Goal: Task Accomplishment & Management: Manage account settings

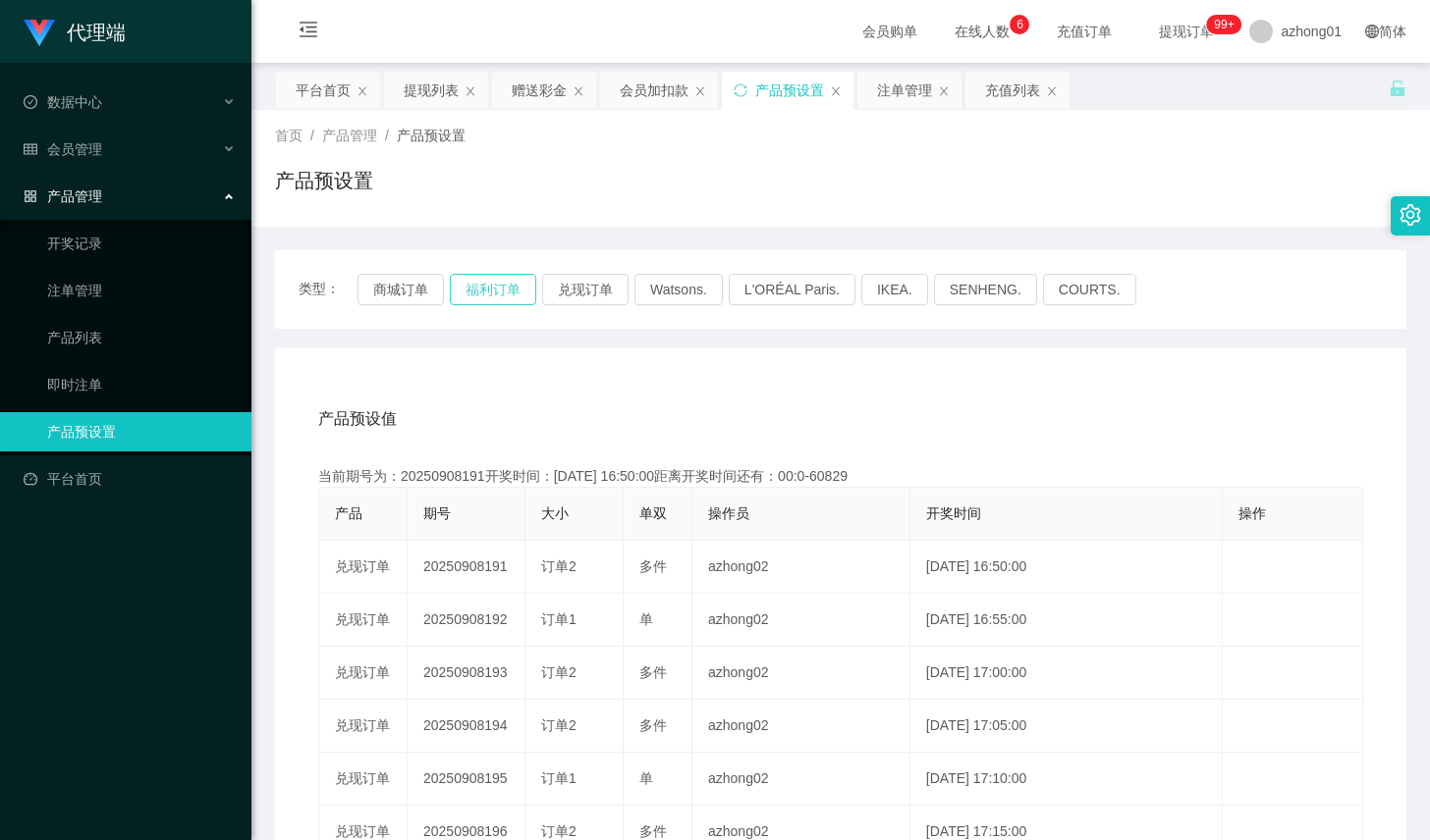
click at [470, 288] on button "福利订单" at bounding box center [493, 290] width 87 height 32
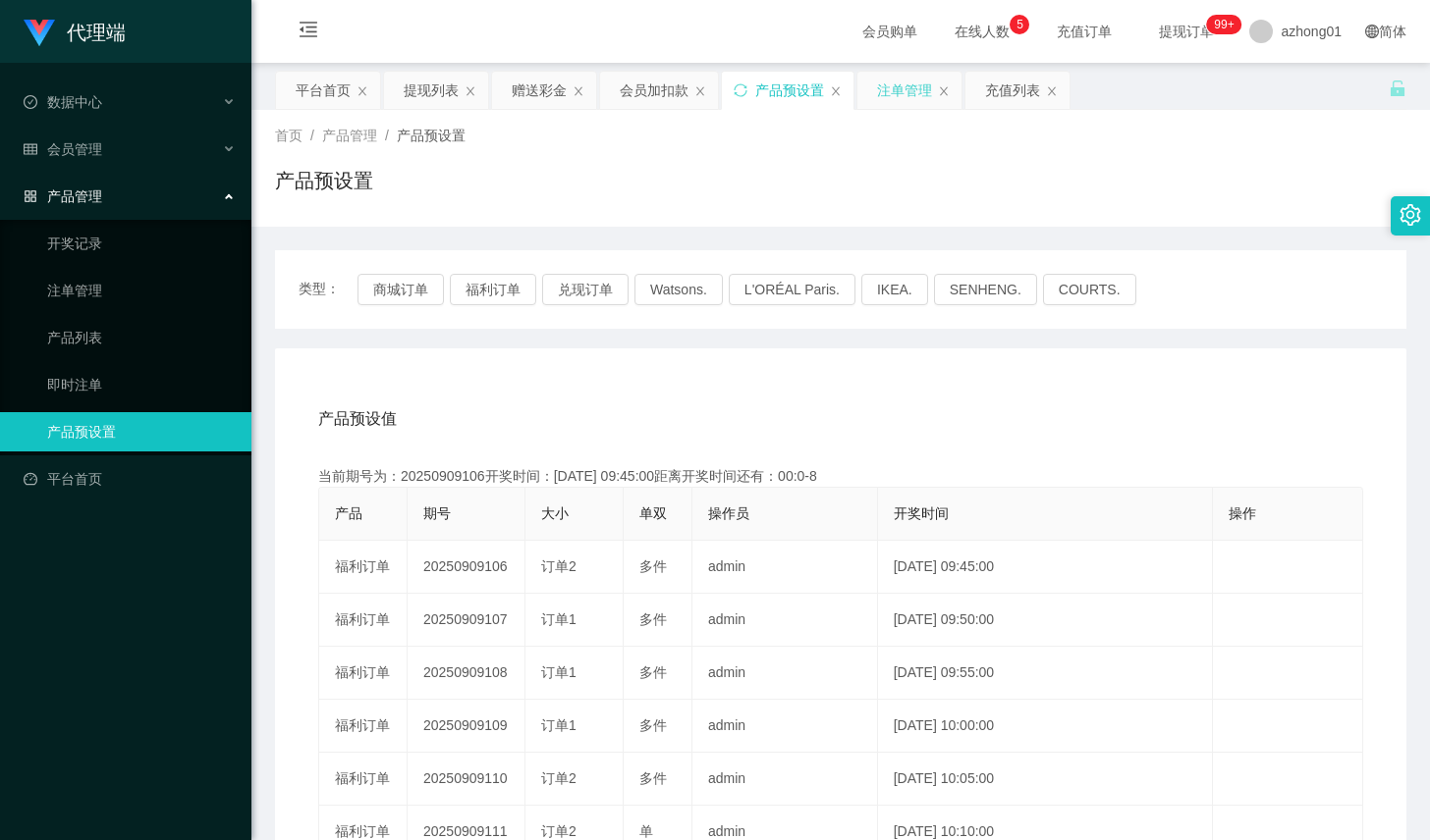
click at [917, 85] on div "注单管理" at bounding box center [904, 90] width 55 height 37
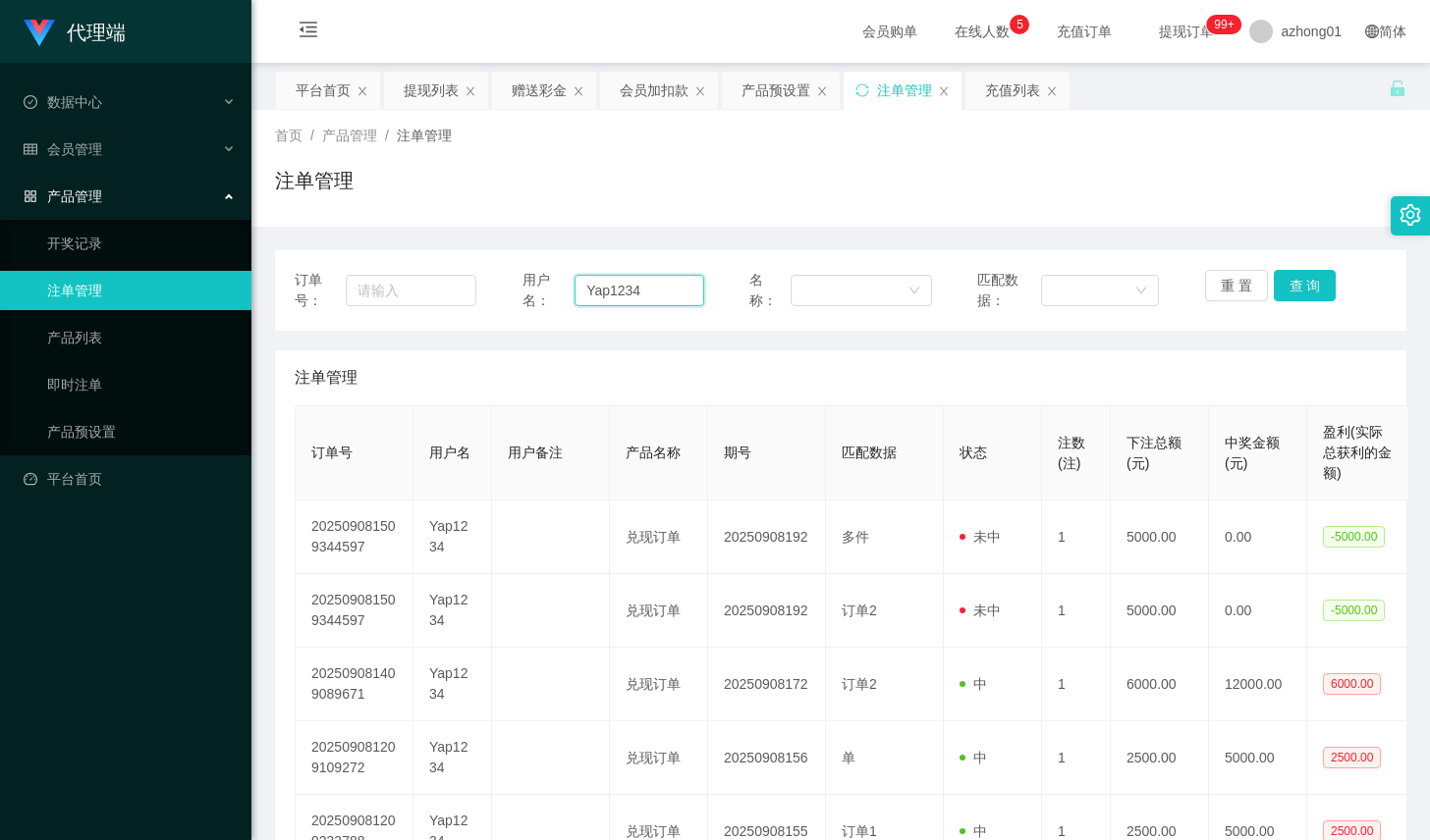
click at [608, 298] on input "Yap1234" at bounding box center [639, 291] width 129 height 32
paste input "weitoo83"
type input "weitoo83"
click at [1314, 283] on button "查 询" at bounding box center [1305, 286] width 63 height 32
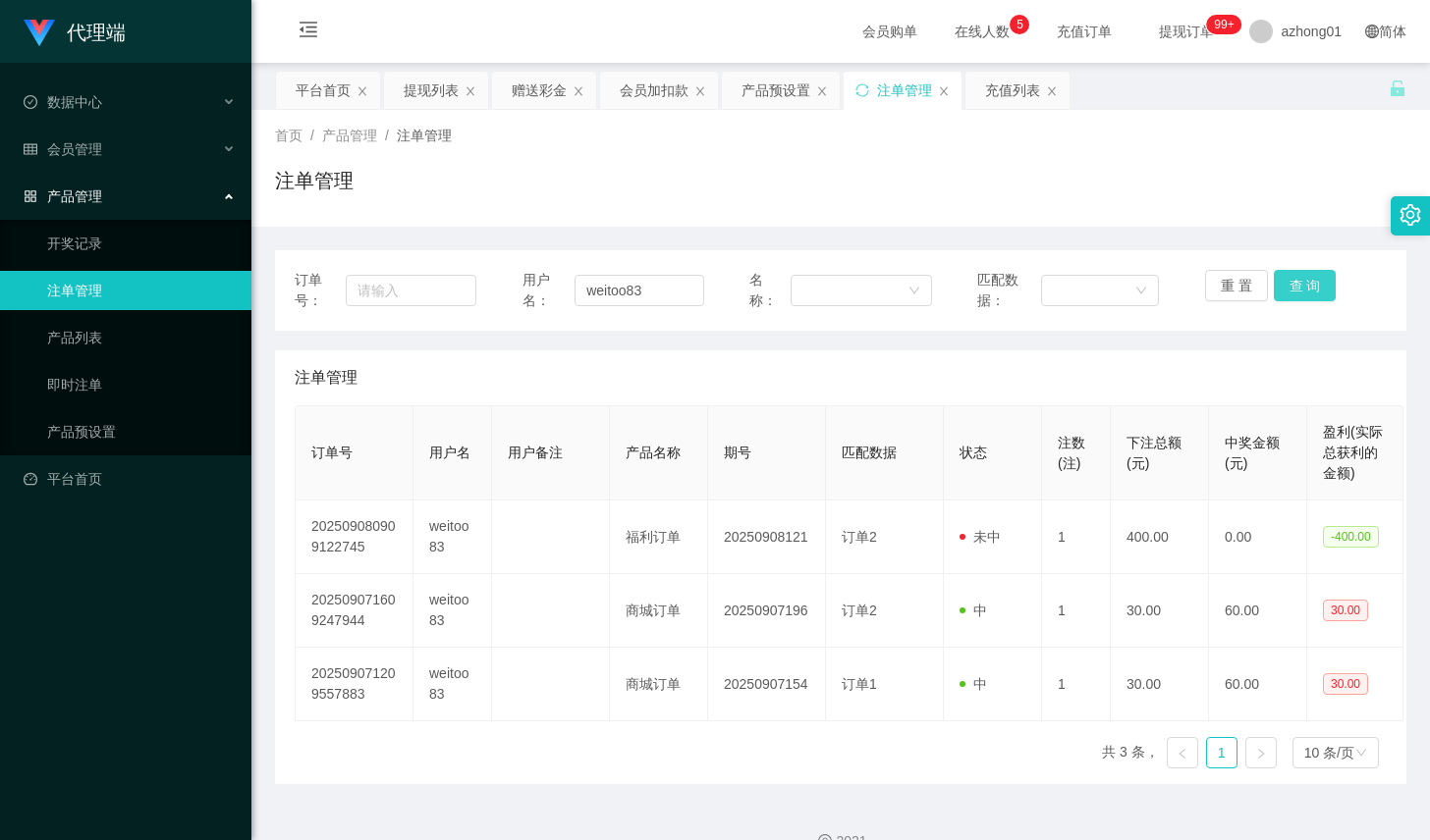
click at [1314, 283] on button "查 询" at bounding box center [1305, 286] width 63 height 32
click at [537, 90] on div "赠送彩金" at bounding box center [539, 90] width 55 height 37
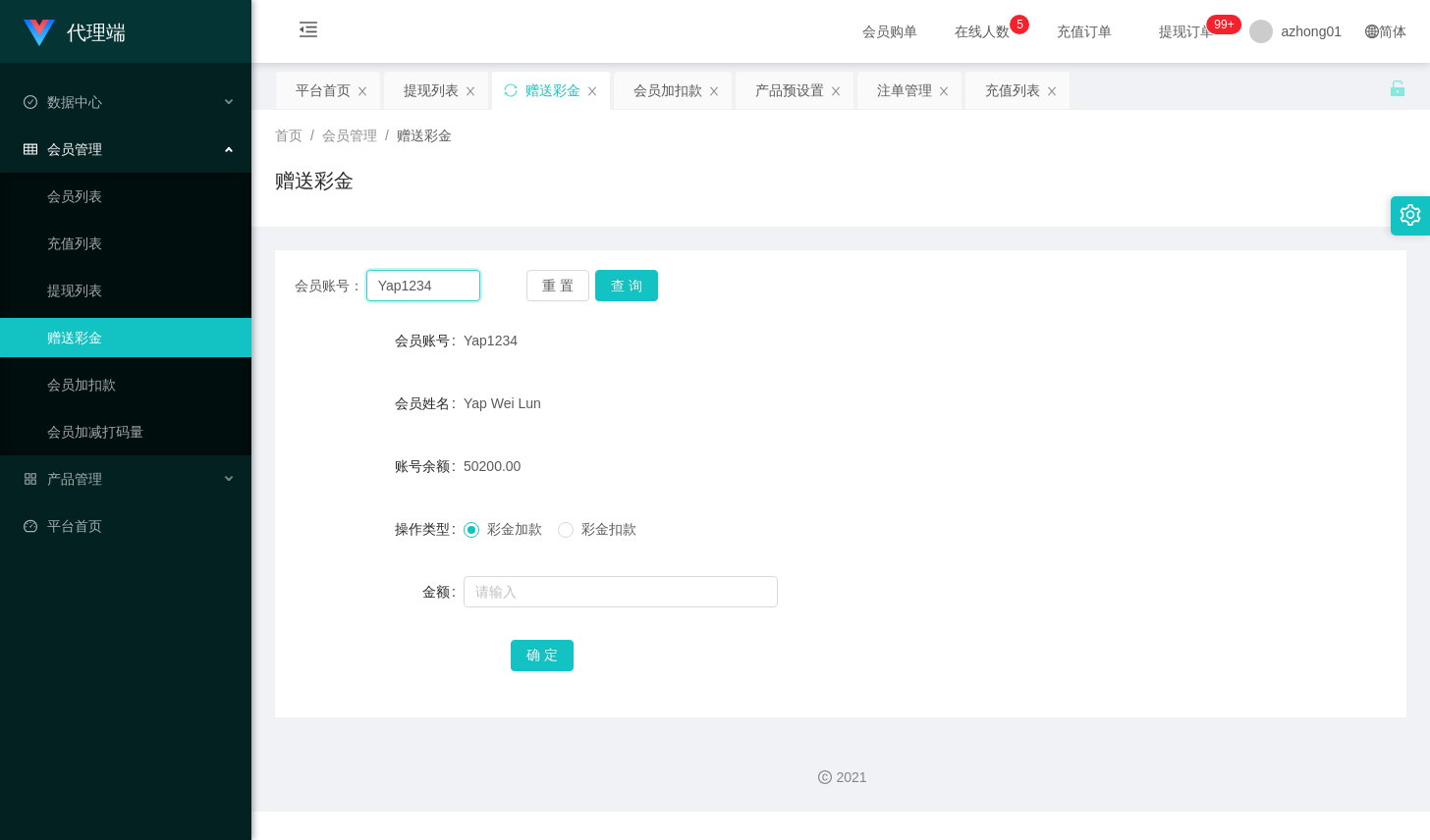
click at [423, 276] on input "Yap1234" at bounding box center [423, 286] width 114 height 32
paste input "weitoo83"
type input "weitoo83"
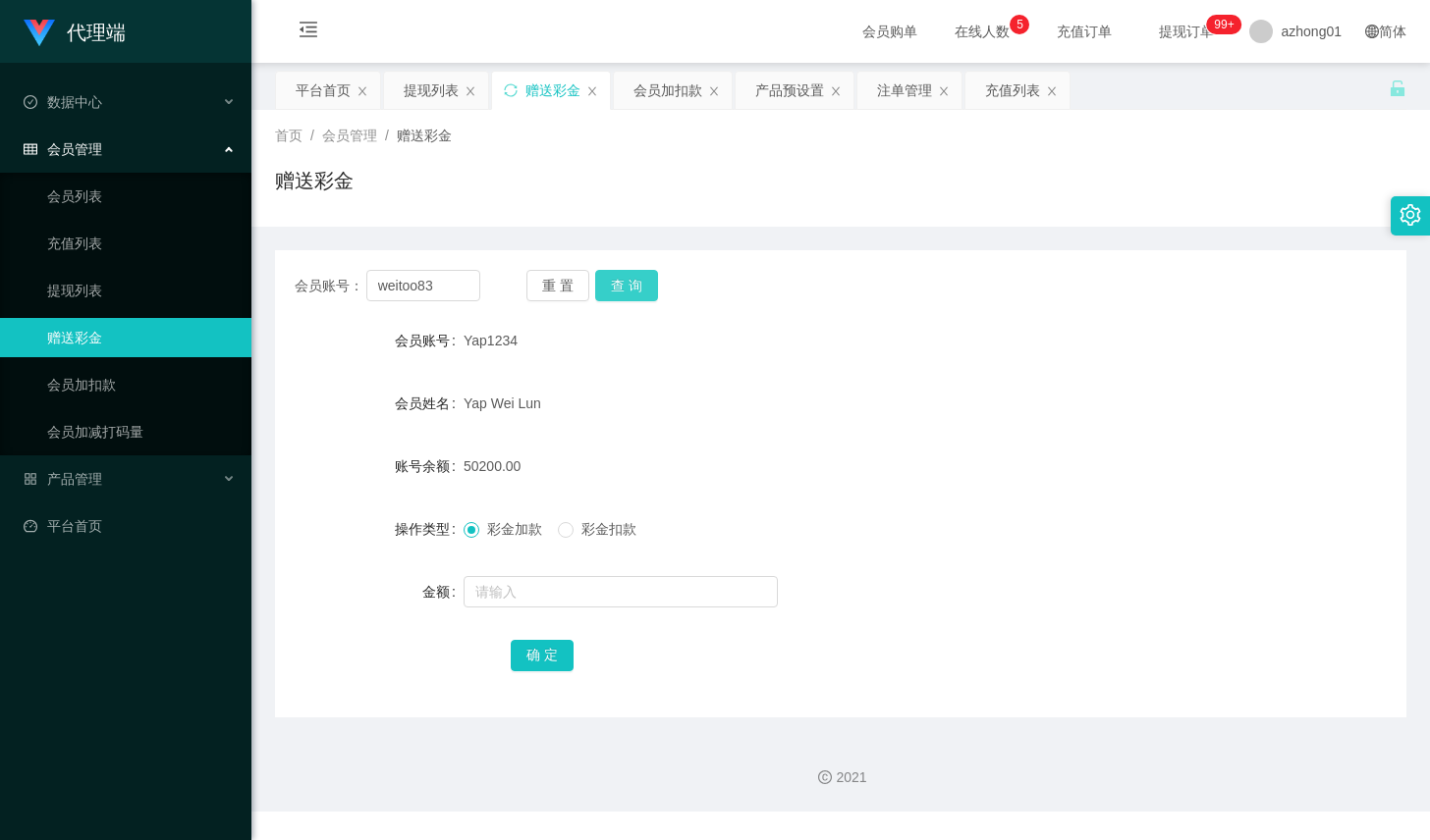
click at [648, 274] on button "查 询" at bounding box center [626, 286] width 63 height 32
click at [798, 514] on div "彩金加款 彩金扣款" at bounding box center [794, 528] width 660 height 39
click at [637, 285] on button "查 询" at bounding box center [626, 286] width 63 height 32
click at [637, 285] on div "重 置 查 询" at bounding box center [619, 286] width 185 height 32
click at [637, 285] on button "查 询" at bounding box center [626, 286] width 63 height 32
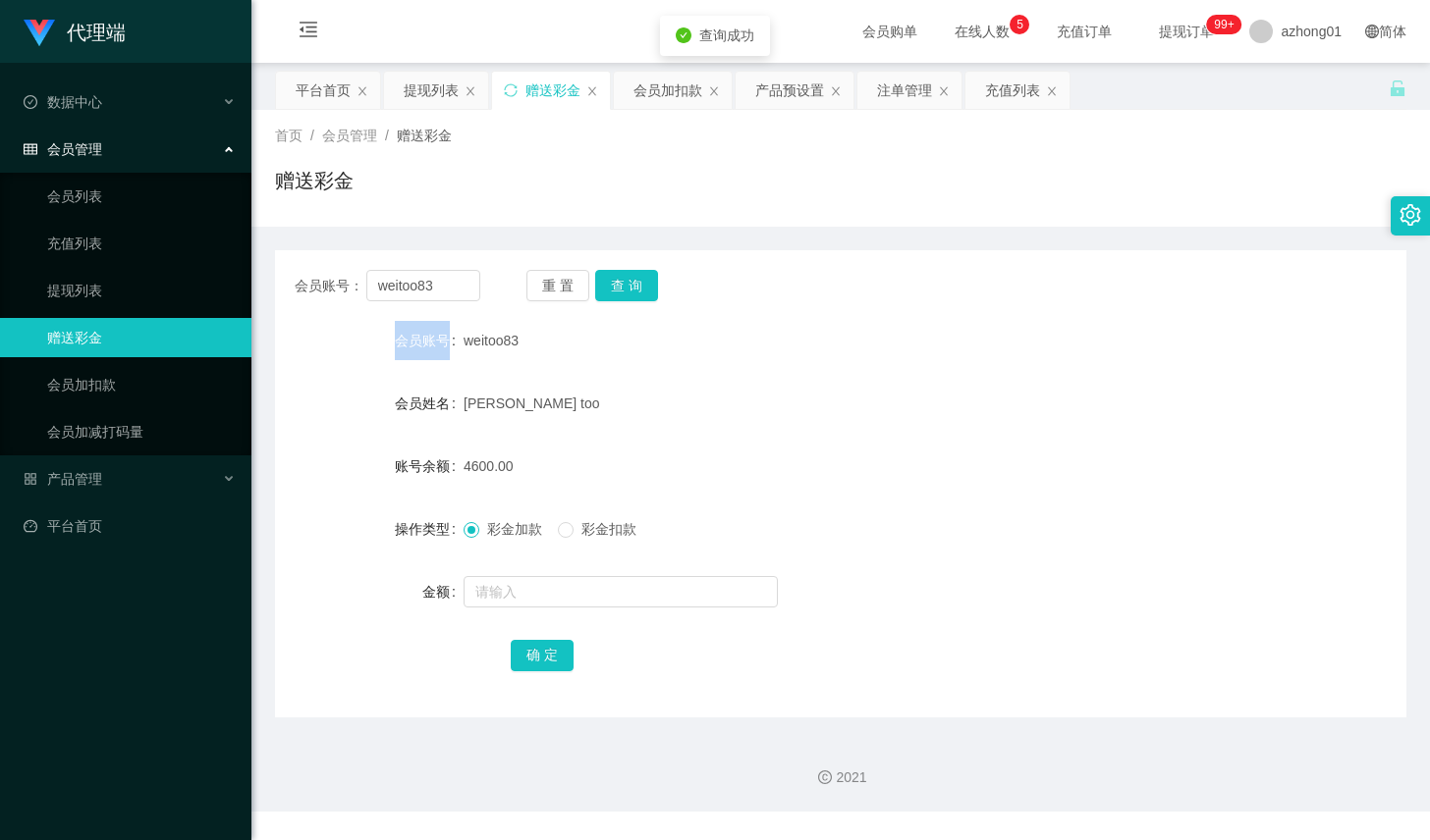
click at [637, 285] on div "重 置 查 询" at bounding box center [619, 286] width 185 height 32
click at [637, 285] on button "查 询" at bounding box center [626, 286] width 63 height 32
click at [637, 285] on div "重 置 查 询" at bounding box center [619, 286] width 185 height 32
click at [637, 285] on button "查 询" at bounding box center [637, 286] width 85 height 32
click at [700, 325] on div "weitoo83" at bounding box center [794, 340] width 660 height 39
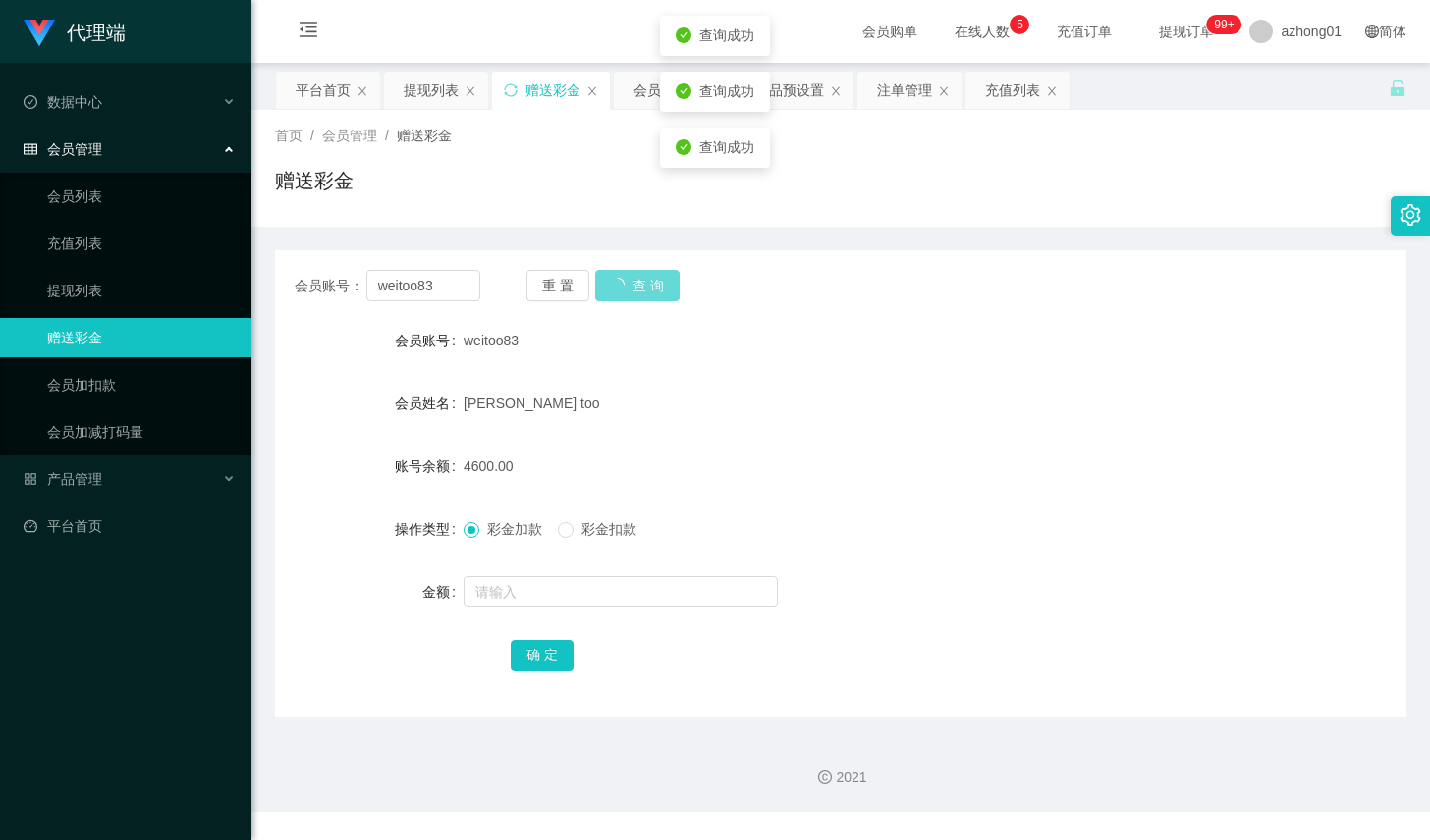
click at [639, 296] on div "重 置 查 询" at bounding box center [619, 286] width 185 height 32
click at [611, 301] on button "查 询" at bounding box center [626, 286] width 63 height 32
click at [900, 94] on div "注单管理" at bounding box center [904, 90] width 55 height 37
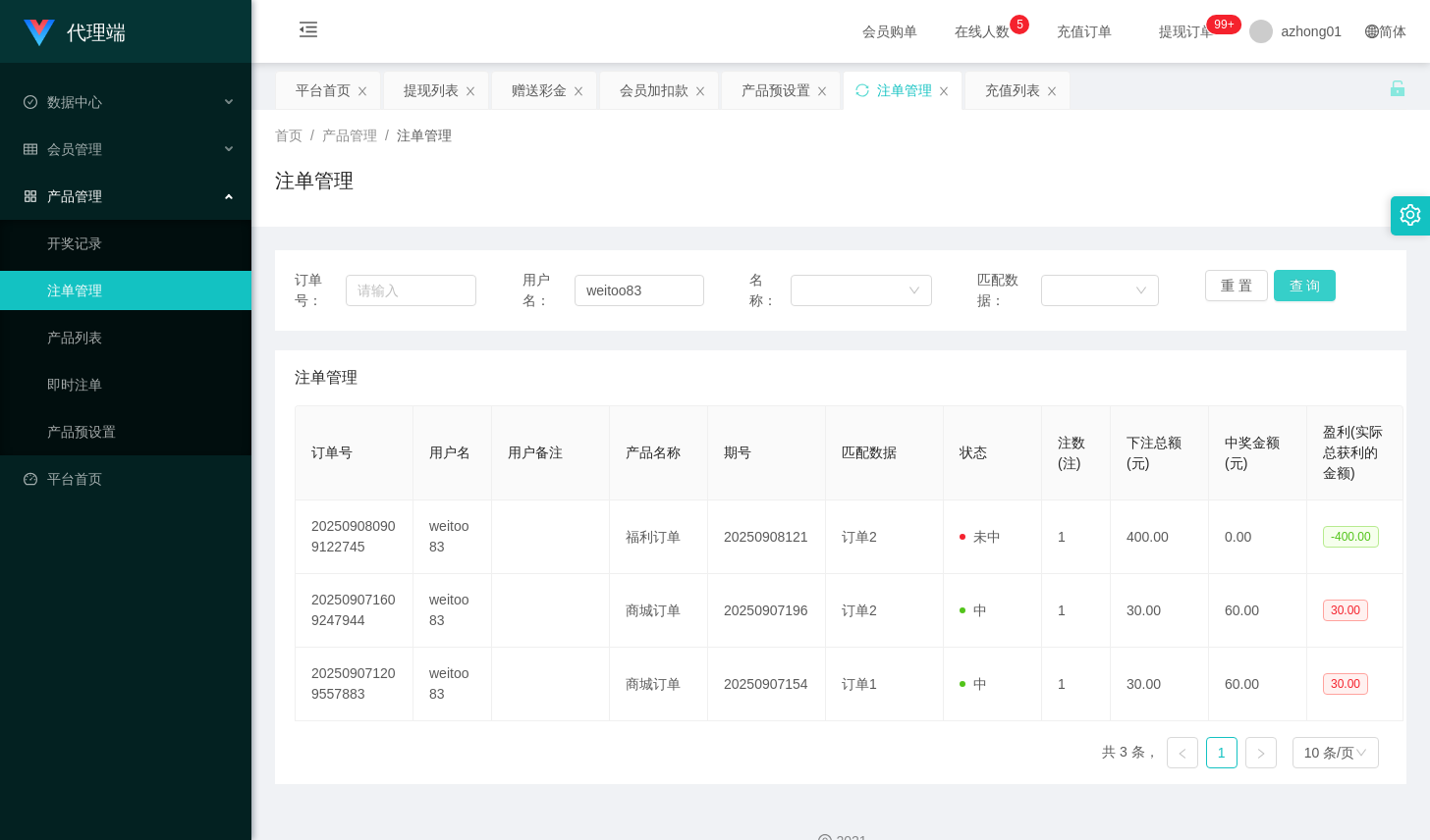
click at [1274, 278] on button "查 询" at bounding box center [1305, 286] width 63 height 32
click at [779, 99] on div "产品预设置" at bounding box center [776, 90] width 69 height 37
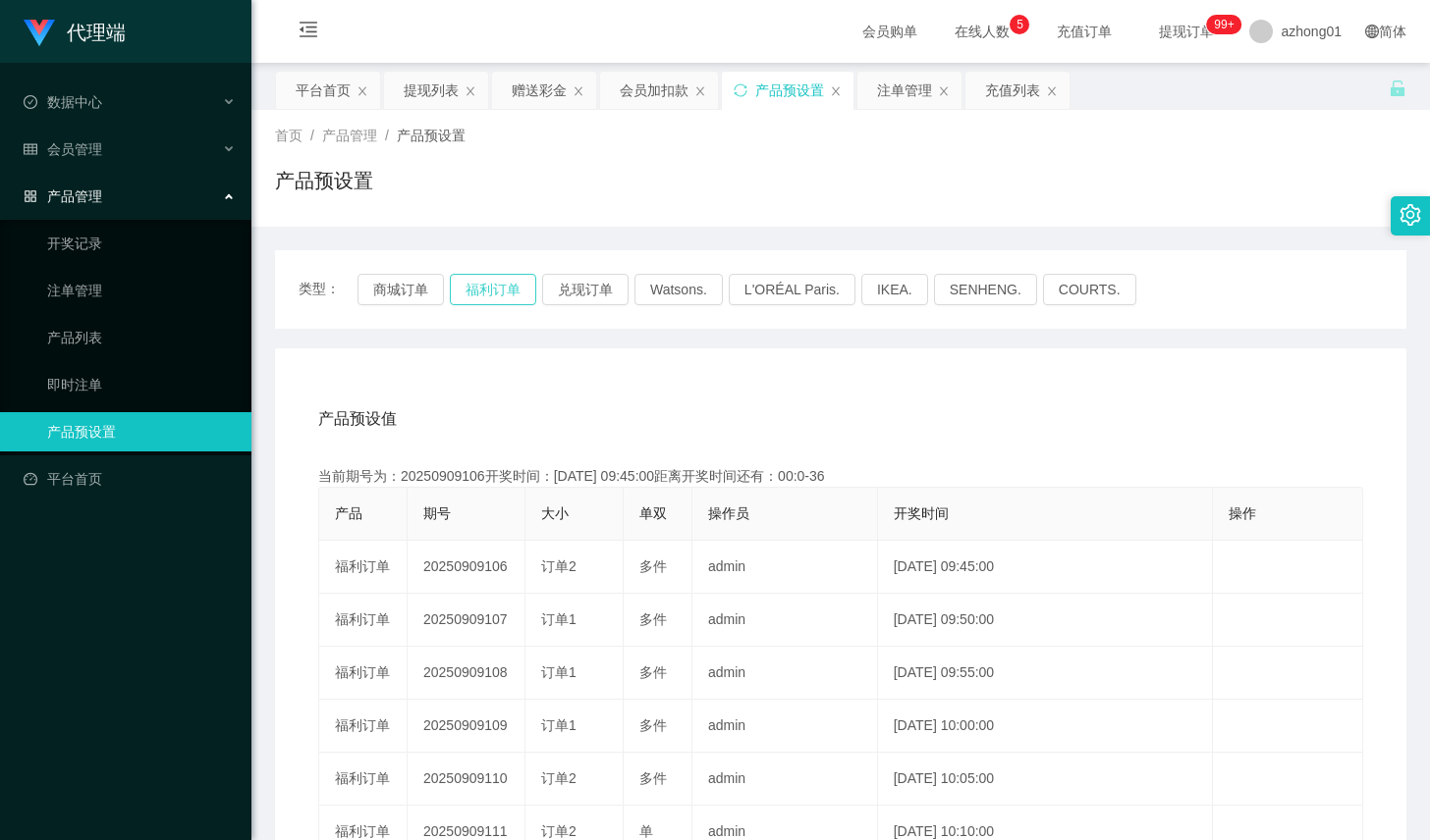
click at [507, 283] on button "福利订单" at bounding box center [493, 290] width 87 height 32
click at [507, 293] on button "福利订单" at bounding box center [493, 290] width 87 height 32
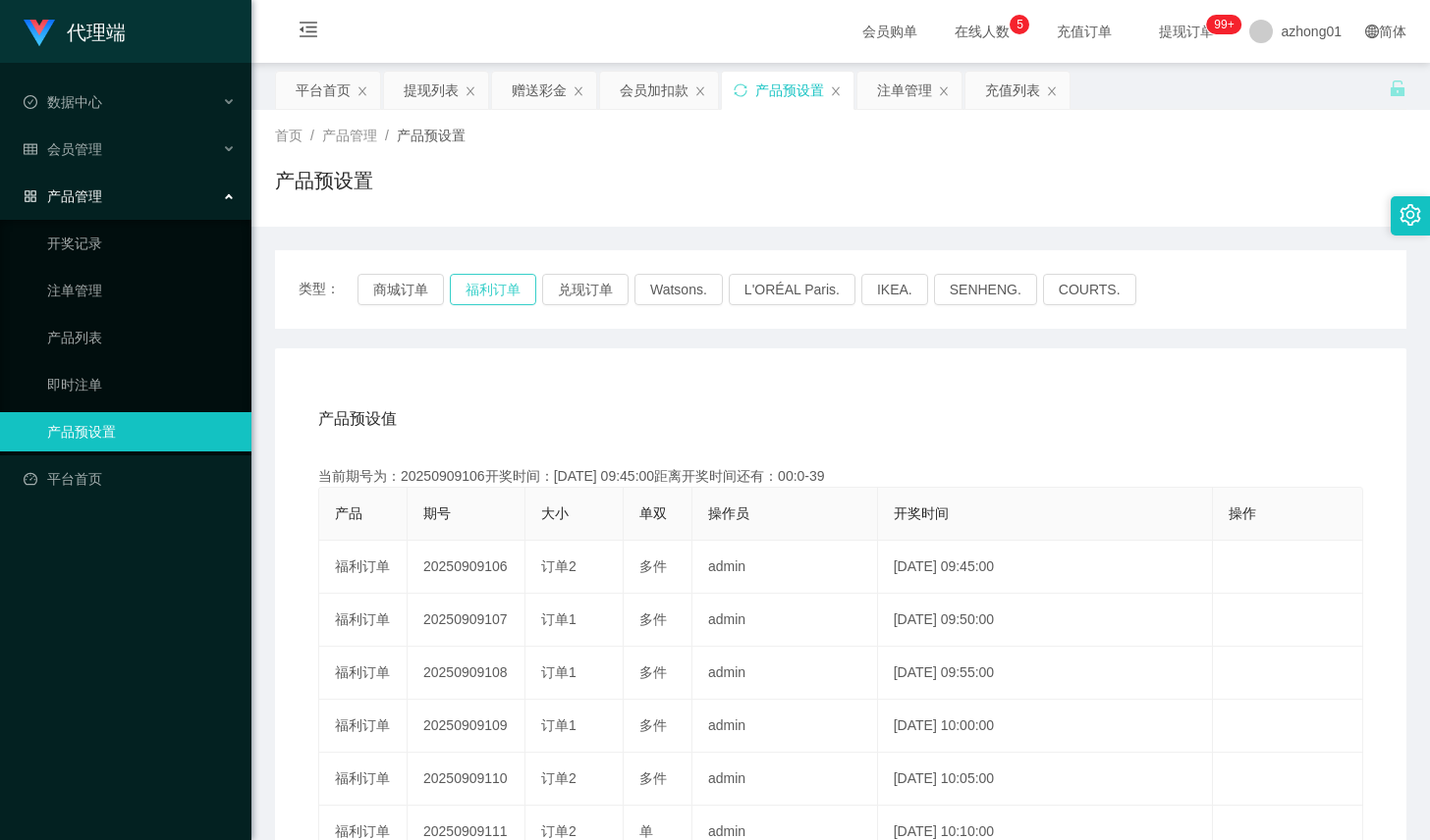
click at [507, 293] on button "福利订单" at bounding box center [493, 290] width 87 height 32
click at [402, 285] on button "商城订单" at bounding box center [400, 290] width 87 height 32
click at [459, 287] on button "福利订单" at bounding box center [493, 290] width 87 height 32
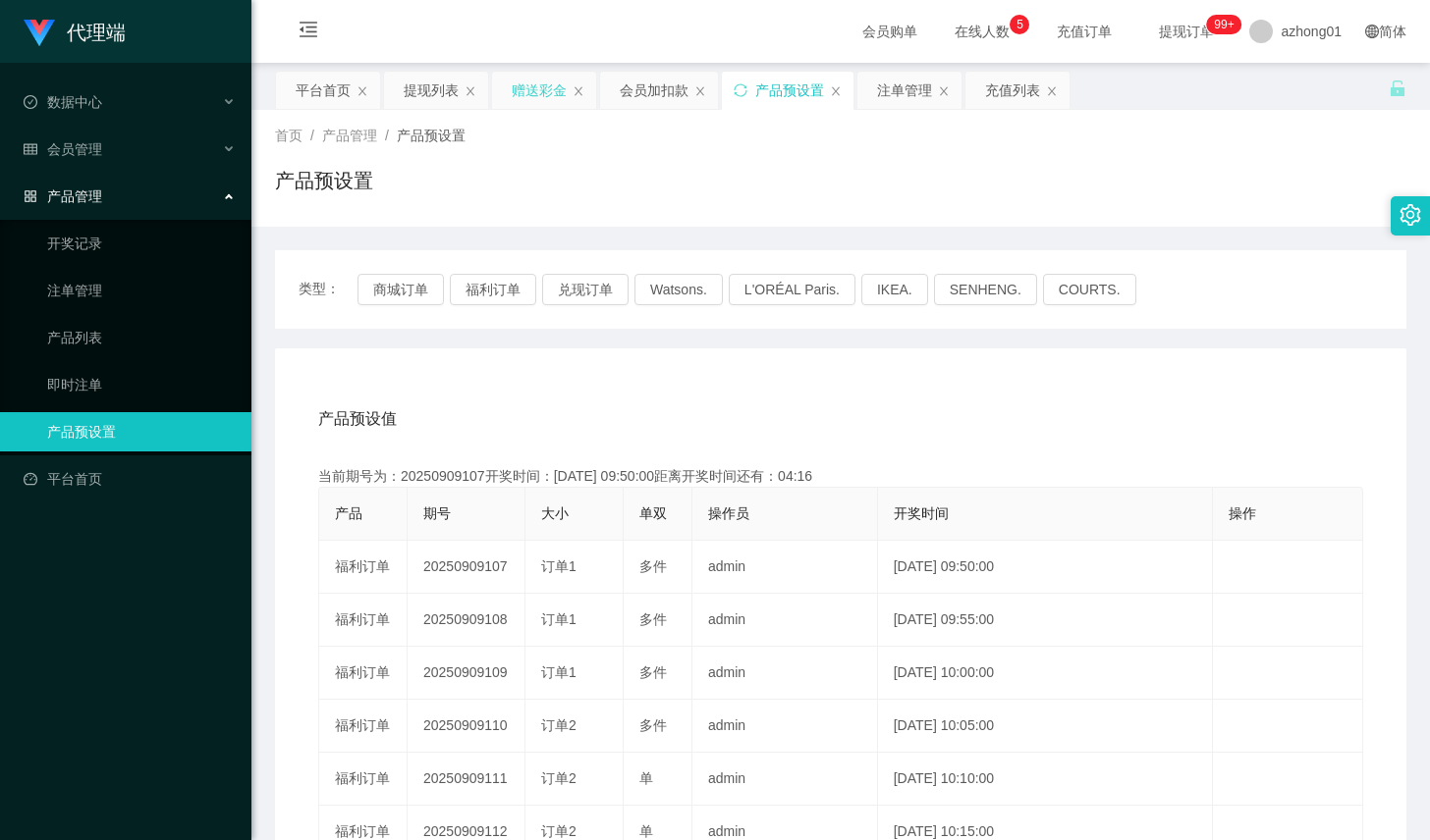
click at [546, 95] on div "赠送彩金" at bounding box center [539, 90] width 55 height 37
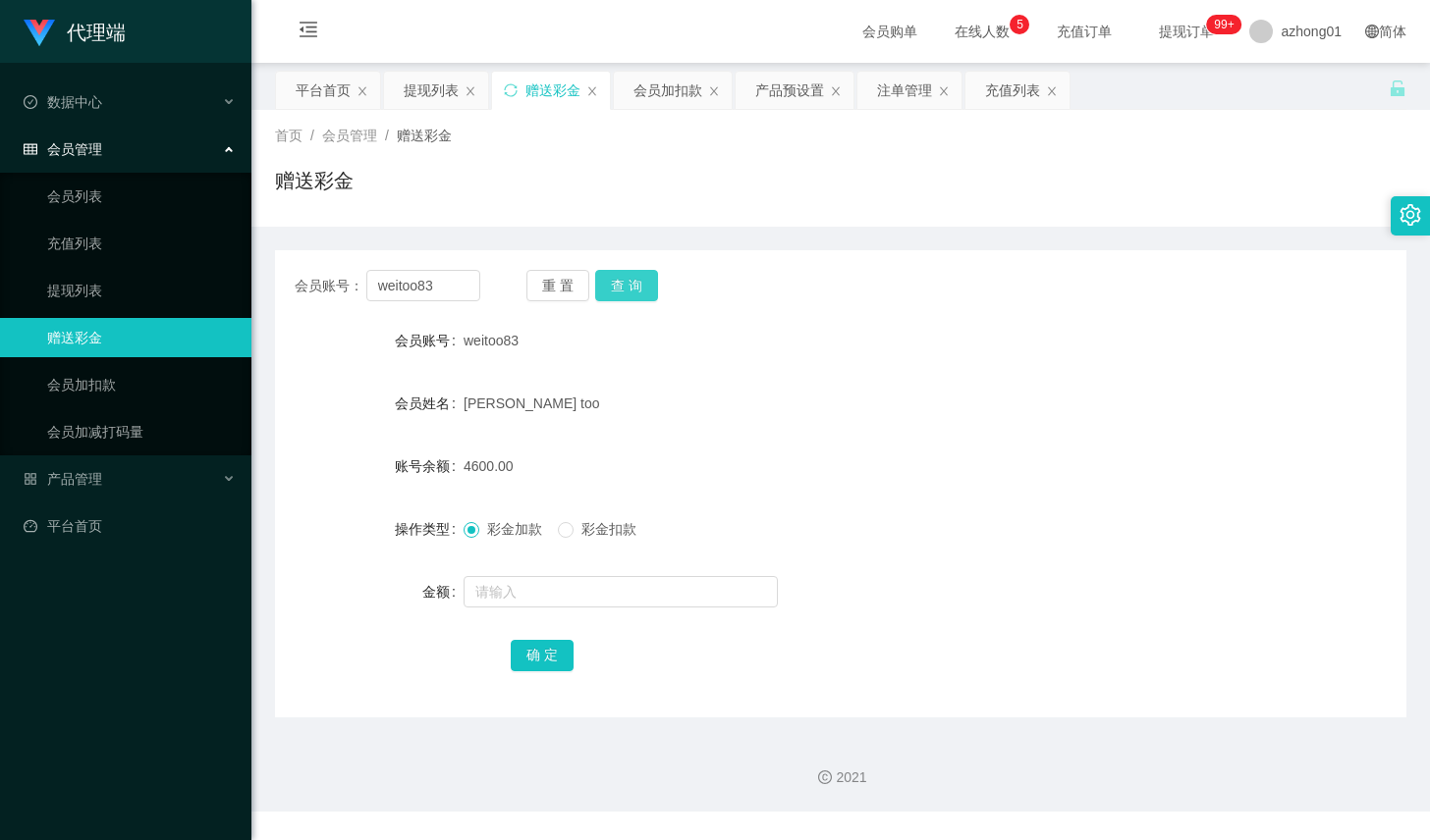
click at [612, 294] on button "查 询" at bounding box center [626, 286] width 63 height 32
click at [919, 99] on div "注单管理" at bounding box center [904, 90] width 55 height 37
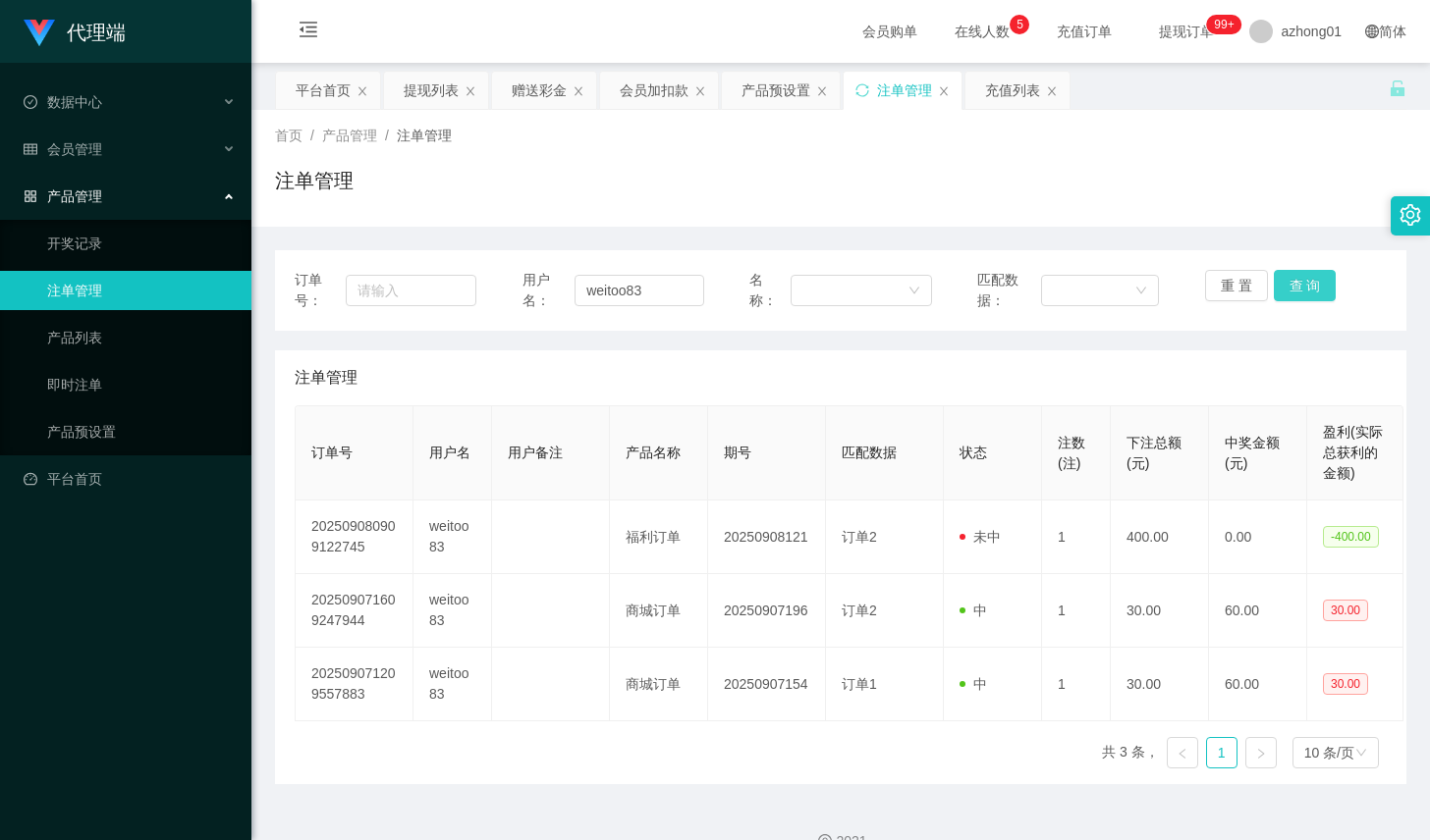
click at [1299, 291] on button "查 询" at bounding box center [1305, 286] width 63 height 32
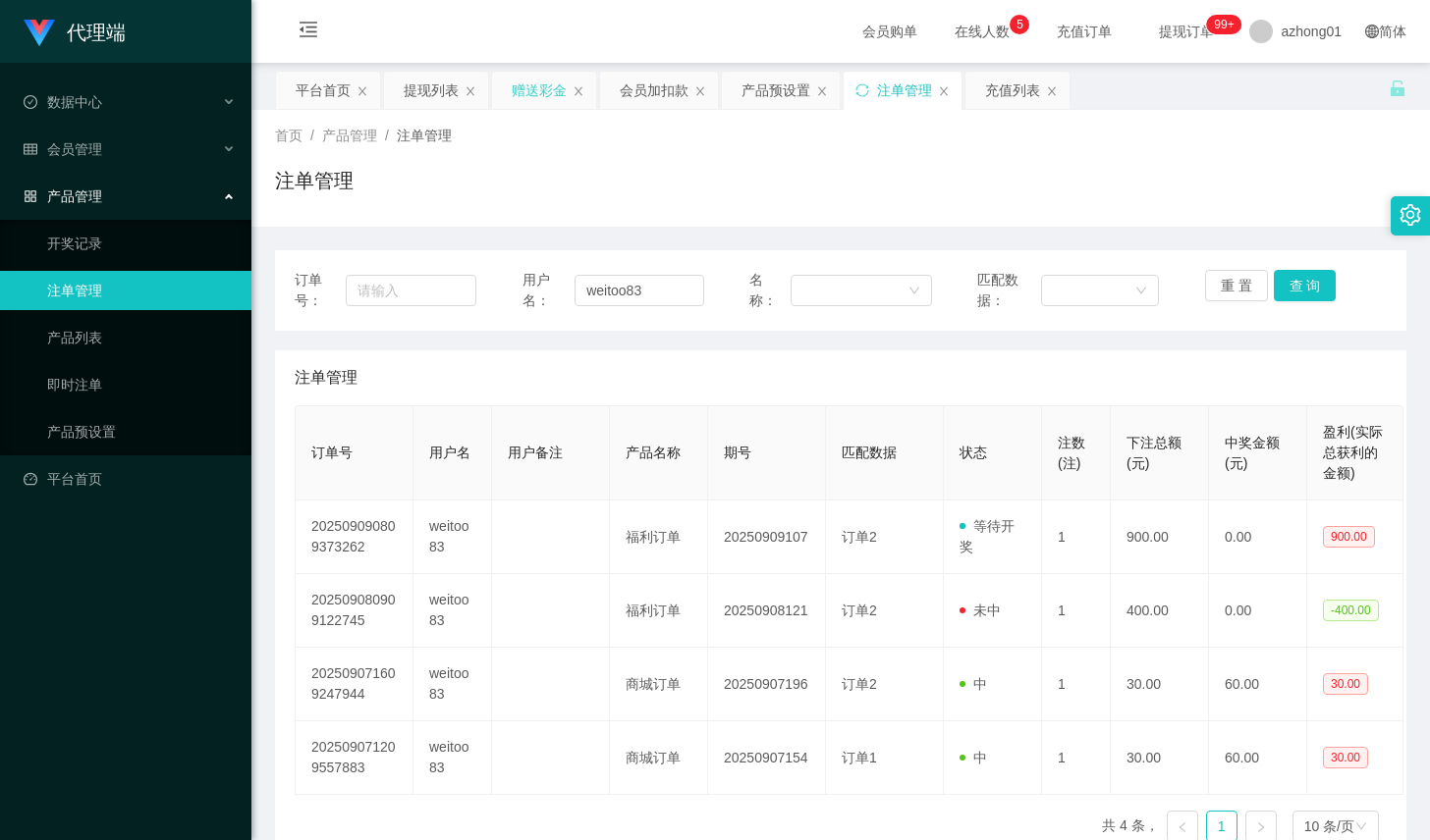
click at [530, 92] on div "赠送彩金" at bounding box center [539, 90] width 55 height 37
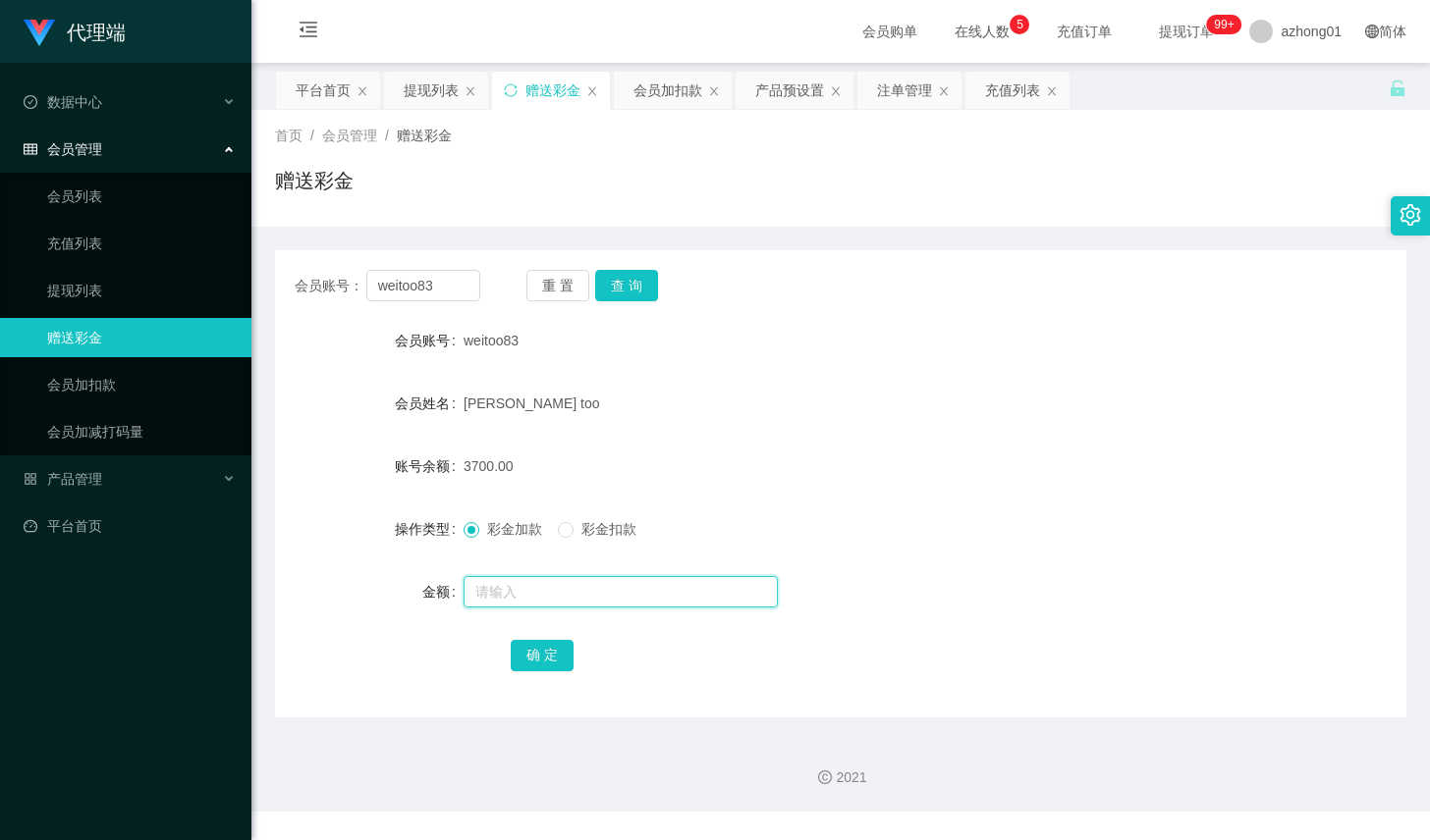
click at [561, 597] on input "text" at bounding box center [621, 592] width 315 height 32
click at [540, 597] on input "1800" at bounding box center [621, 592] width 315 height 32
type input "1800"
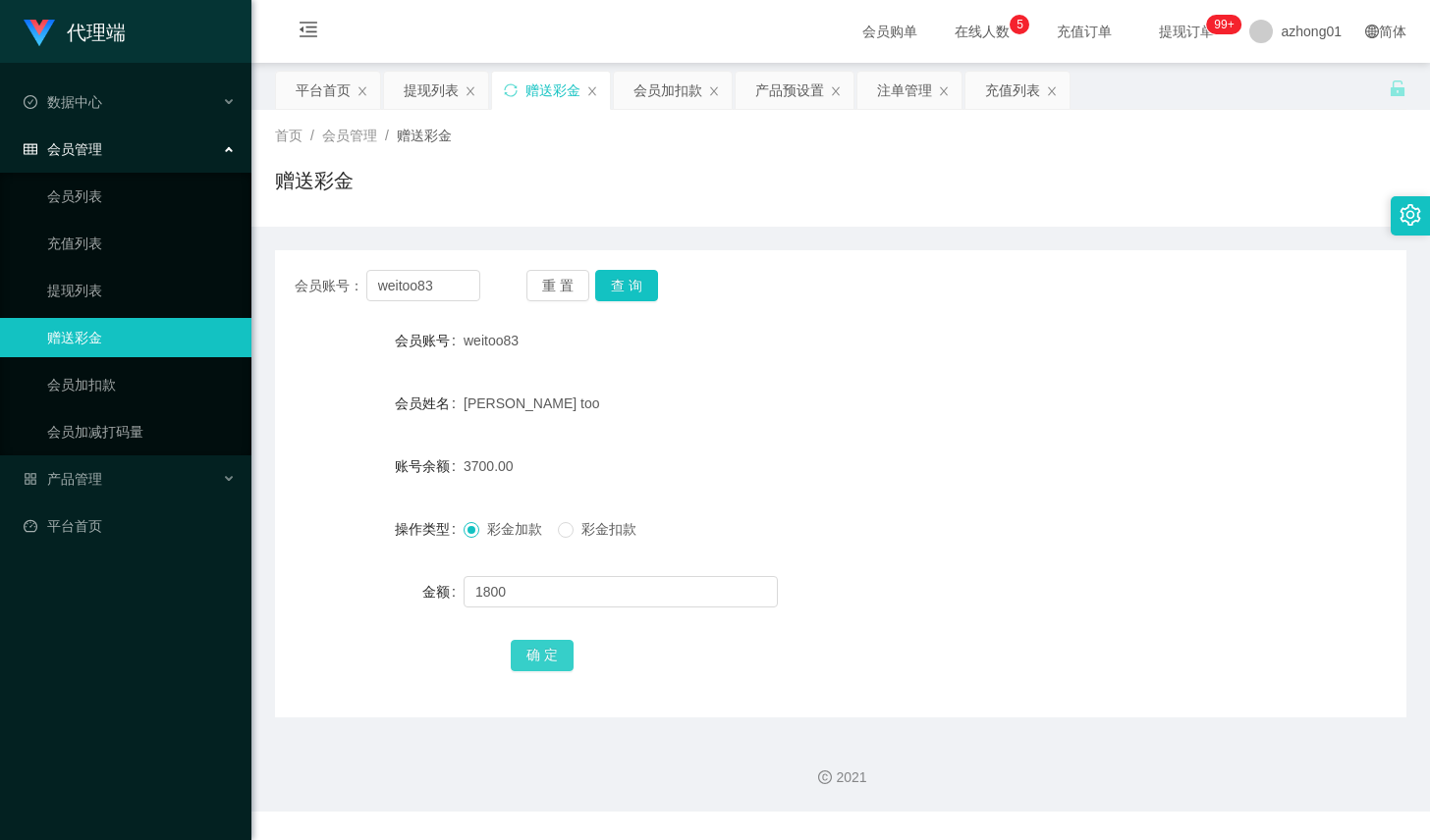
click at [539, 644] on button "确 定" at bounding box center [542, 656] width 63 height 32
click at [639, 297] on button "查 询" at bounding box center [626, 286] width 63 height 32
click at [621, 292] on button "查 询" at bounding box center [626, 286] width 63 height 32
click at [670, 80] on div "会员加扣款" at bounding box center [667, 90] width 69 height 37
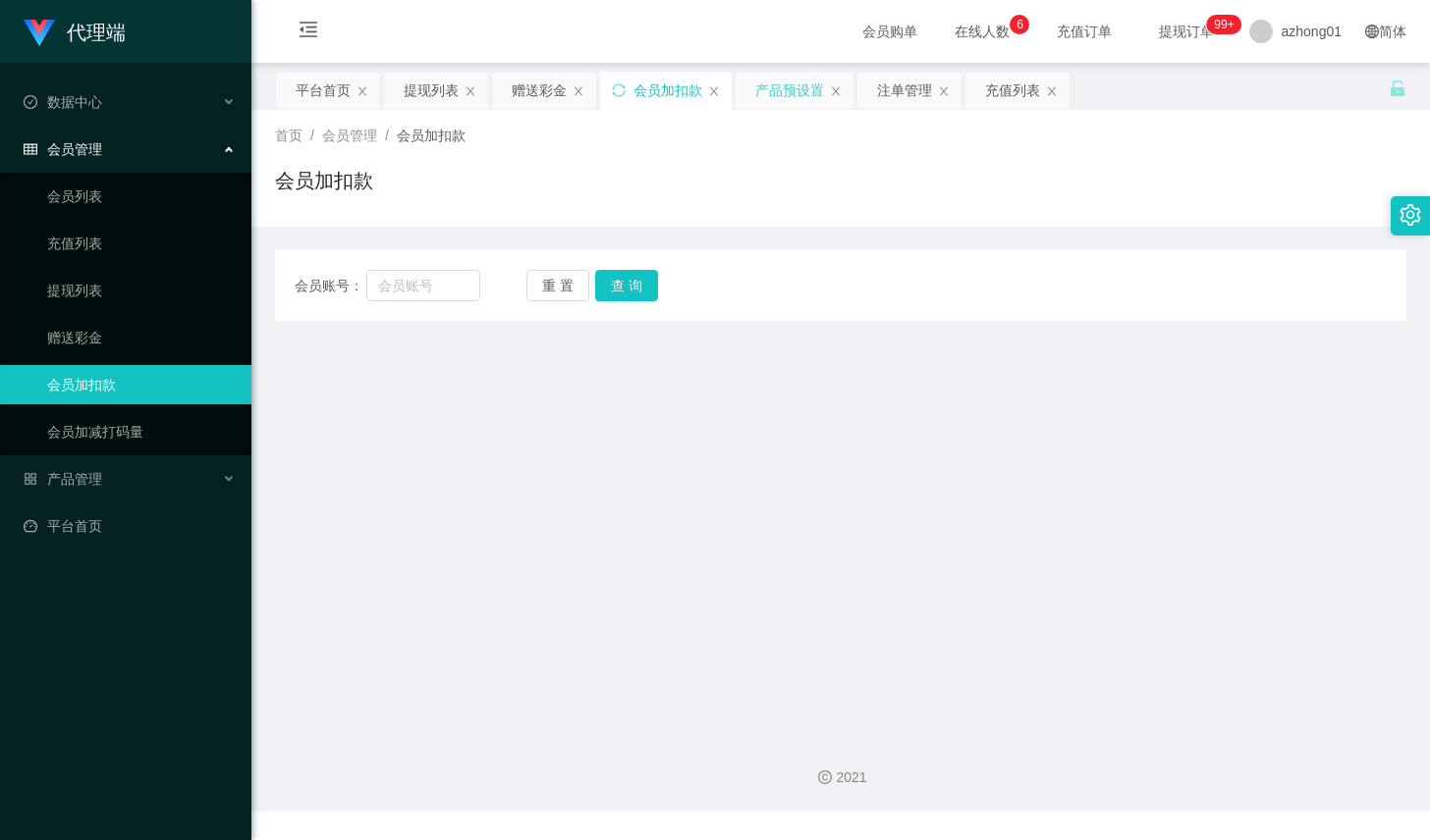
click at [766, 94] on div "产品预设置" at bounding box center [790, 90] width 69 height 37
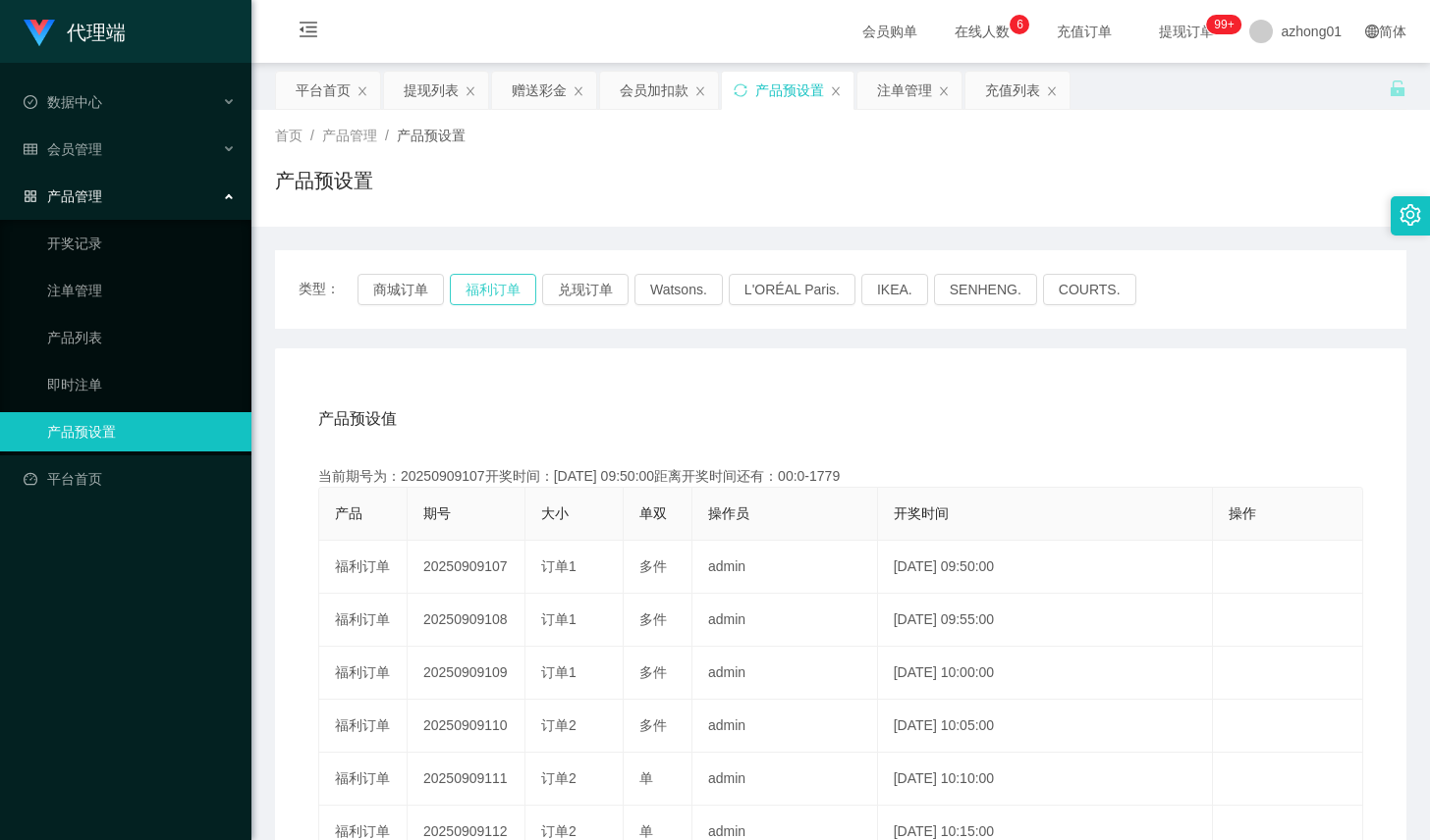
click at [507, 280] on button "福利订单" at bounding box center [493, 290] width 87 height 32
click at [541, 105] on div "赠送彩金" at bounding box center [539, 90] width 55 height 37
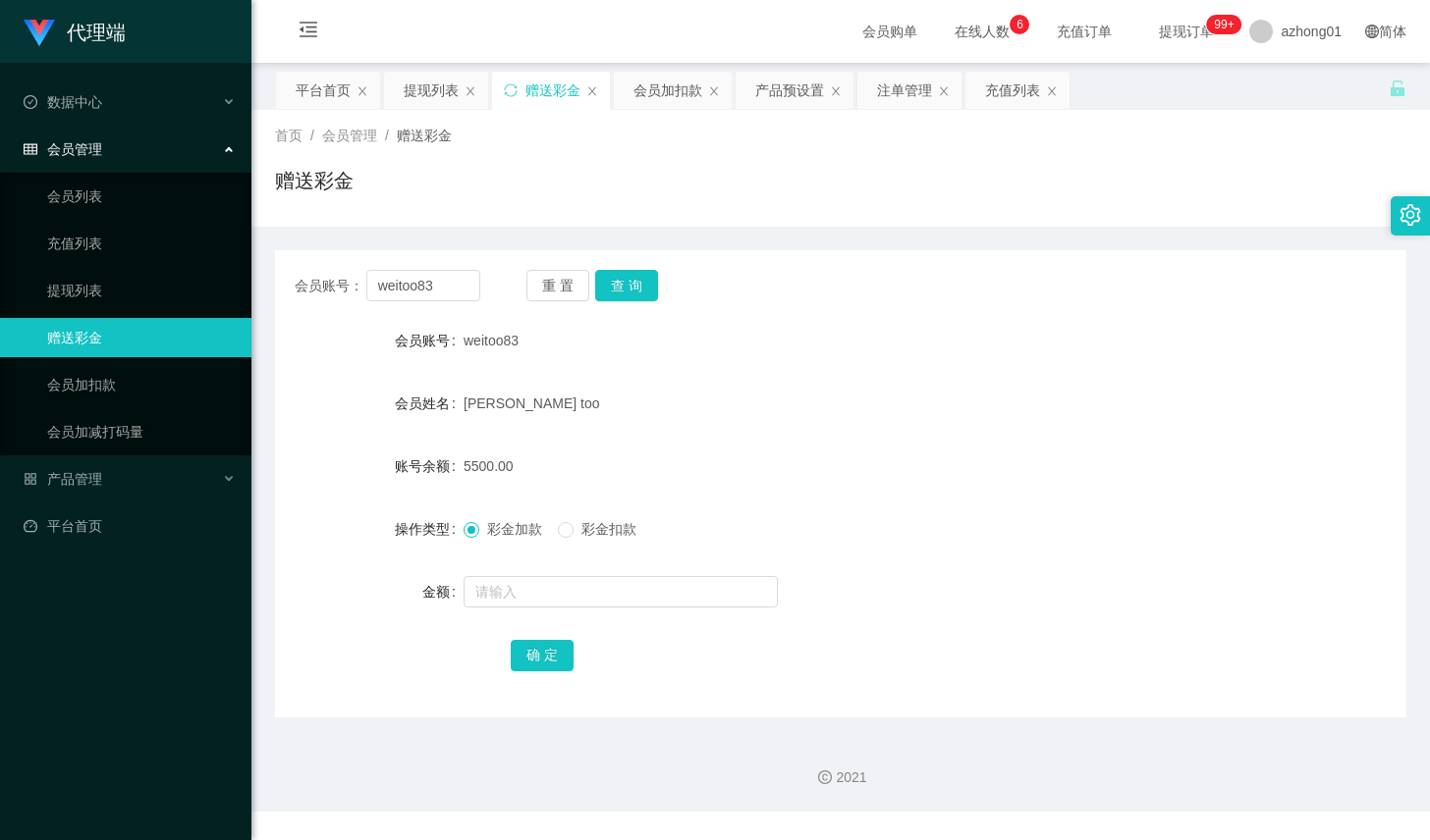
drag, startPoint x: 939, startPoint y: 356, endPoint x: 953, endPoint y: 286, distance: 71.4
click at [939, 356] on div "weitoo83" at bounding box center [794, 340] width 660 height 39
click at [780, 89] on div "产品预设置" at bounding box center [790, 90] width 69 height 37
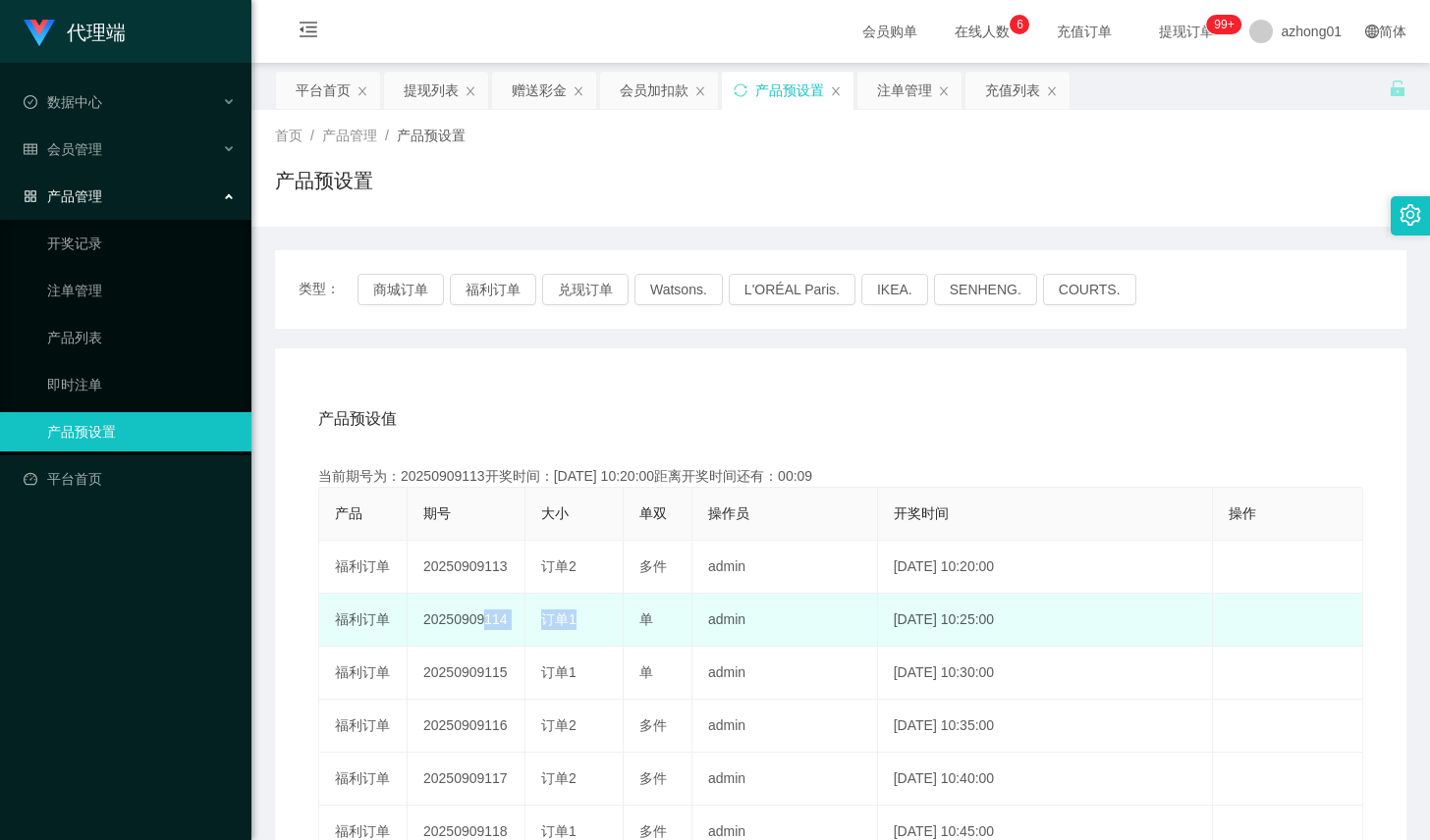
drag, startPoint x: 473, startPoint y: 612, endPoint x: 596, endPoint y: 626, distance: 123.8
click at [595, 626] on tr "福利订单 20250909114 订单1 单 admin [DATE] 10:25:00 编 辑 限制投注" at bounding box center [841, 620] width 1045 height 53
click at [596, 626] on div "订单1" at bounding box center [574, 620] width 66 height 21
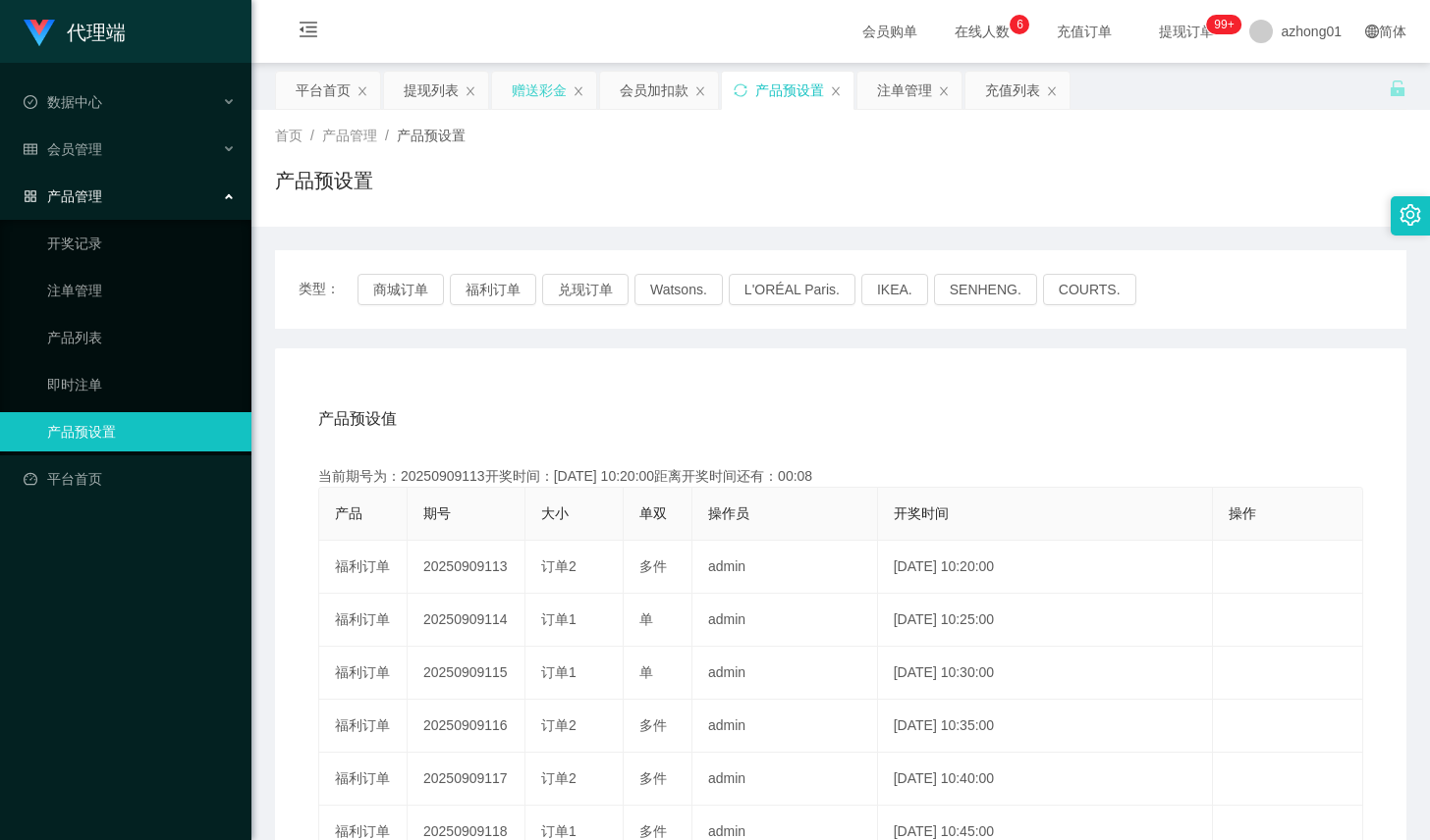
click at [544, 99] on div "赠送彩金" at bounding box center [539, 90] width 55 height 37
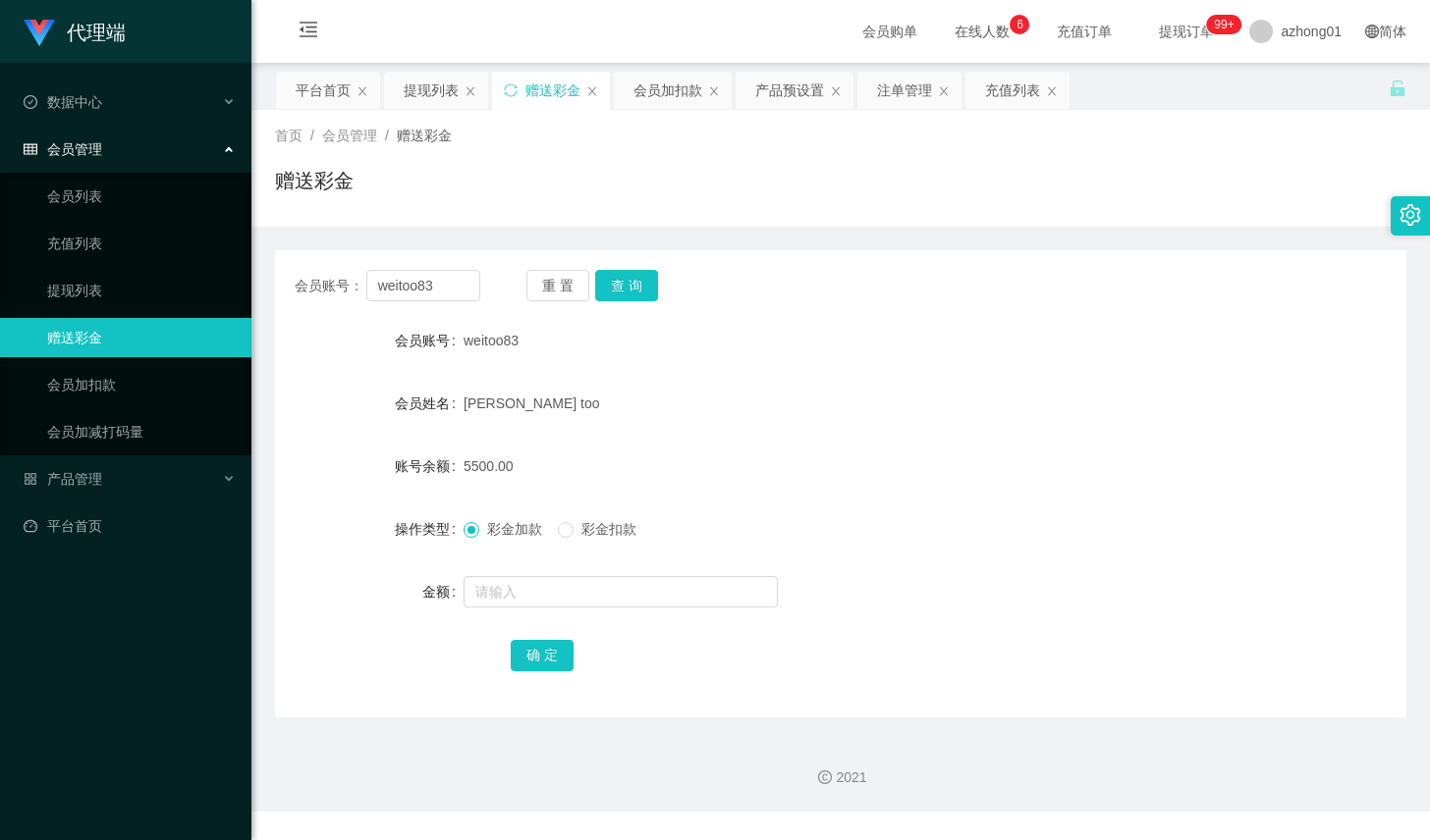
click at [994, 312] on div "会员账号： weitoo83 重 置 查 询 会员账号 weitoo83 会员姓名 [PERSON_NAME] too 账号余额 5500.00 操作类型 彩…" at bounding box center [840, 485] width 1131 height 468
click at [549, 478] on div "5500.00" at bounding box center [794, 466] width 660 height 39
click at [464, 303] on div "会员账号： weitoo83 重 置 查 询 会员账号 weitoo83 会员姓名 [PERSON_NAME] too 账号余额 5500.00 操作类型 彩…" at bounding box center [840, 485] width 1131 height 468
click at [449, 289] on input "weitoo83" at bounding box center [423, 286] width 114 height 32
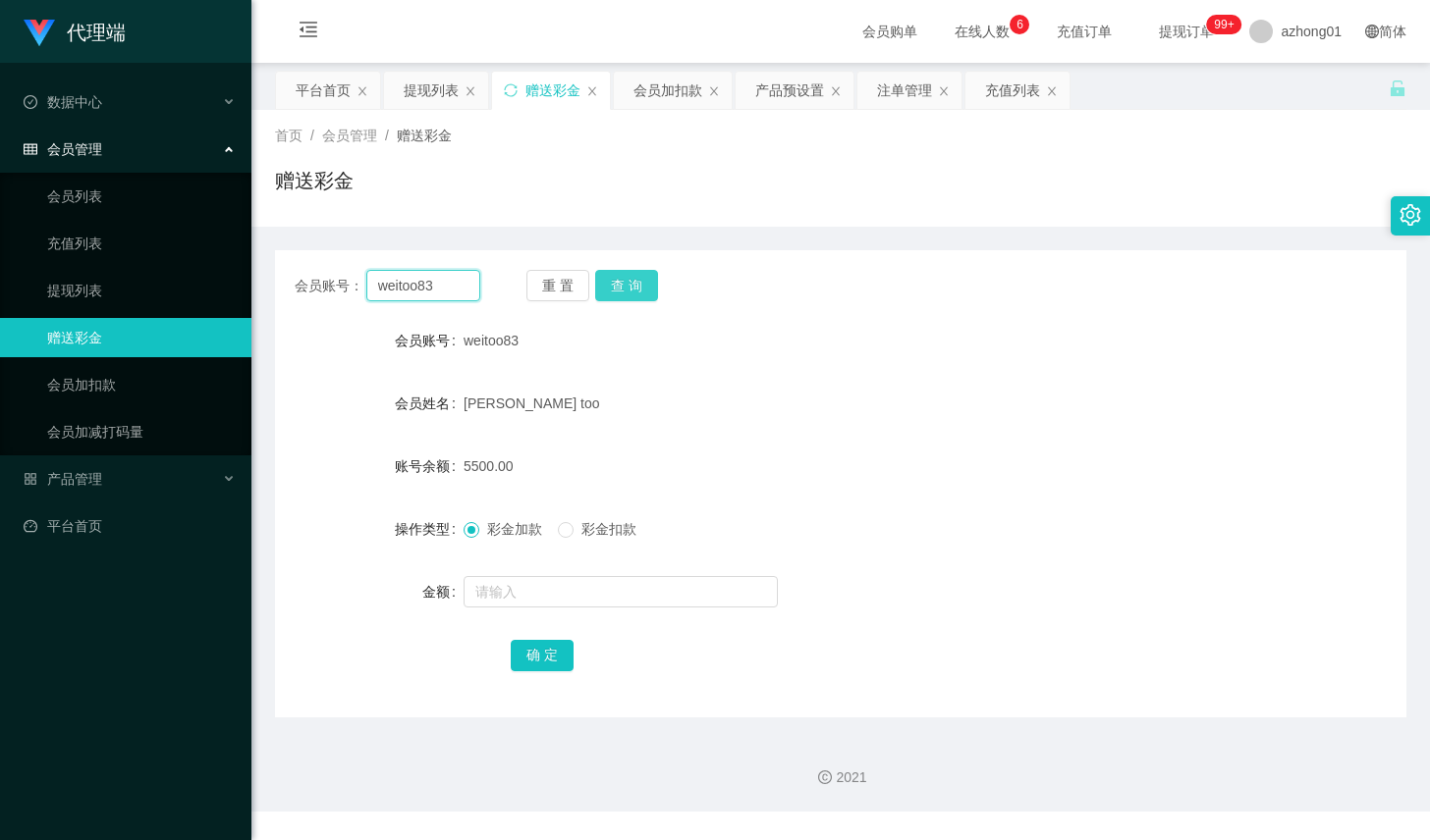
paste input "cckiang"
type input "cckiang"
click at [619, 288] on button "查 询" at bounding box center [626, 286] width 63 height 32
click at [612, 287] on button "查 询" at bounding box center [626, 286] width 63 height 32
click at [630, 279] on button "查 询" at bounding box center [626, 286] width 63 height 32
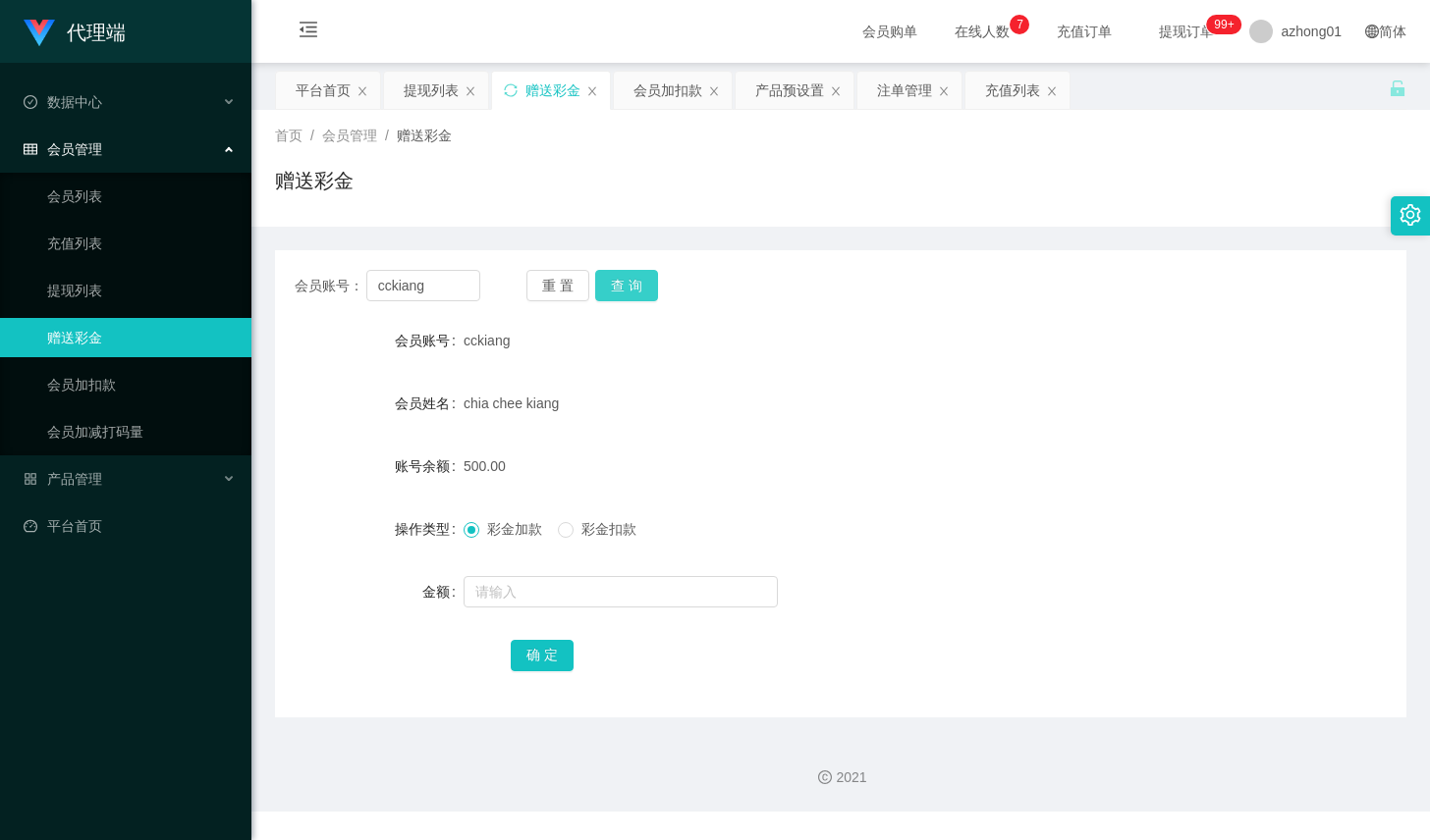
click at [625, 293] on button "查 询" at bounding box center [626, 286] width 63 height 32
click at [684, 88] on div "会员加扣款" at bounding box center [667, 90] width 69 height 37
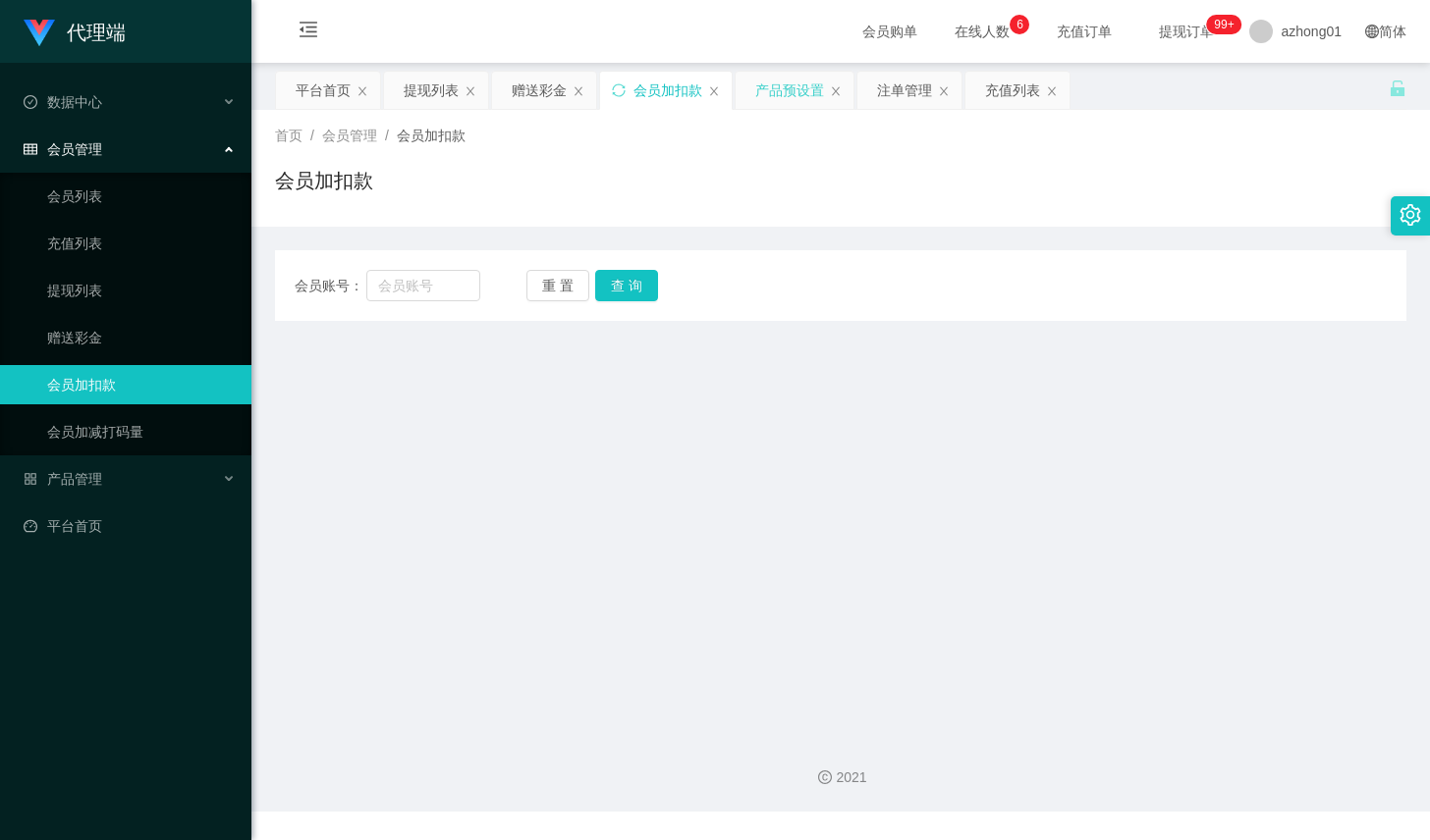
click at [793, 96] on div "产品预设置" at bounding box center [790, 90] width 69 height 37
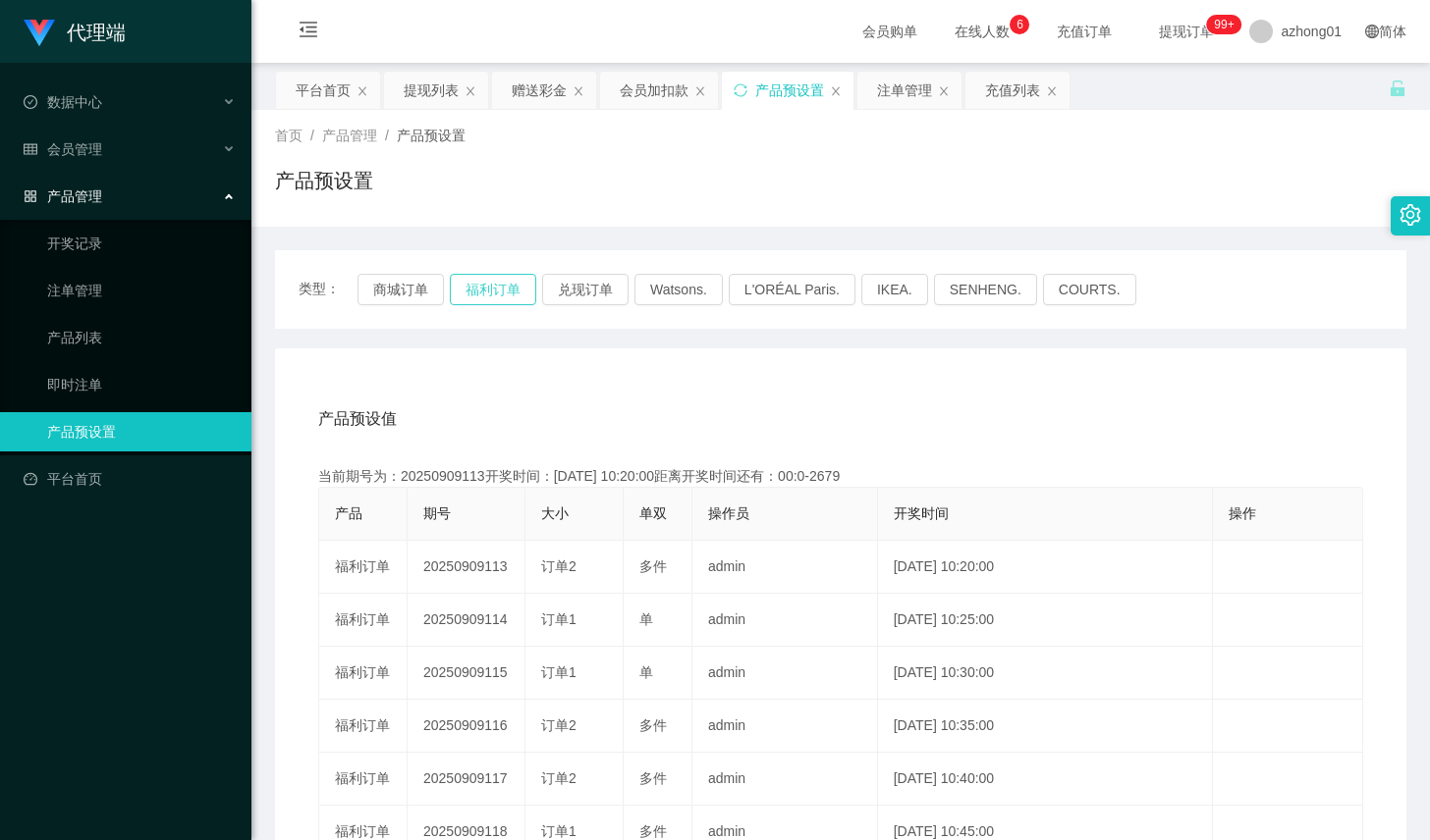
click at [498, 298] on button "福利订单" at bounding box center [493, 290] width 87 height 32
click at [568, 94] on div "赠送彩金" at bounding box center [544, 90] width 105 height 37
click at [537, 93] on div "赠送彩金" at bounding box center [539, 90] width 55 height 37
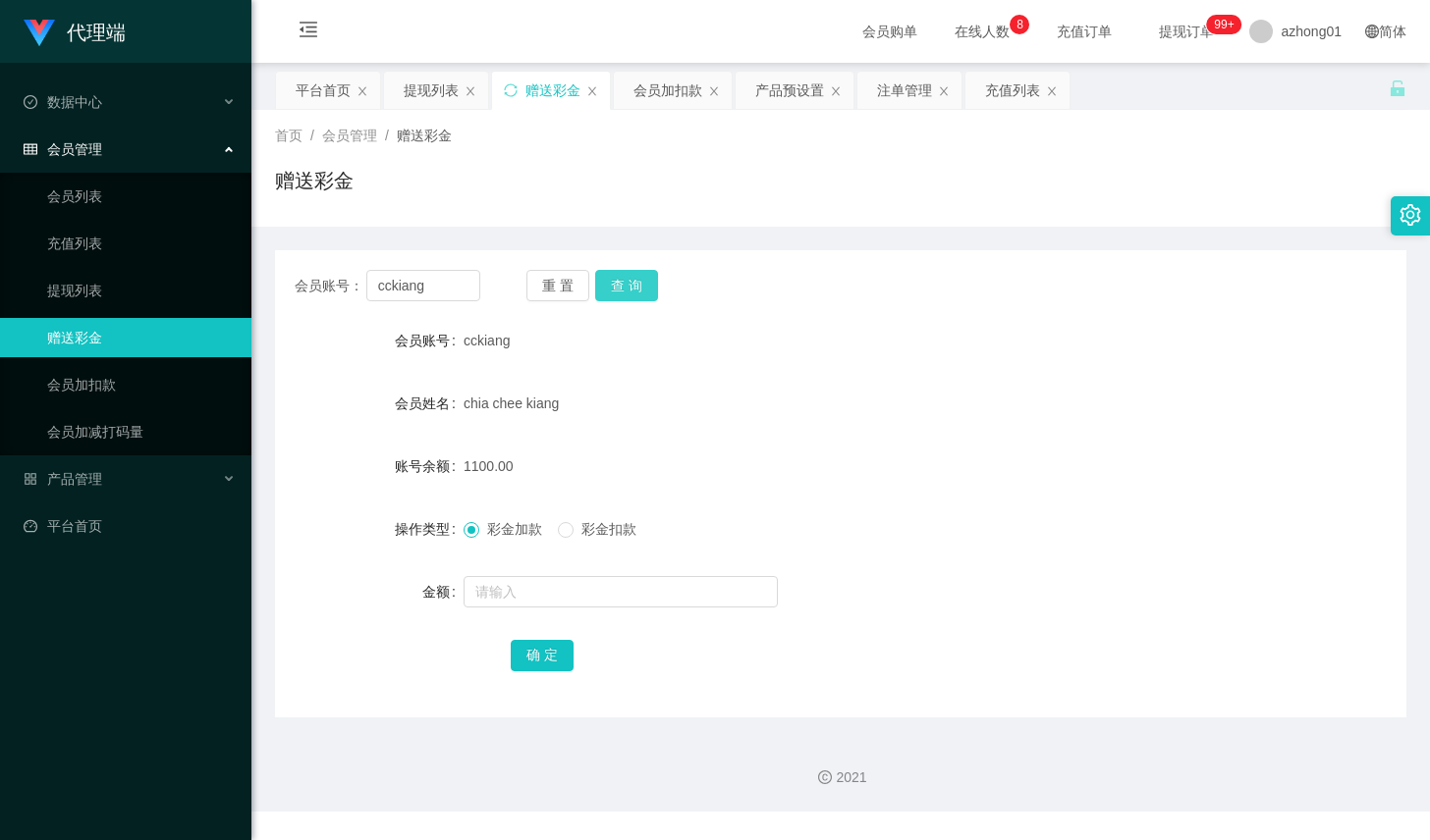
click at [630, 275] on button "查 询" at bounding box center [626, 286] width 63 height 32
click at [632, 280] on button "查 询" at bounding box center [626, 286] width 63 height 32
click at [888, 98] on div "注单管理" at bounding box center [904, 90] width 55 height 37
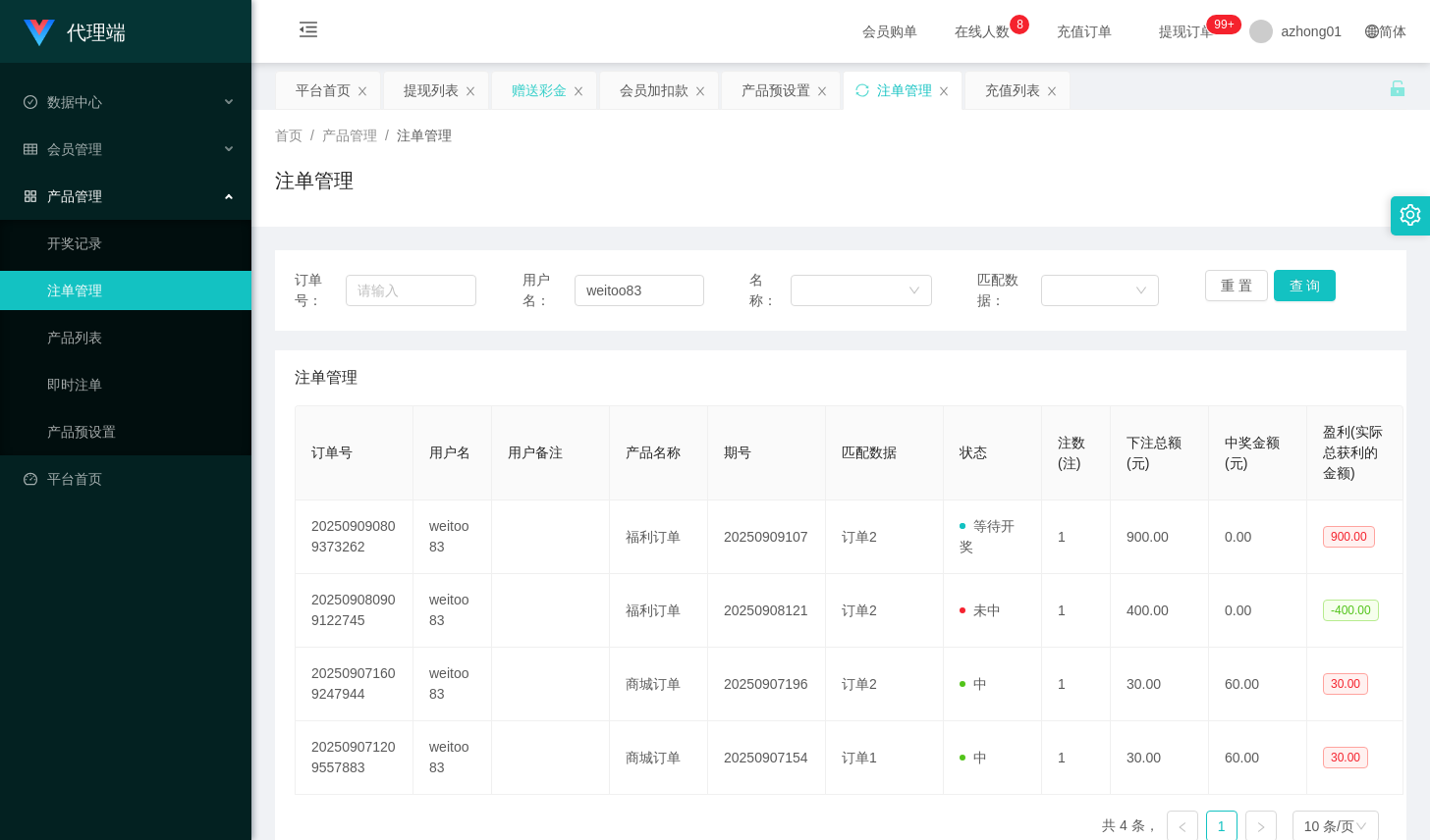
click at [561, 89] on div "赠送彩金" at bounding box center [539, 90] width 55 height 37
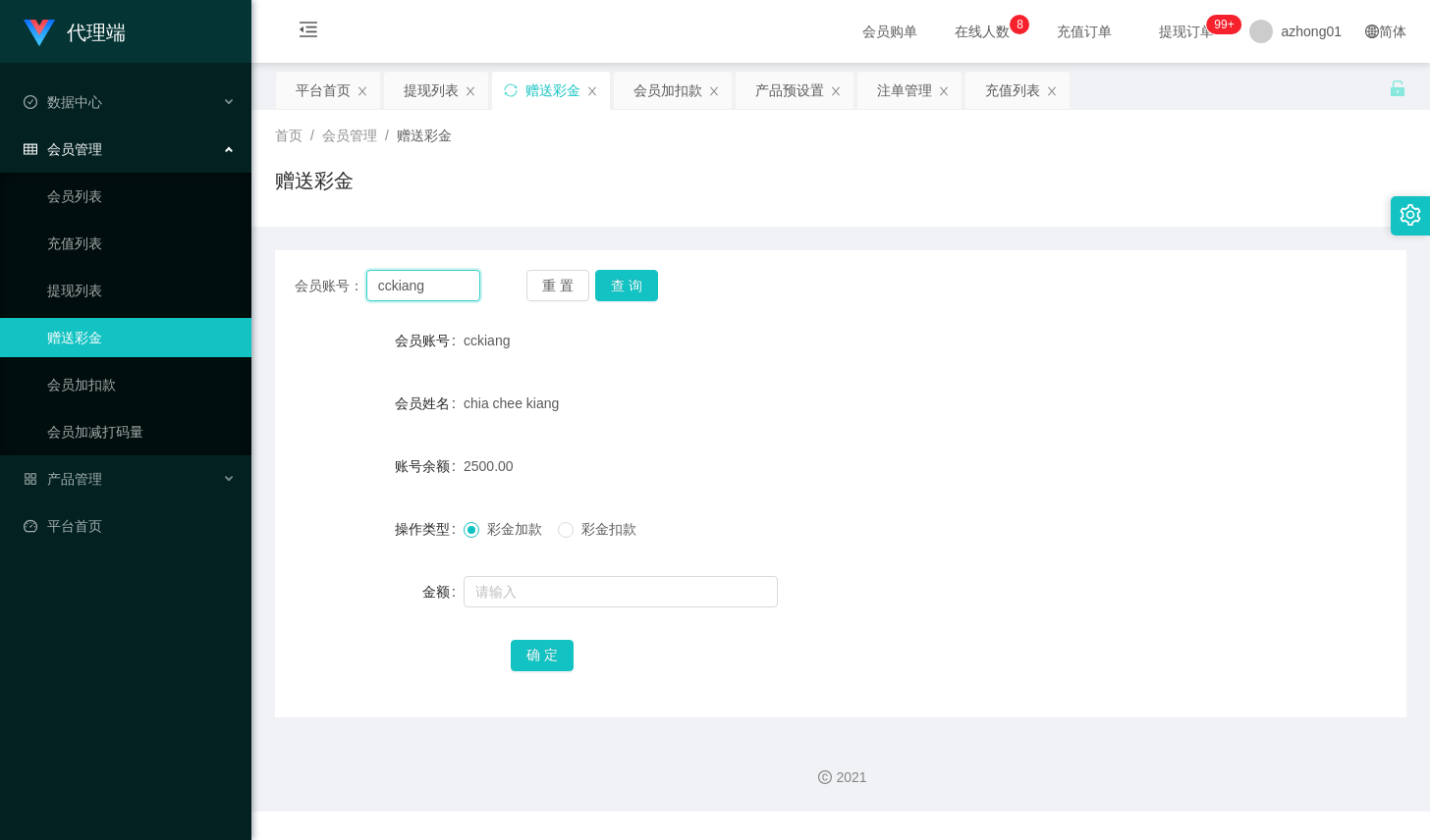
click at [435, 275] on input "cckiang" at bounding box center [423, 286] width 114 height 32
click at [913, 90] on div "注单管理" at bounding box center [904, 90] width 55 height 37
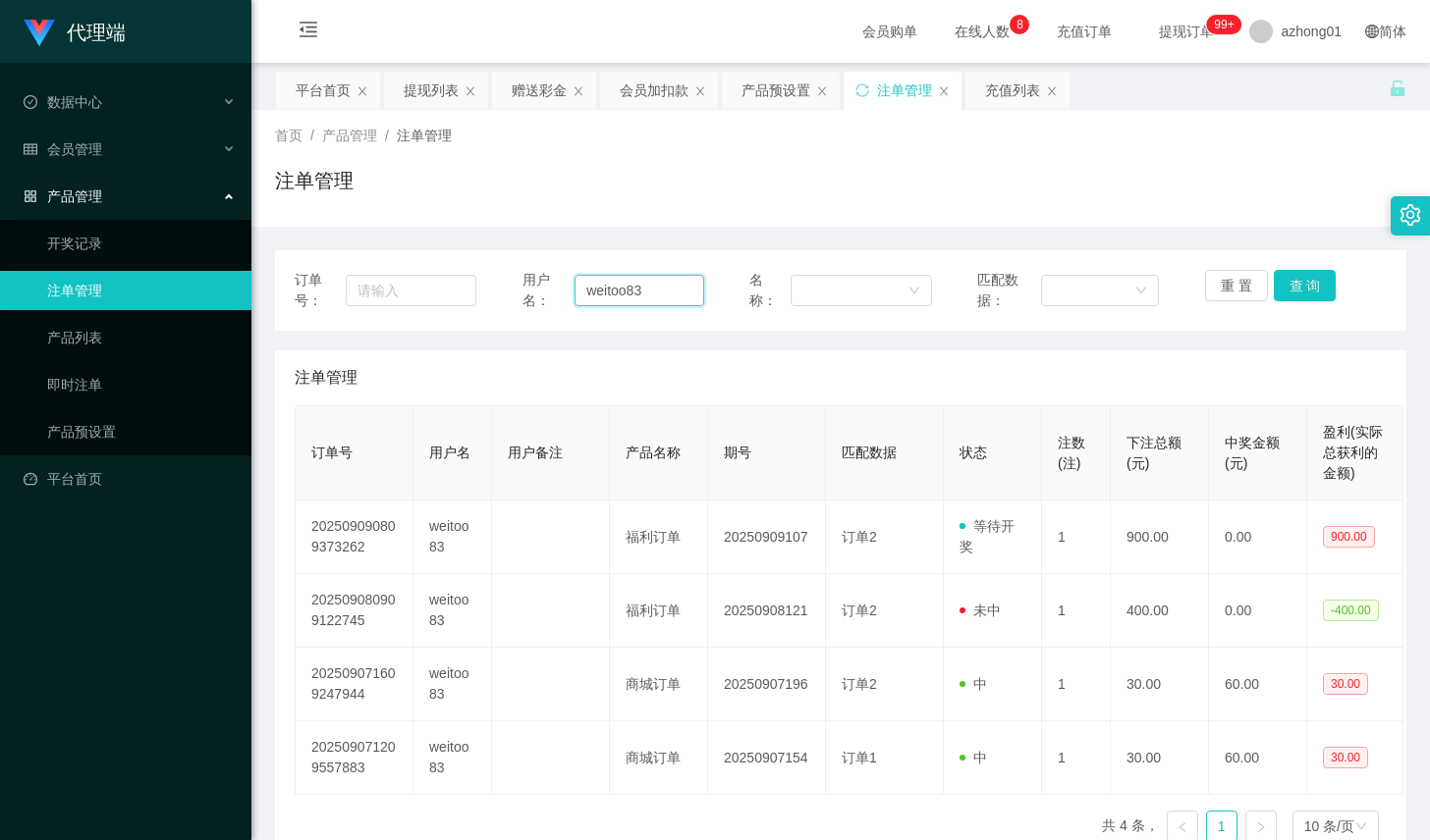
click at [666, 282] on input "weitoo83" at bounding box center [639, 291] width 129 height 32
paste input "cckiang"
type input "cckiang"
click at [1294, 290] on button "查 询" at bounding box center [1305, 286] width 63 height 32
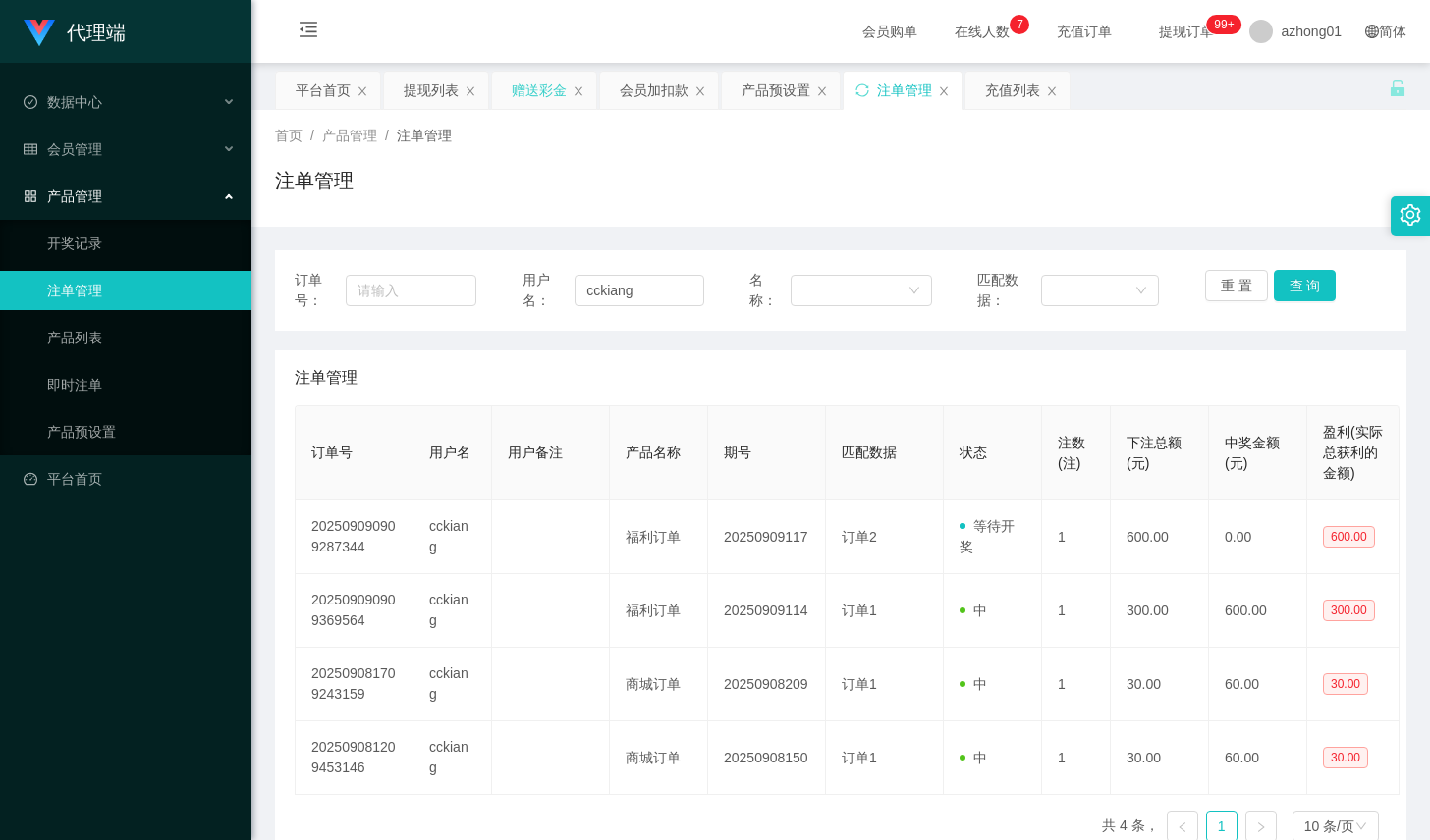
click at [545, 104] on div "赠送彩金" at bounding box center [539, 90] width 55 height 37
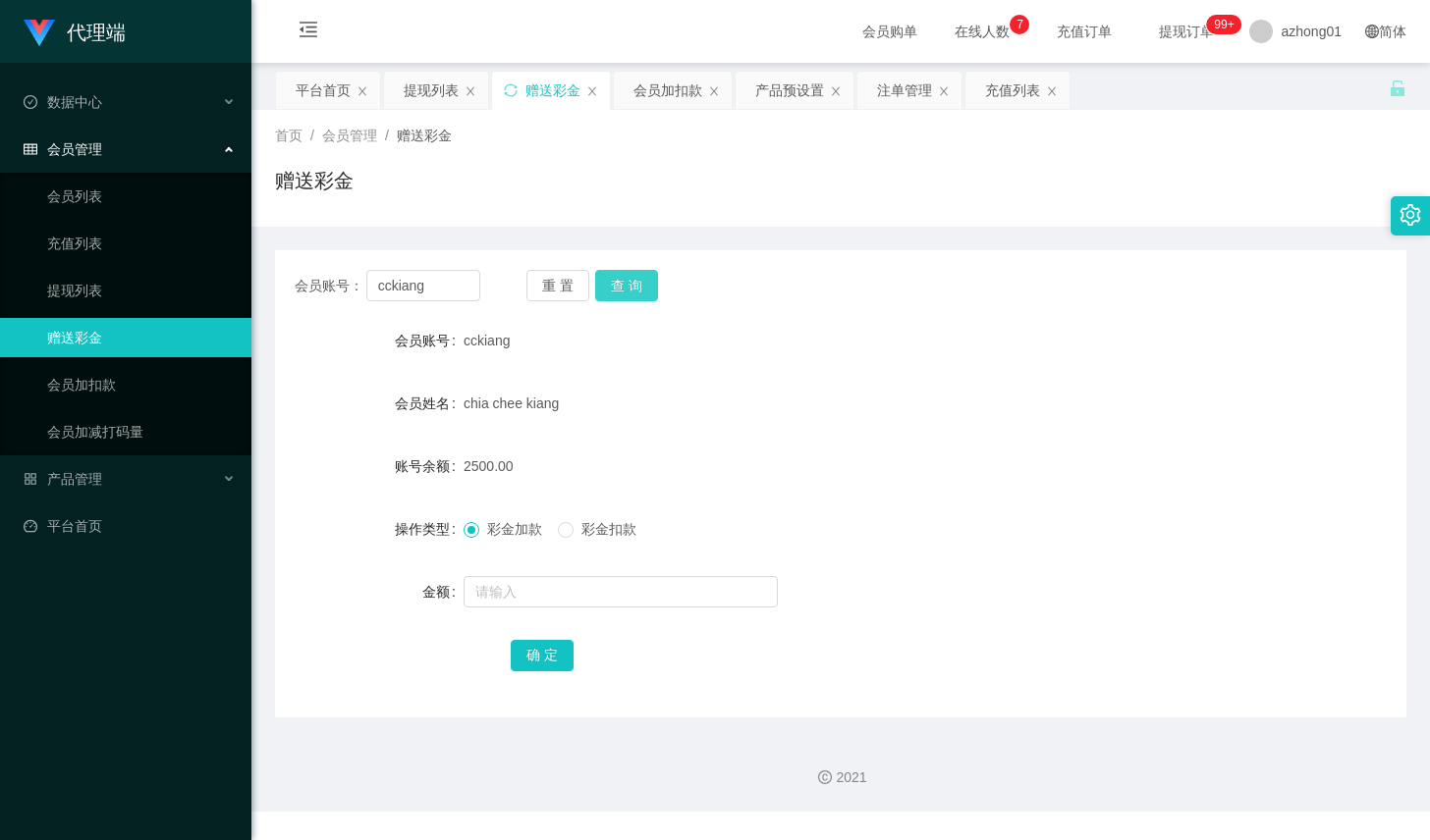
click at [606, 283] on button "查 询" at bounding box center [626, 286] width 63 height 32
click at [652, 274] on button "查 询" at bounding box center [626, 286] width 63 height 32
click at [634, 291] on button "查 询" at bounding box center [626, 286] width 63 height 32
click at [422, 290] on input "cckiang" at bounding box center [423, 286] width 114 height 32
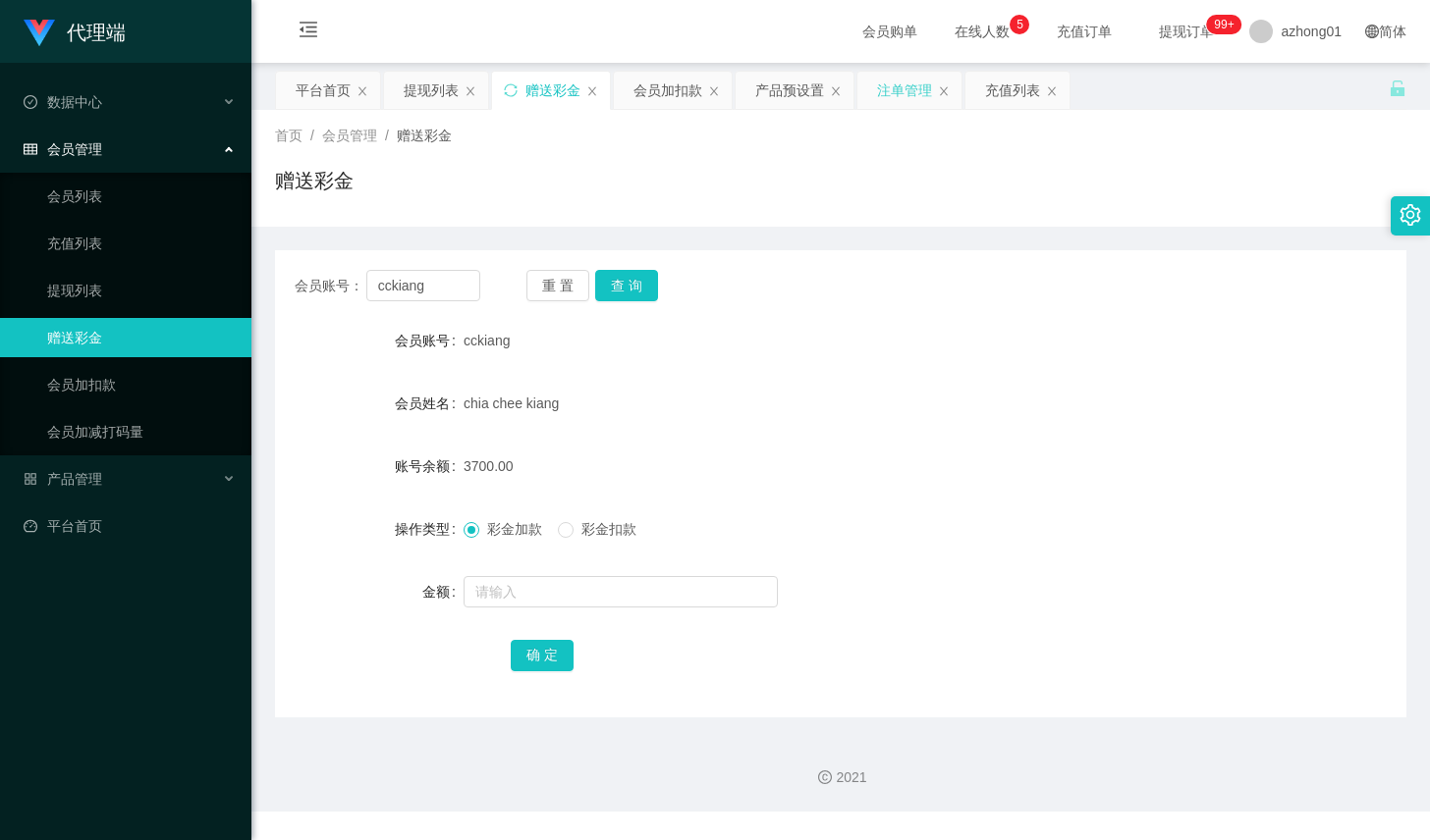
click at [892, 96] on div "注单管理" at bounding box center [904, 90] width 55 height 37
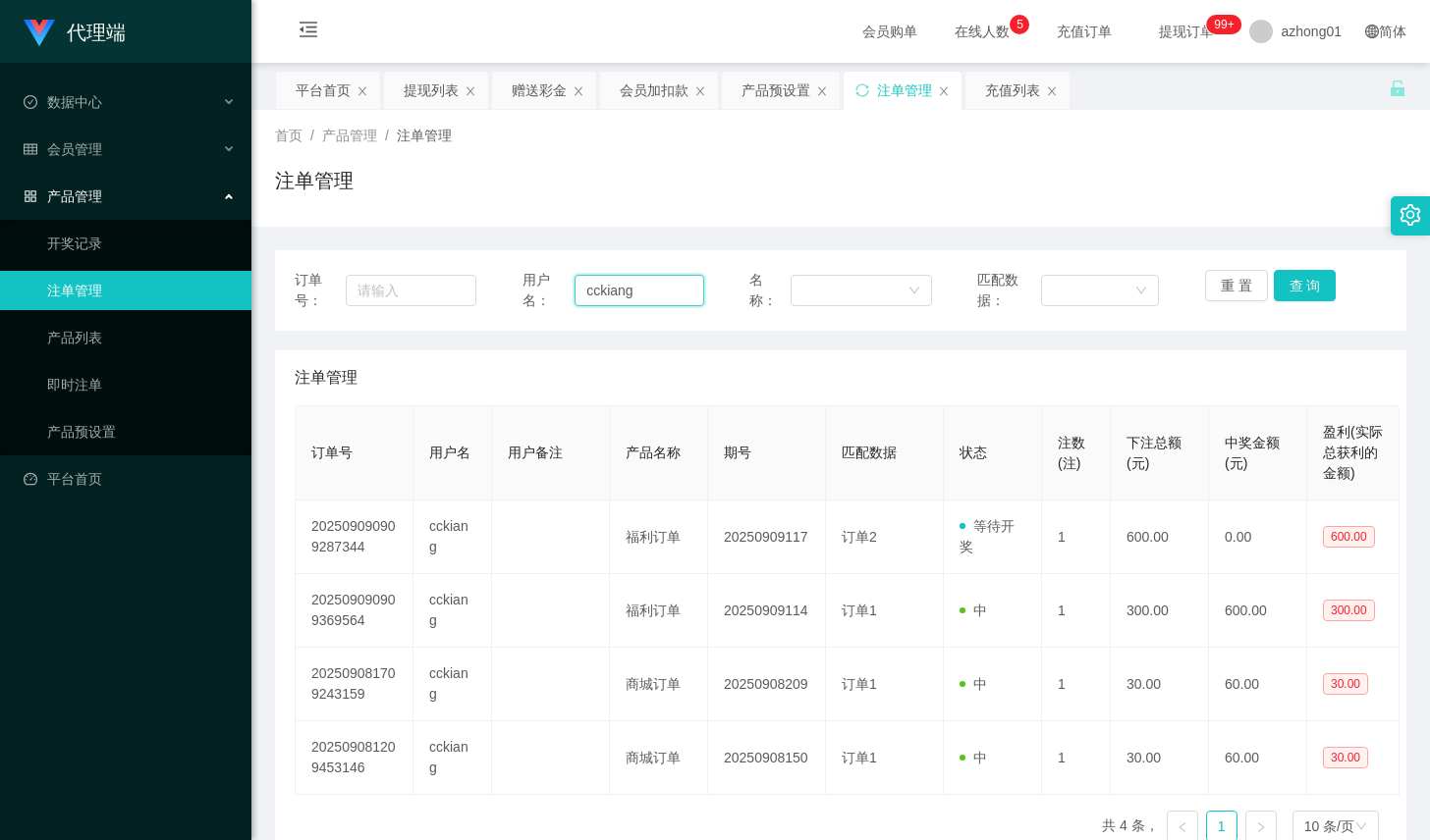
click at [639, 294] on input "cckiang" at bounding box center [639, 291] width 129 height 32
click at [1292, 286] on button "查 询" at bounding box center [1305, 286] width 63 height 32
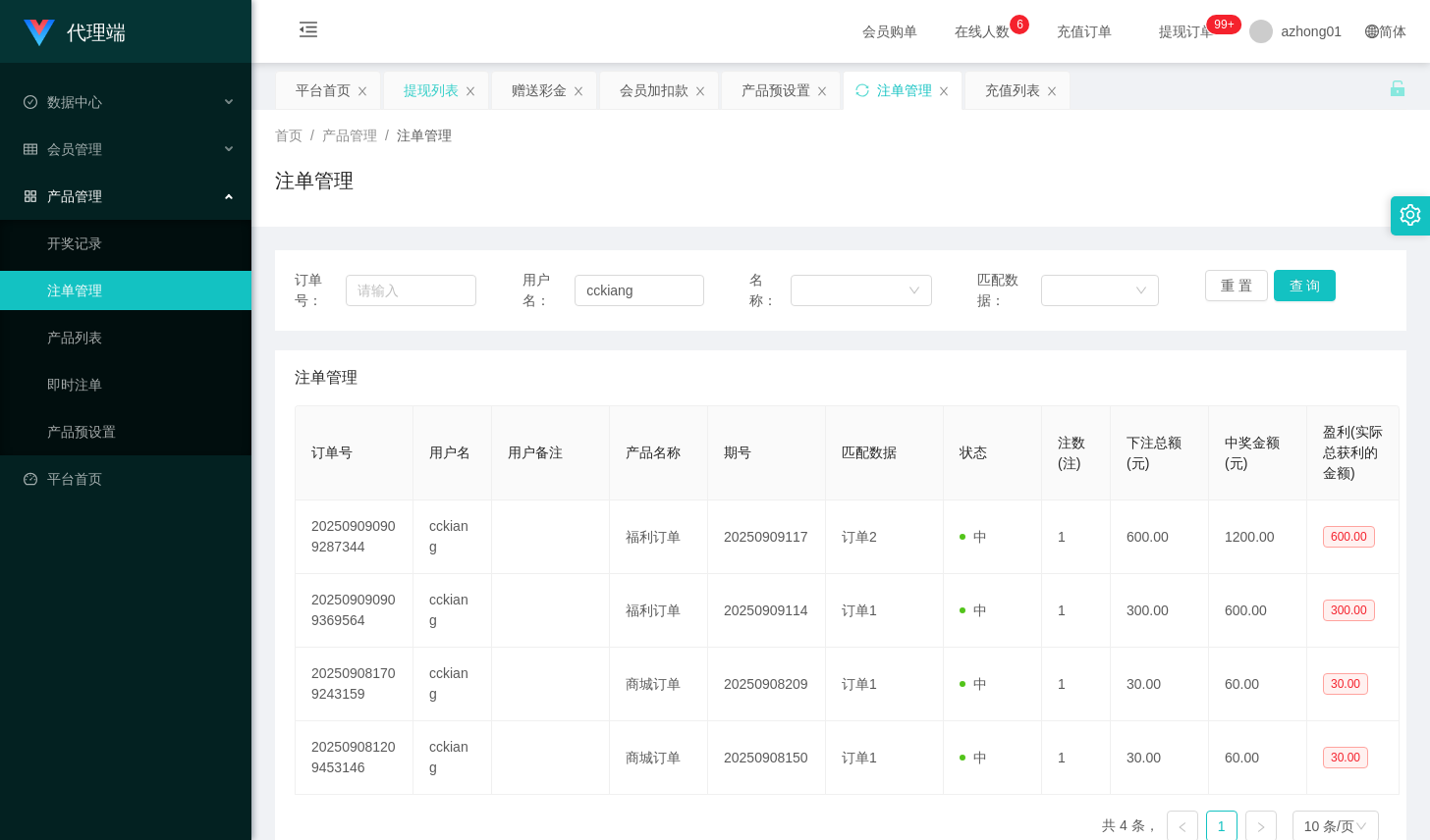
click at [405, 81] on div "提现列表" at bounding box center [430, 90] width 55 height 37
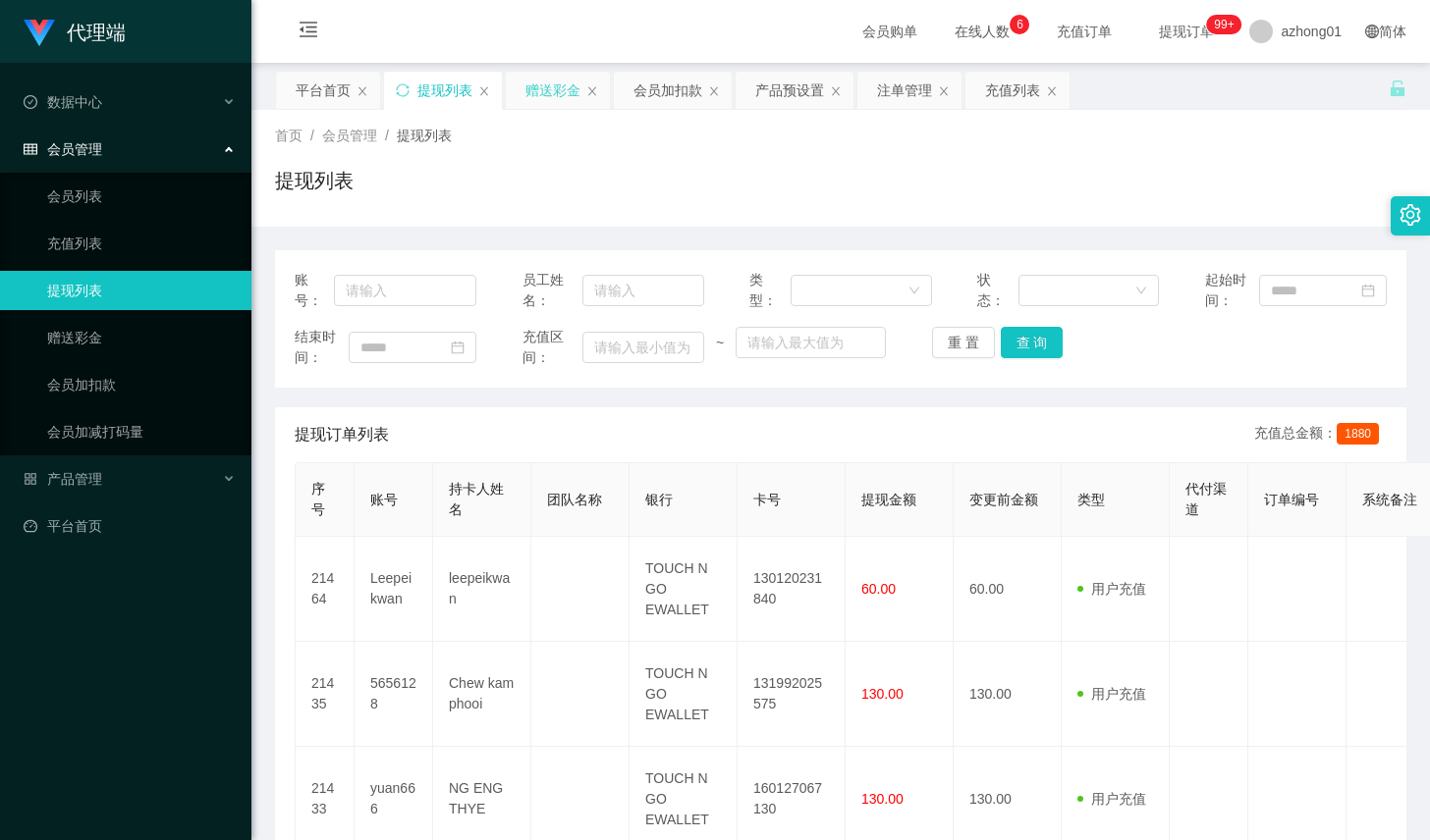
click at [571, 98] on div "赠送彩金" at bounding box center [553, 90] width 55 height 37
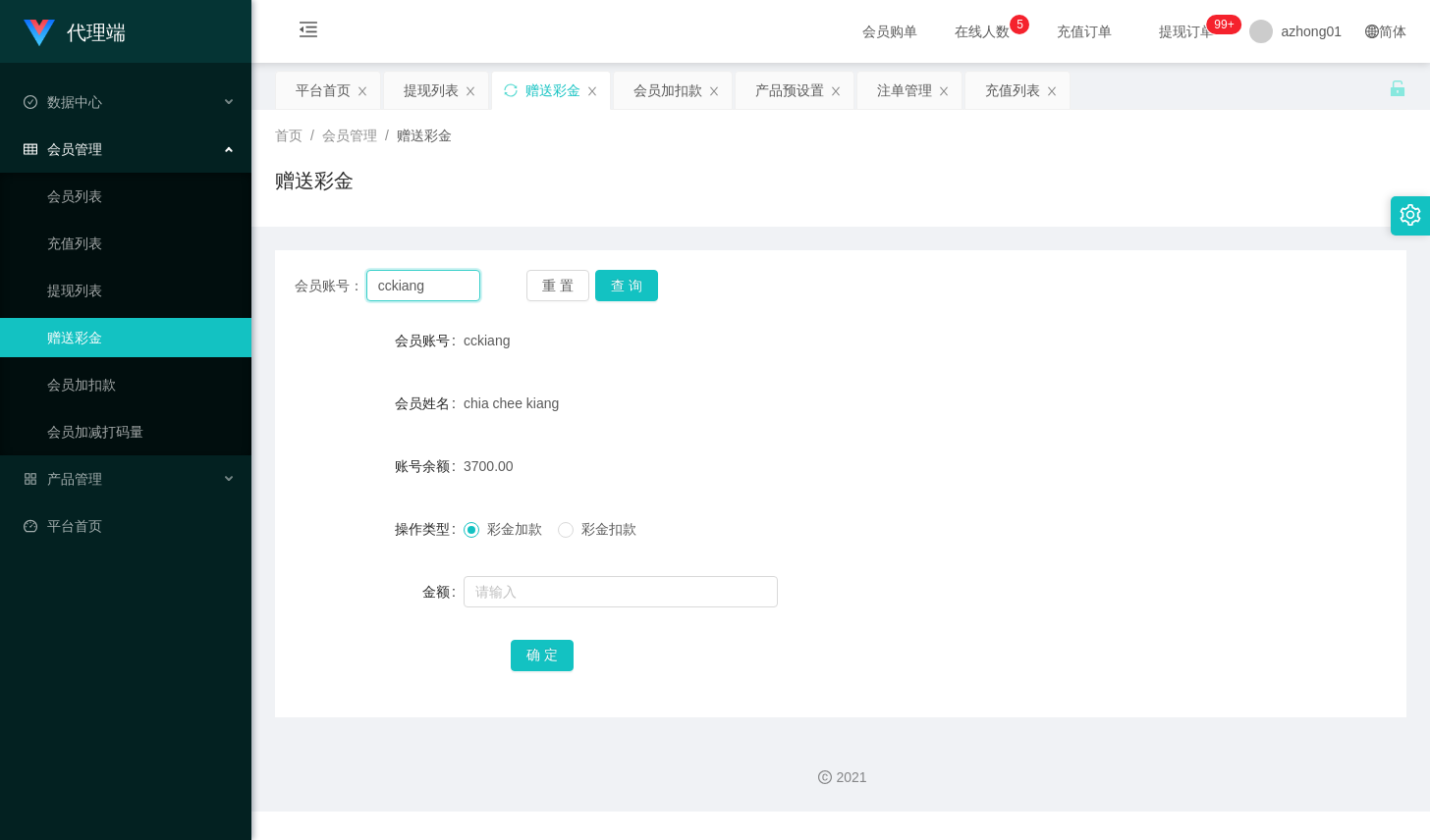
click at [464, 291] on input "cckiang" at bounding box center [423, 286] width 114 height 32
click at [634, 295] on button "查 询" at bounding box center [626, 286] width 63 height 32
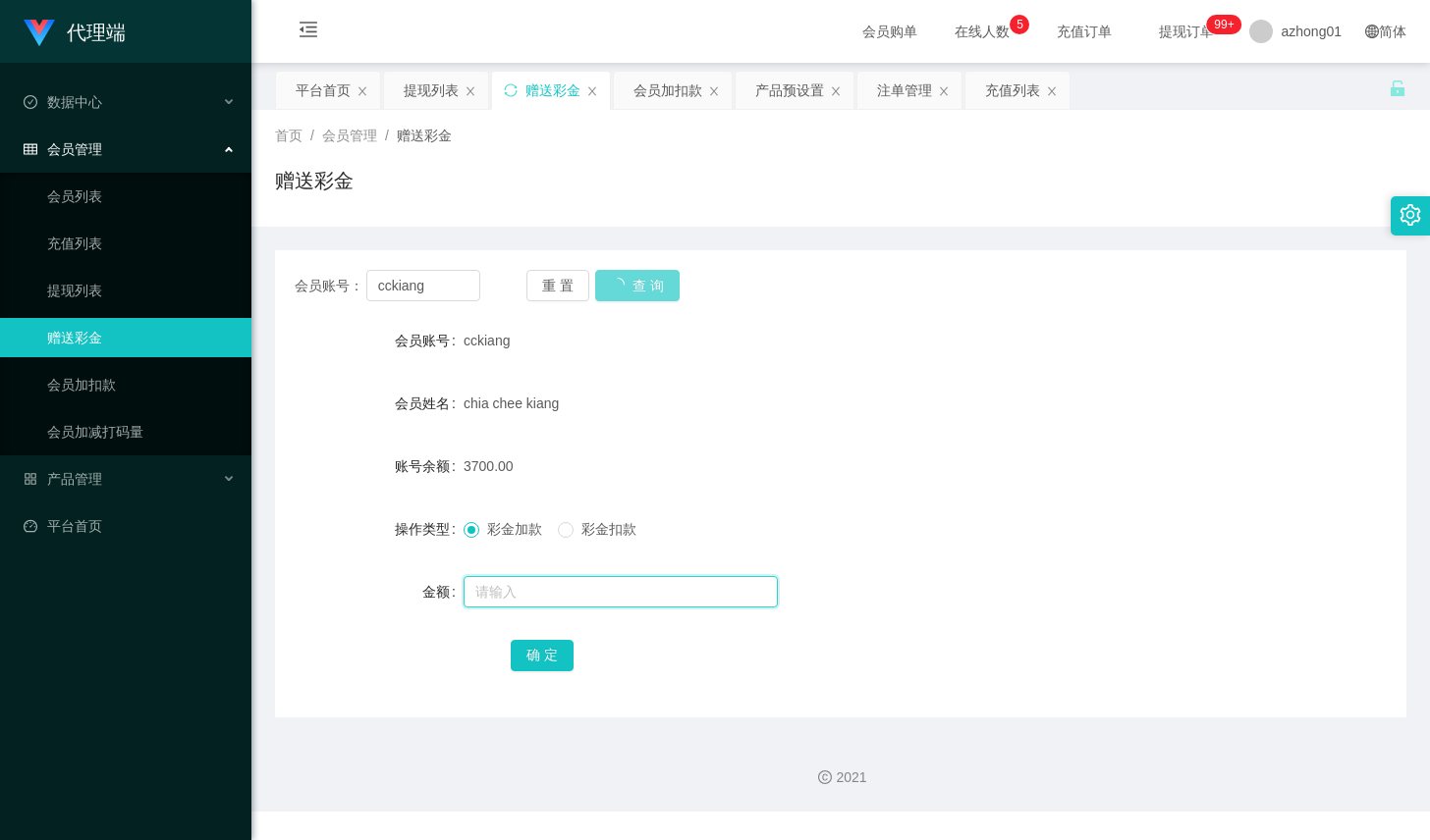
click at [584, 587] on input "text" at bounding box center [621, 592] width 315 height 32
type input "2"
click at [621, 298] on button "查 询" at bounding box center [626, 286] width 63 height 32
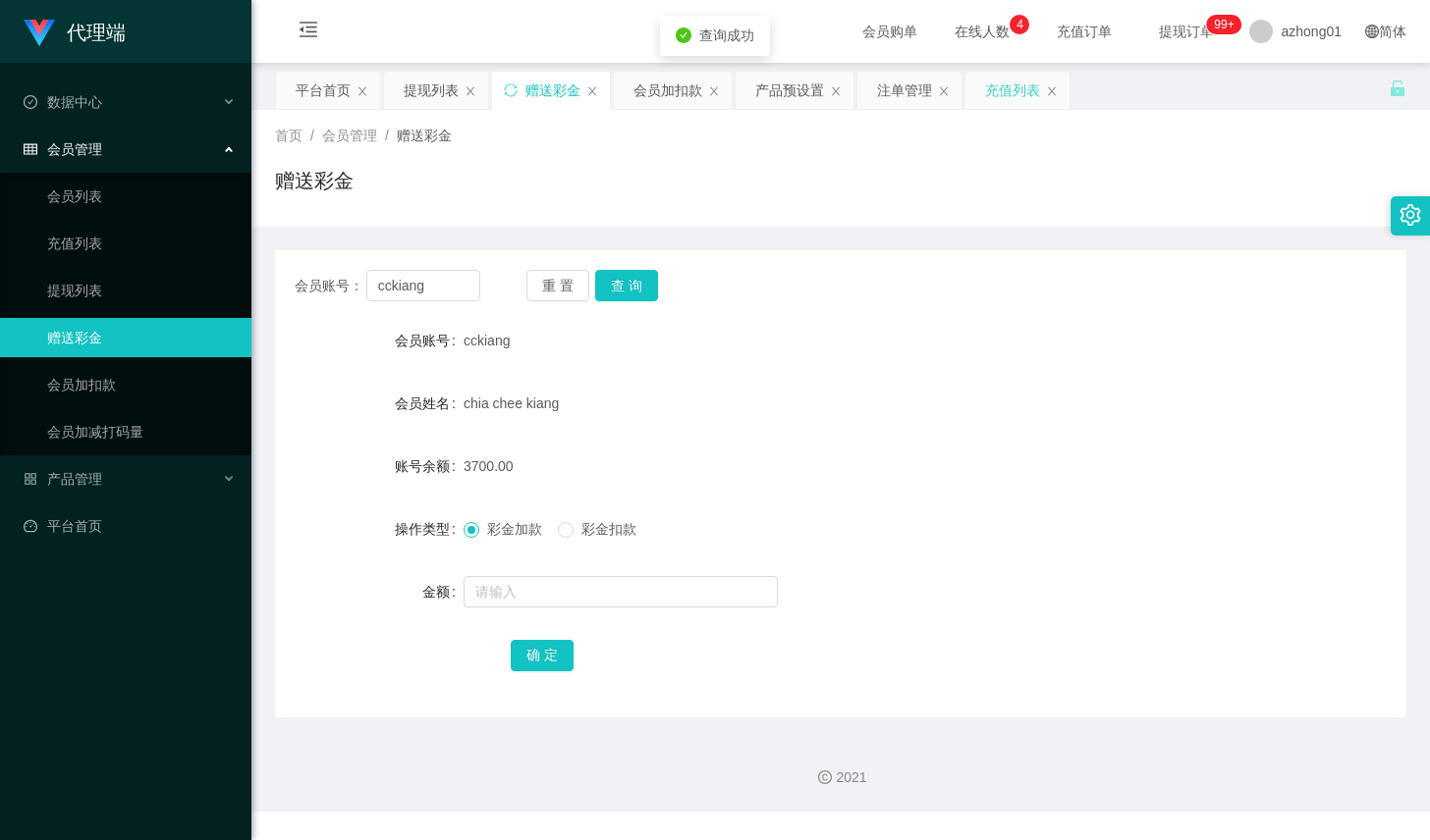
click at [993, 97] on div "充值列表" at bounding box center [1012, 90] width 55 height 37
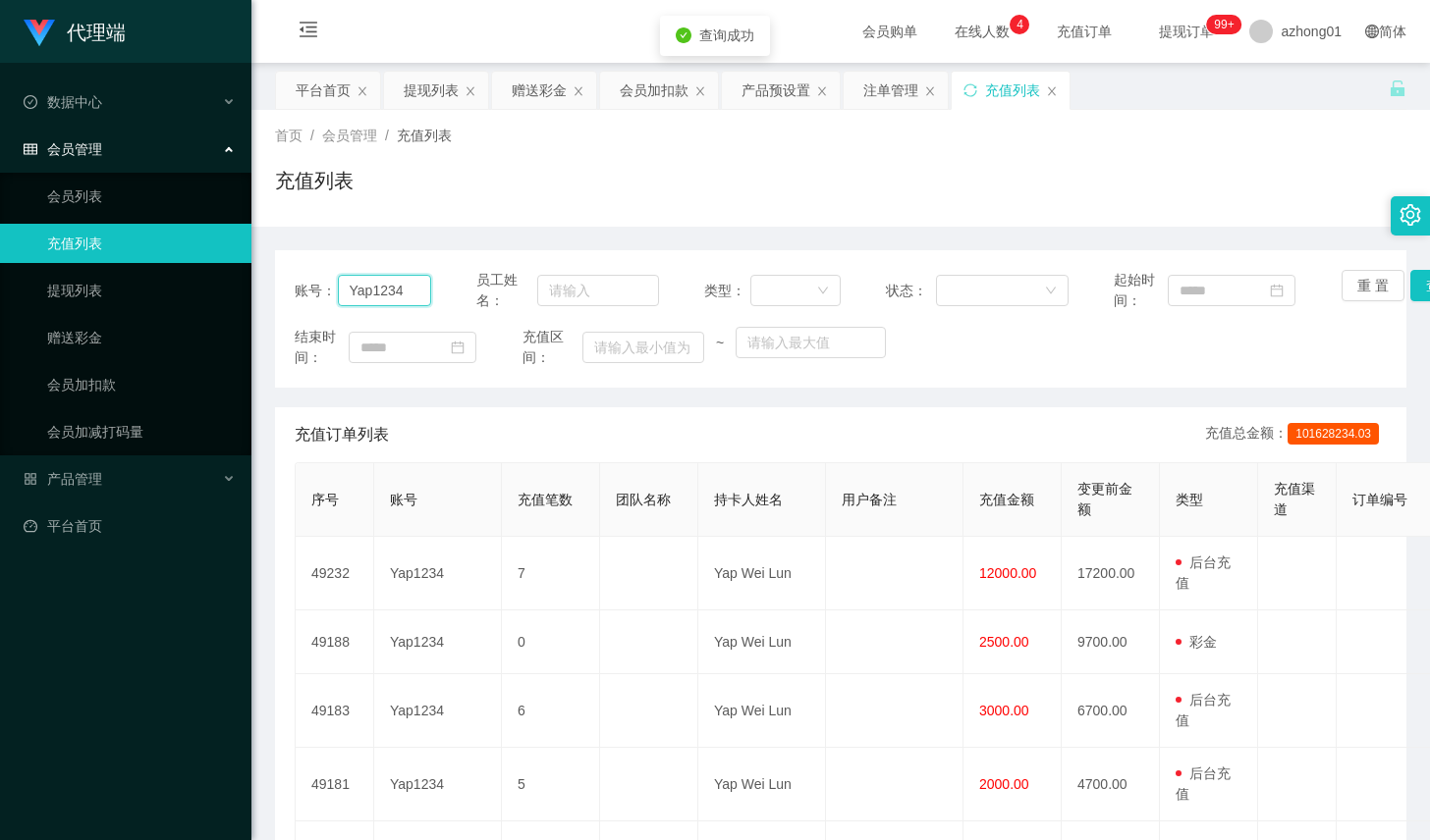
click at [413, 289] on input "Yap1234" at bounding box center [384, 291] width 94 height 32
paste input "cckiang"
type input "cckiang"
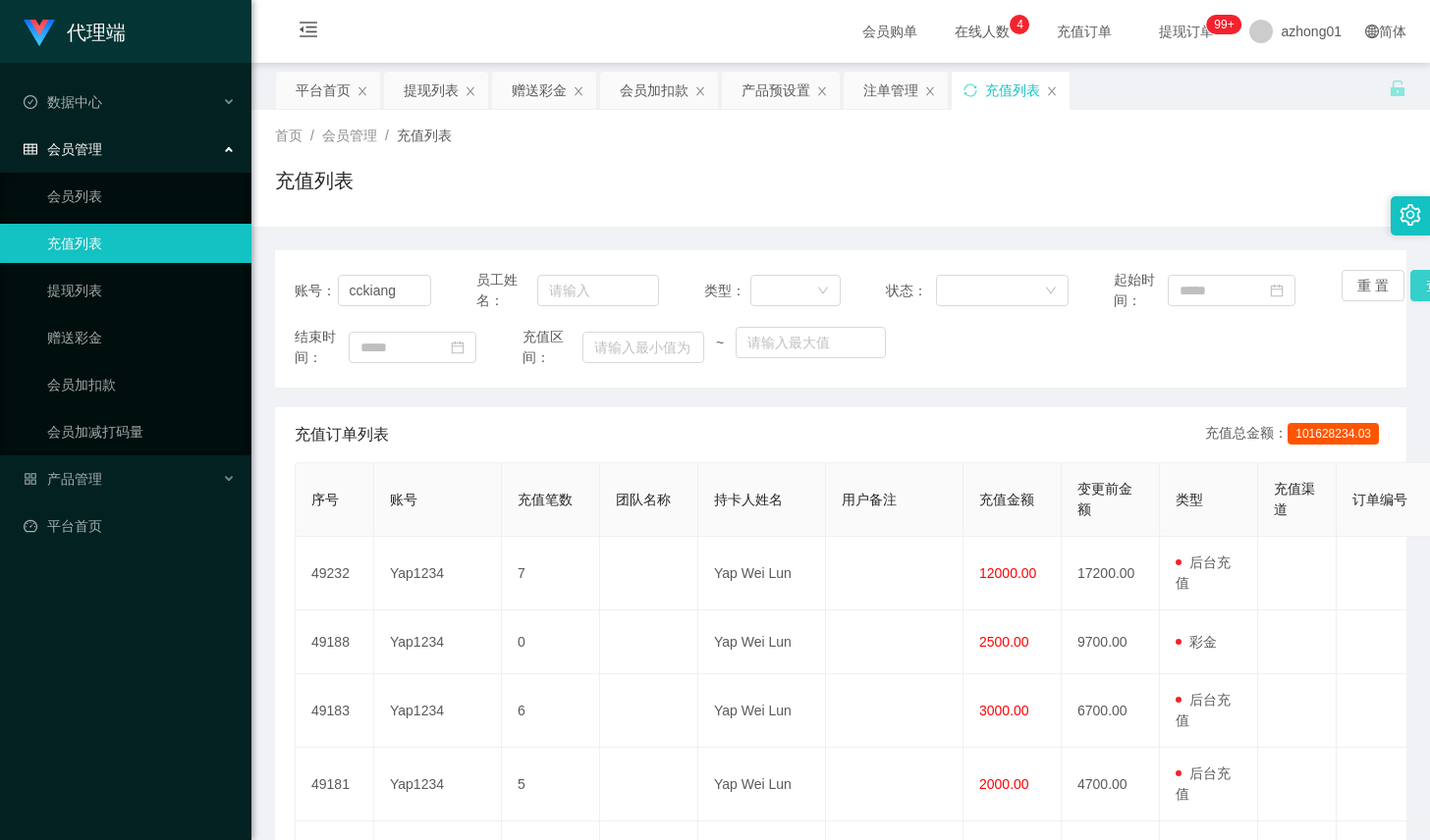
click at [1410, 294] on button "查 询" at bounding box center [1441, 286] width 63 height 32
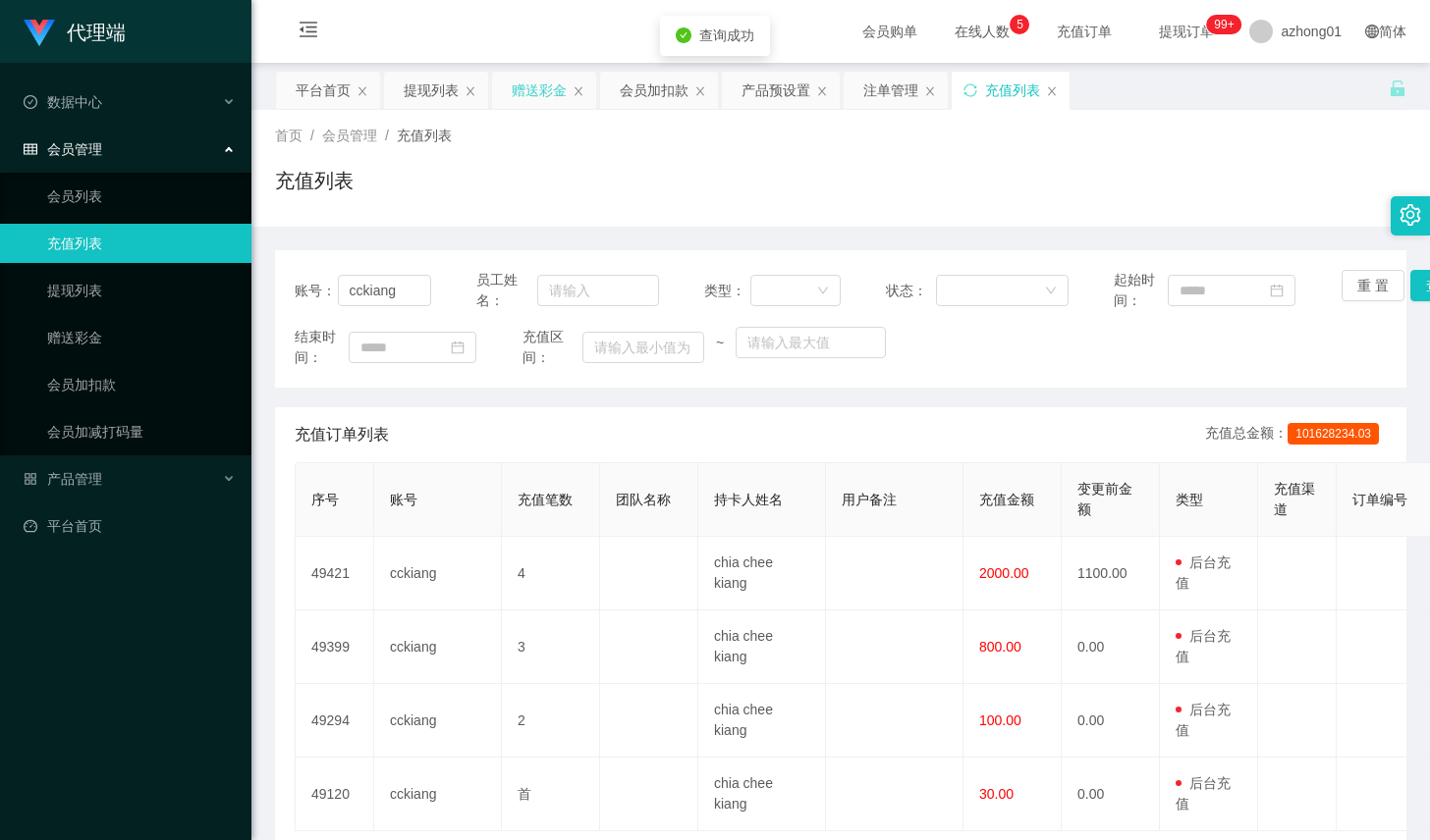
click at [425, 89] on div "提现列表" at bounding box center [430, 90] width 55 height 37
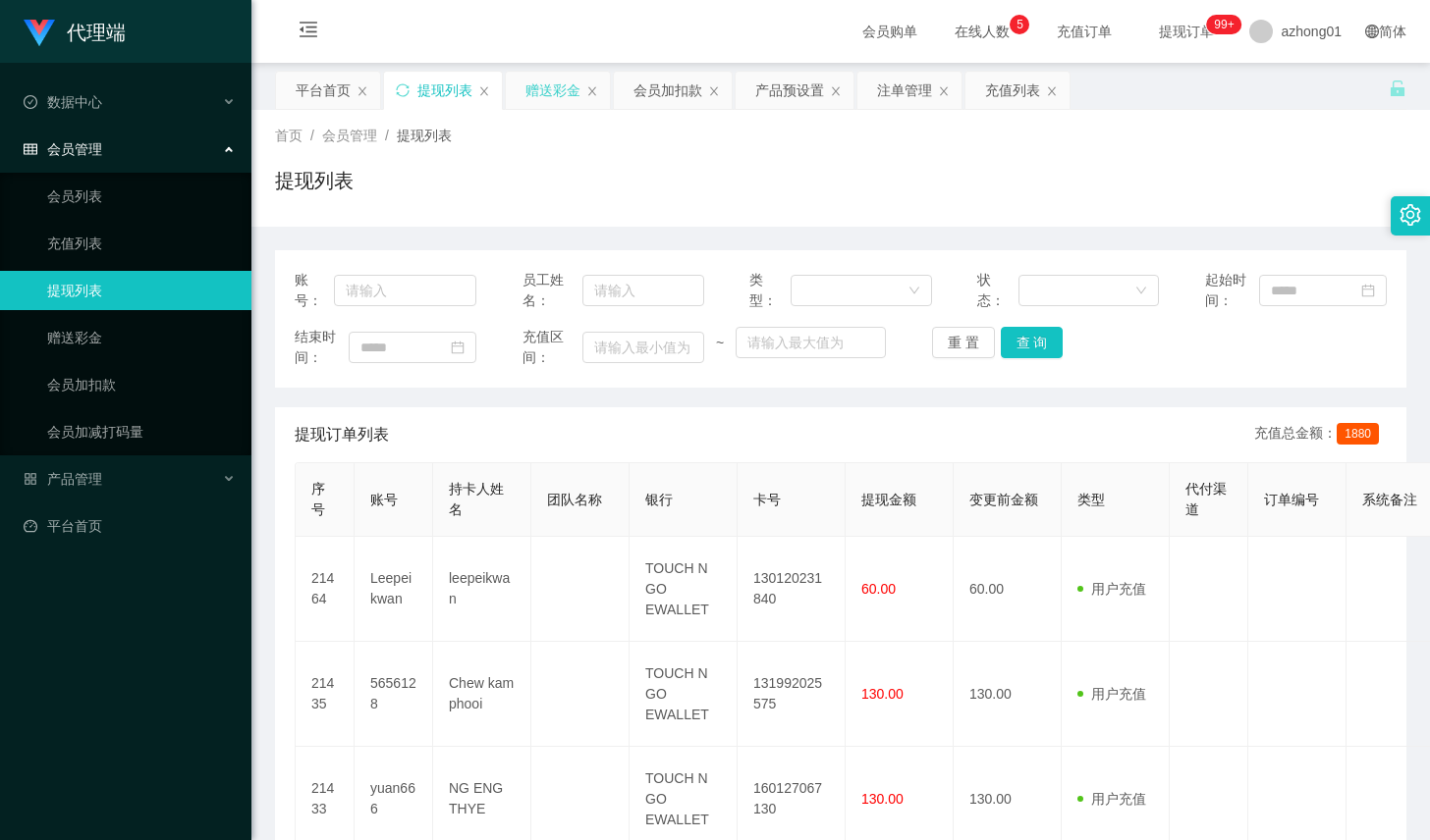
click at [554, 83] on div "赠送彩金" at bounding box center [553, 90] width 55 height 37
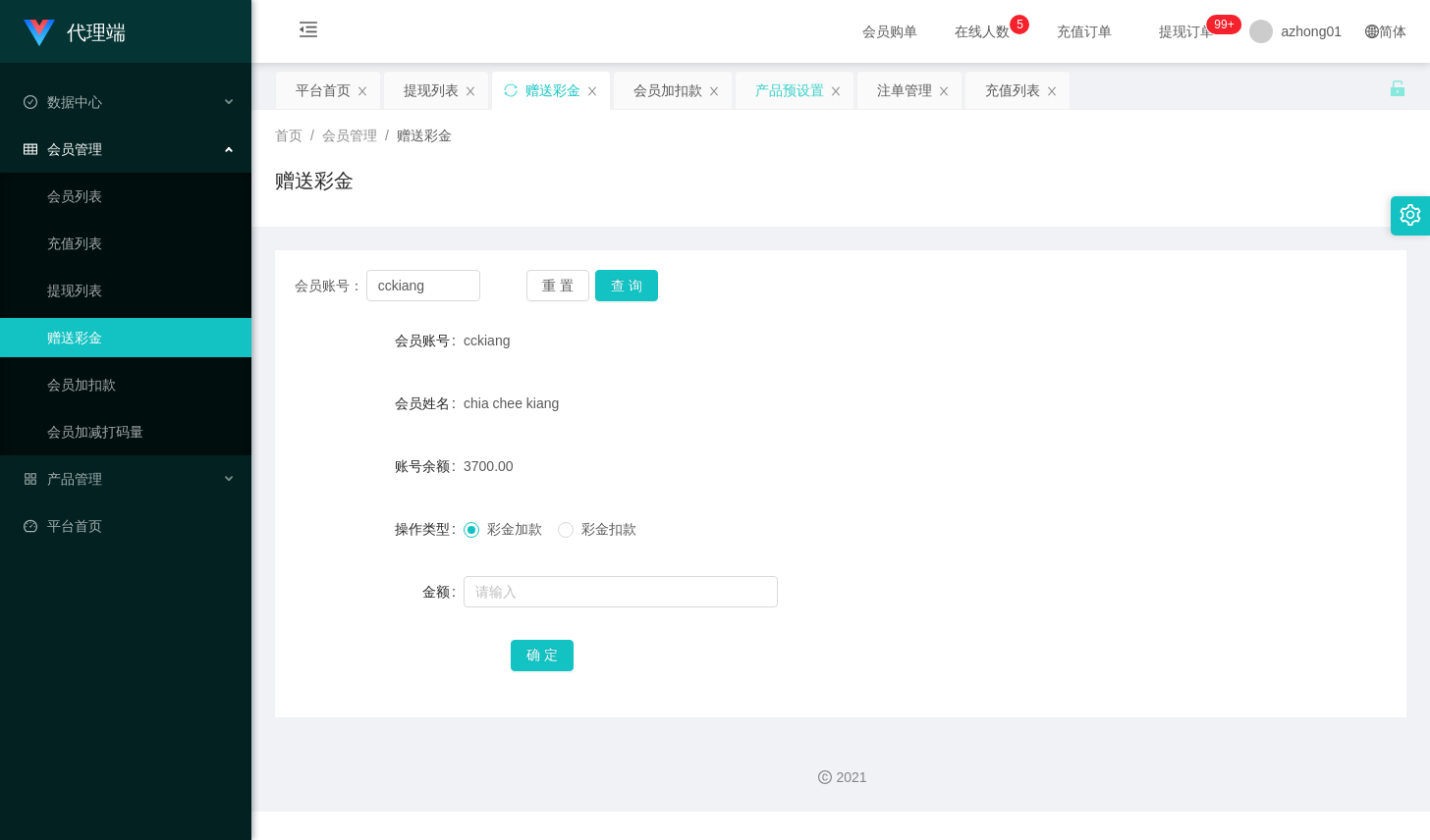
click at [799, 81] on div "产品预设置" at bounding box center [790, 90] width 69 height 37
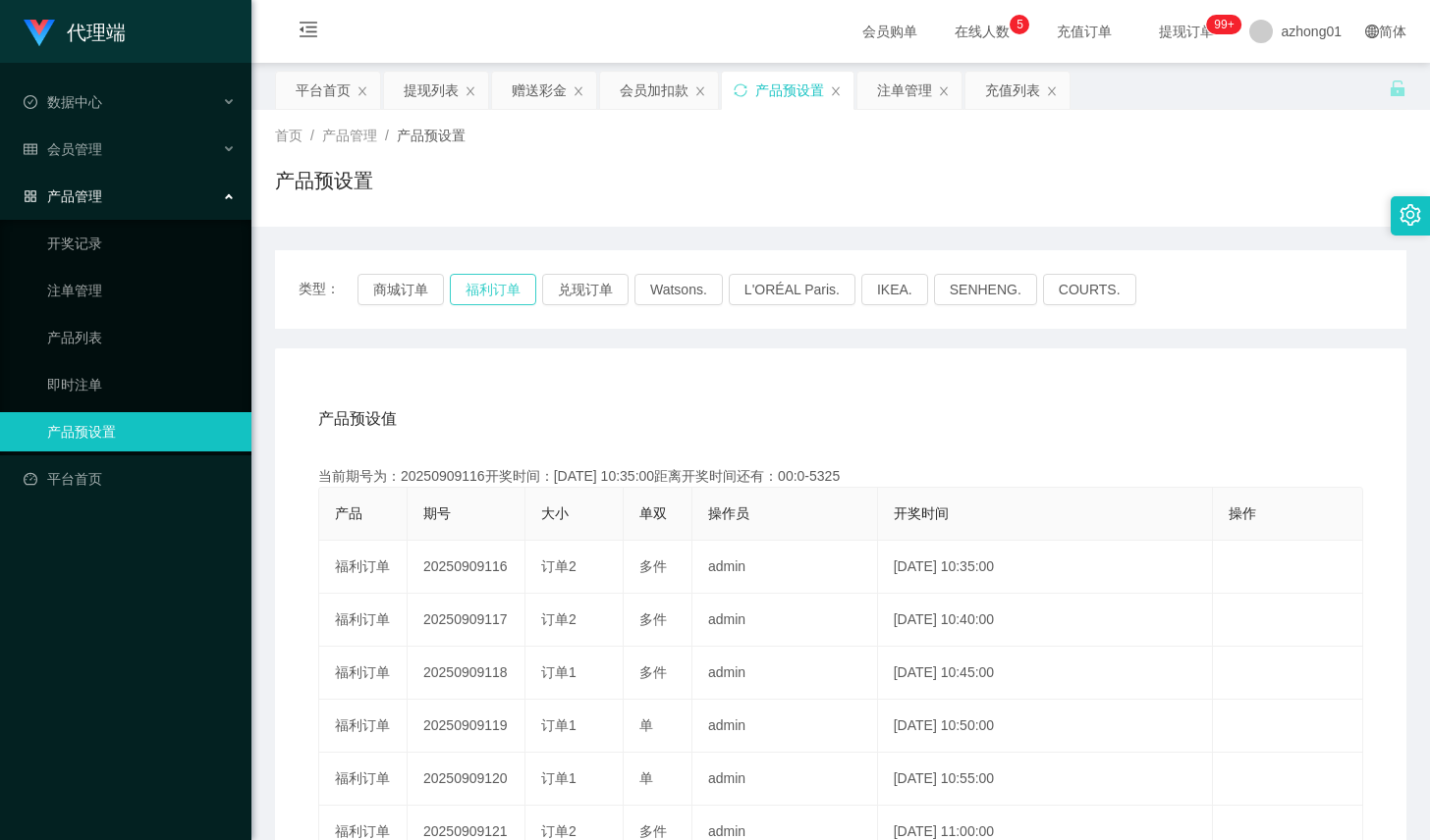
click at [507, 276] on button "福利订单" at bounding box center [493, 290] width 87 height 32
click at [494, 289] on button "福利订单" at bounding box center [493, 290] width 87 height 32
click at [936, 158] on div "首页 / 产品管理 / 产品预设置 / 产品预设置" at bounding box center [840, 168] width 1131 height 86
click at [518, 85] on div "赠送彩金" at bounding box center [539, 90] width 55 height 37
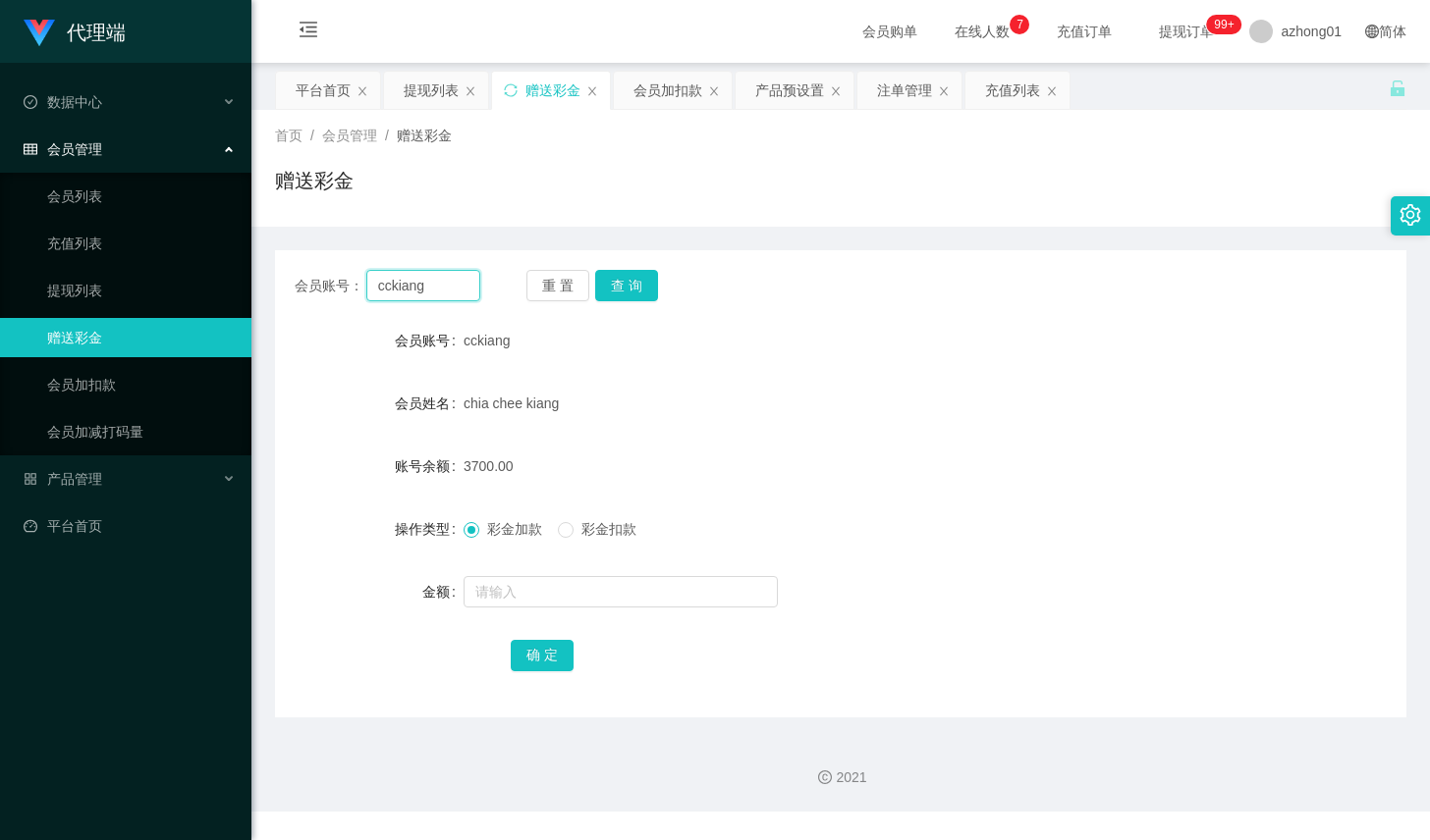
click at [472, 282] on input "cckiang" at bounding box center [423, 286] width 114 height 32
paste input "adricseo"
type input "adricseong"
click at [632, 287] on button "查 询" at bounding box center [626, 286] width 63 height 32
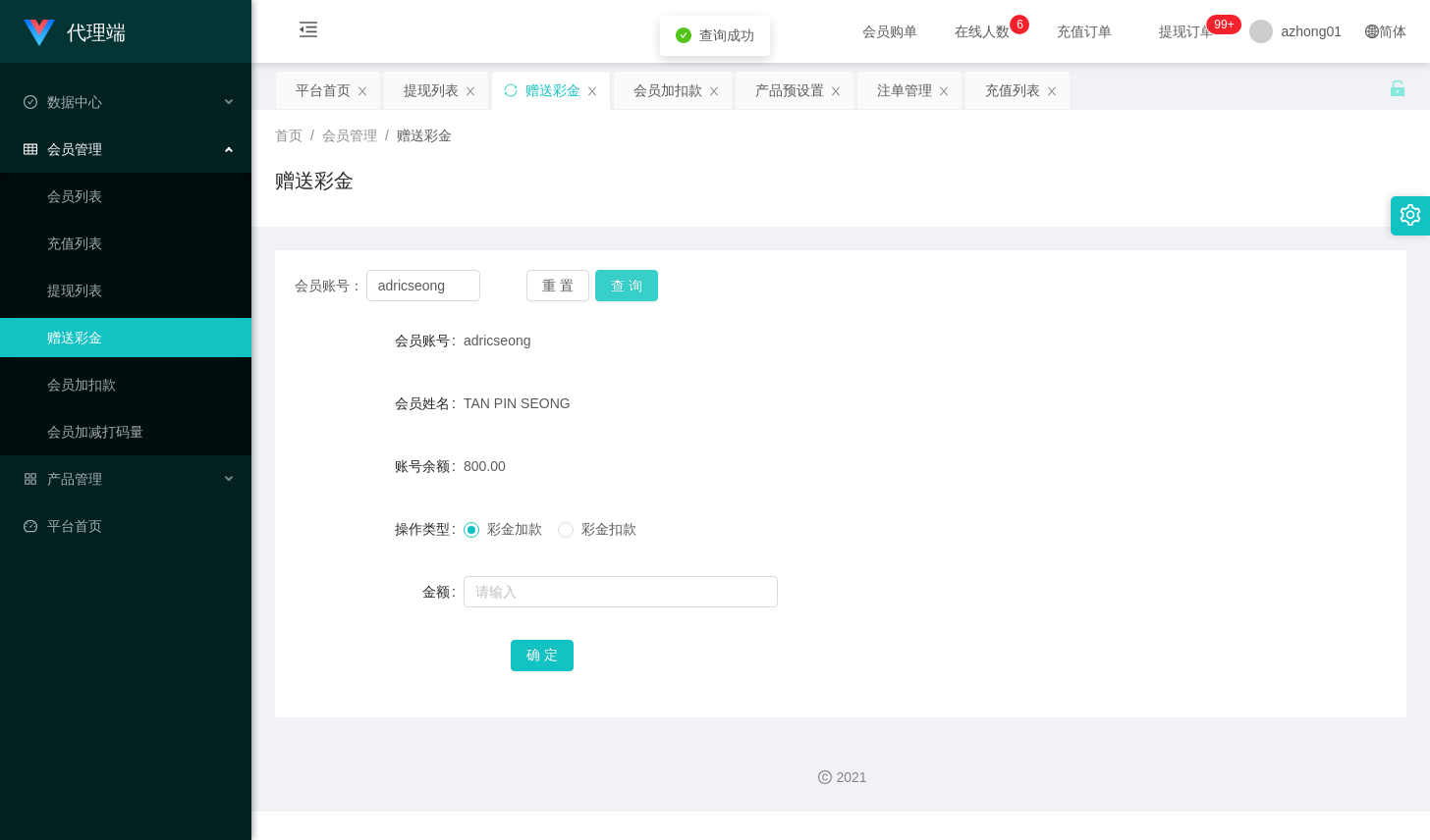
click at [641, 292] on button "查 询" at bounding box center [626, 286] width 63 height 32
click at [641, 292] on div "重 置 查 询" at bounding box center [619, 286] width 185 height 32
click at [641, 292] on button "查 询" at bounding box center [626, 286] width 63 height 32
click at [641, 292] on div "重 置 查 询" at bounding box center [619, 286] width 185 height 32
click at [641, 292] on button "查 询" at bounding box center [637, 286] width 85 height 32
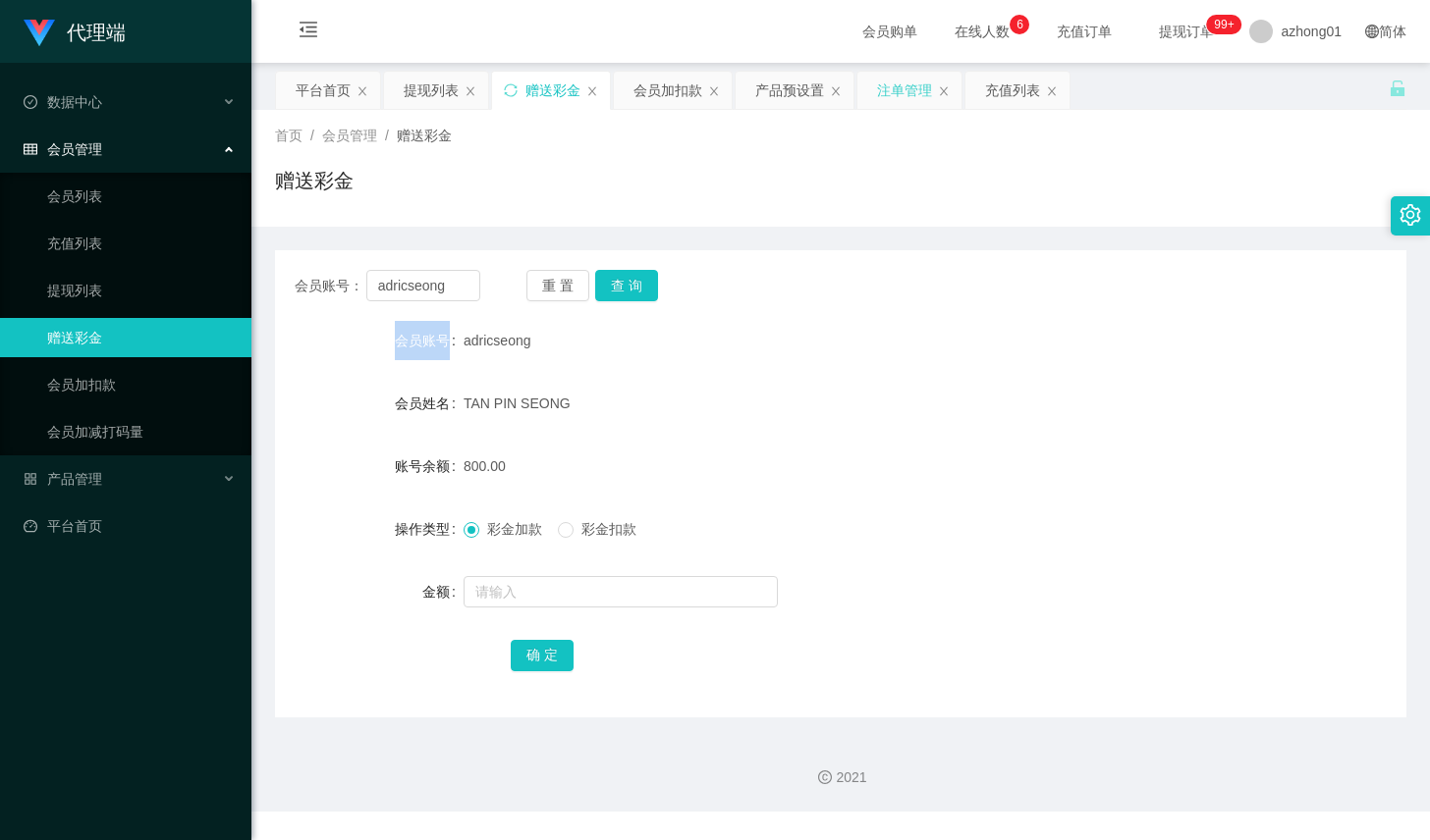
click at [889, 99] on div "注单管理" at bounding box center [904, 90] width 55 height 37
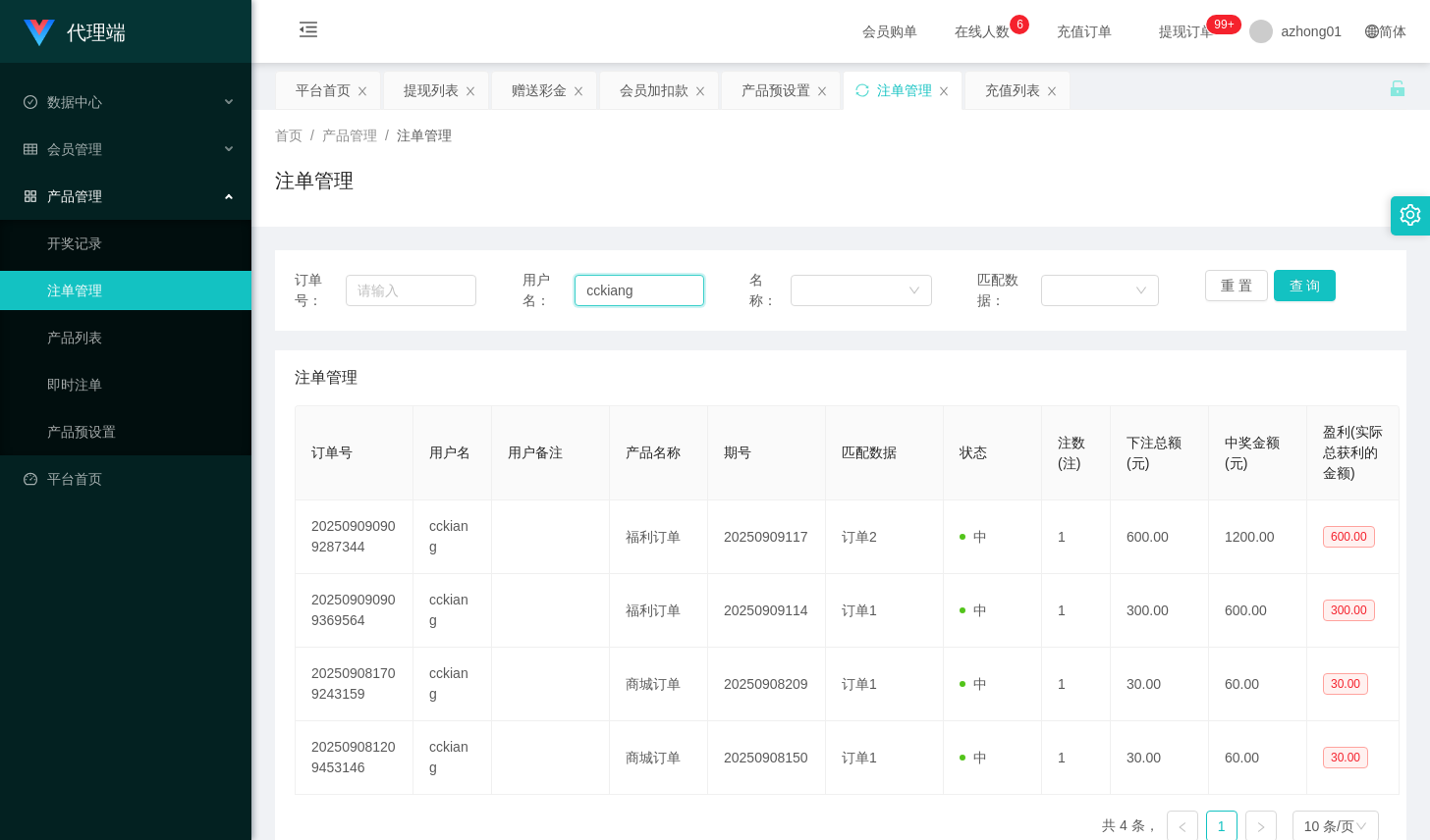
click at [686, 292] on input "cckiang" at bounding box center [639, 291] width 129 height 32
paste input "adricseo"
type input "adricseong"
click at [1292, 279] on button "查 询" at bounding box center [1305, 286] width 63 height 32
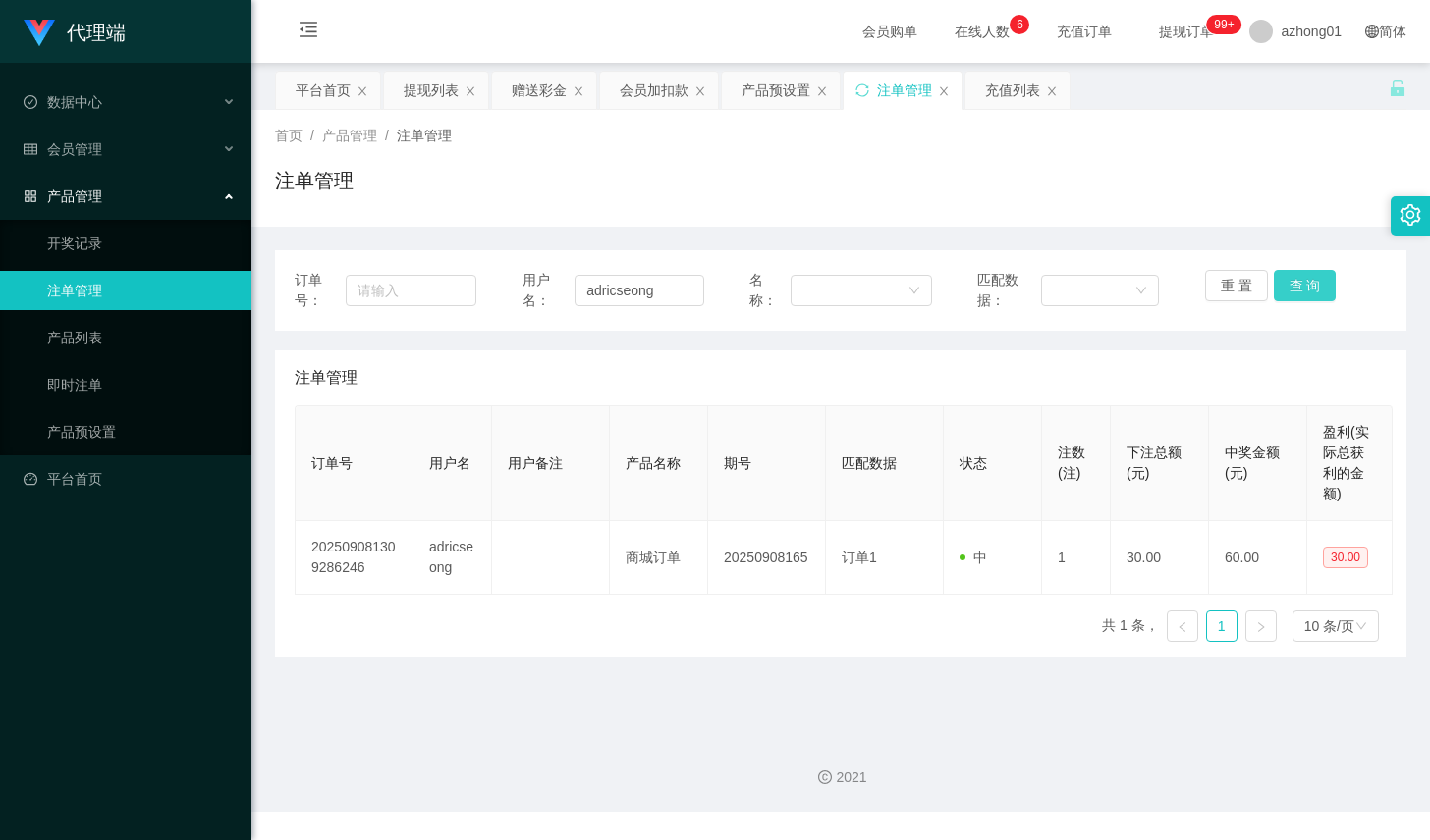
click at [1292, 279] on button "查 询" at bounding box center [1305, 286] width 63 height 32
click at [1277, 277] on button "查 询" at bounding box center [1305, 286] width 63 height 32
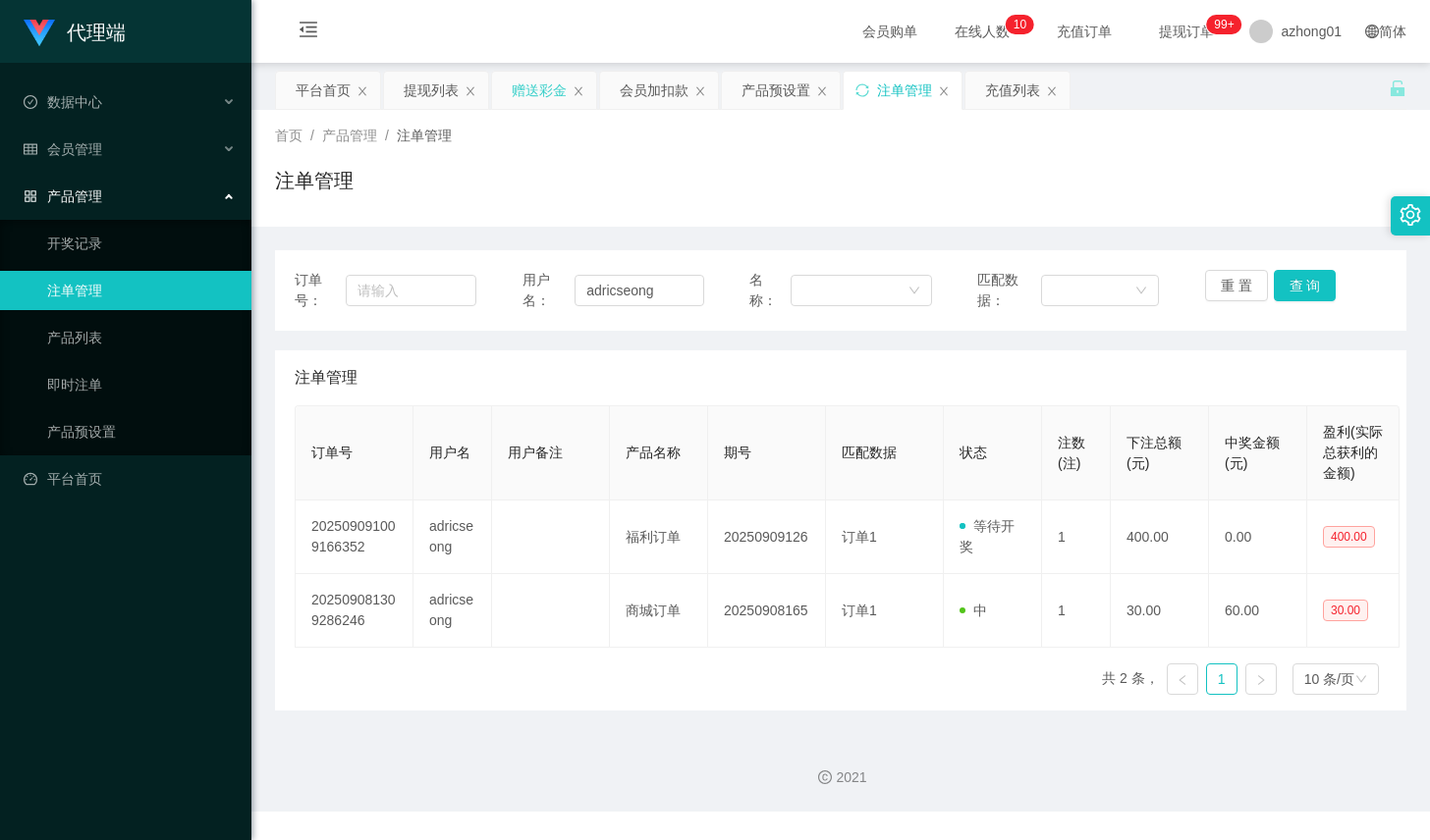
click at [515, 95] on div "赠送彩金" at bounding box center [539, 90] width 55 height 37
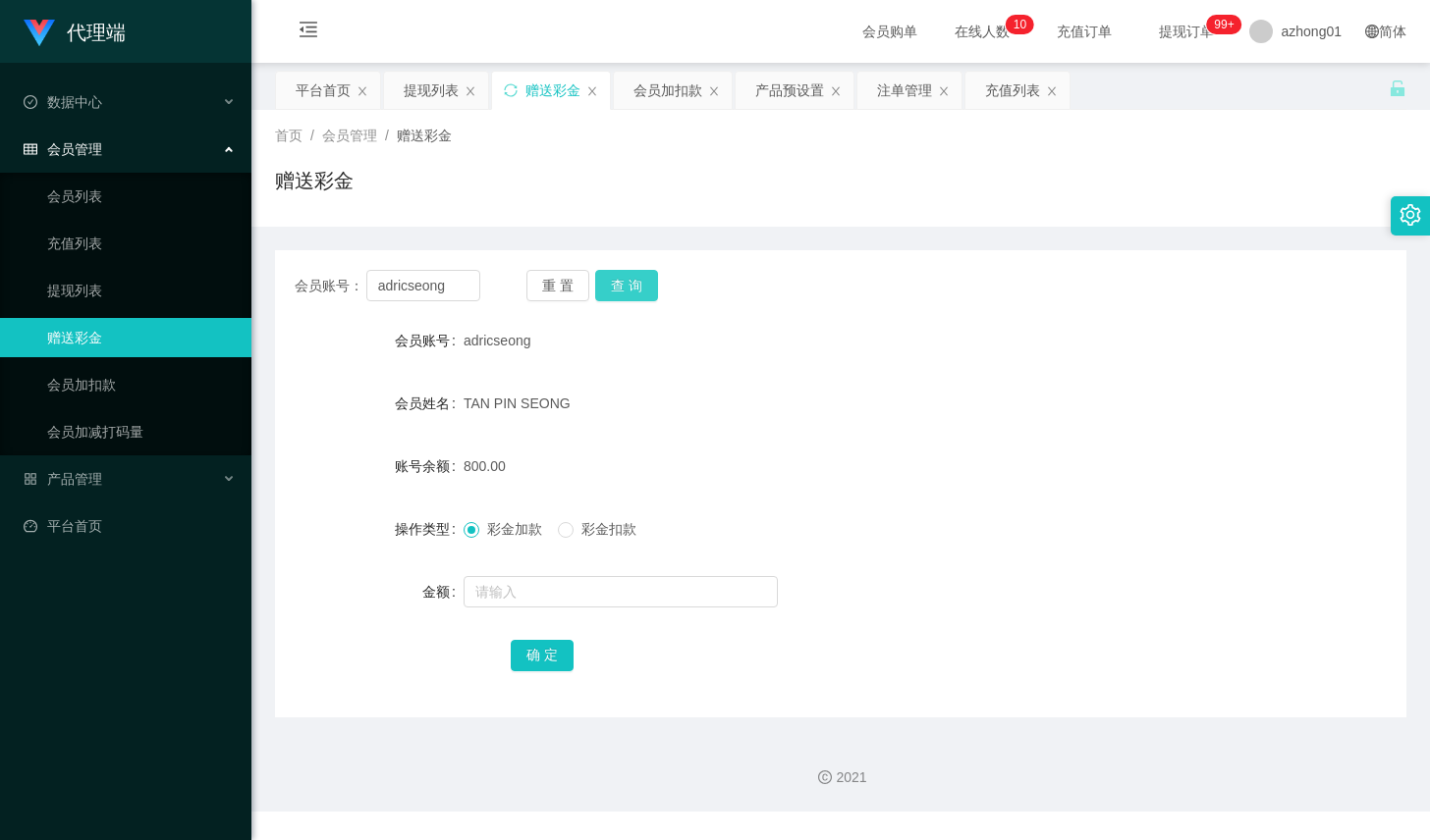
click at [630, 292] on button "查 询" at bounding box center [626, 286] width 63 height 32
click at [605, 285] on button "查 询" at bounding box center [626, 286] width 63 height 32
click at [605, 285] on div "重 置 查 询" at bounding box center [619, 286] width 185 height 32
click at [605, 285] on button "查 询" at bounding box center [637, 286] width 85 height 32
click at [605, 285] on button "查 询" at bounding box center [626, 286] width 63 height 32
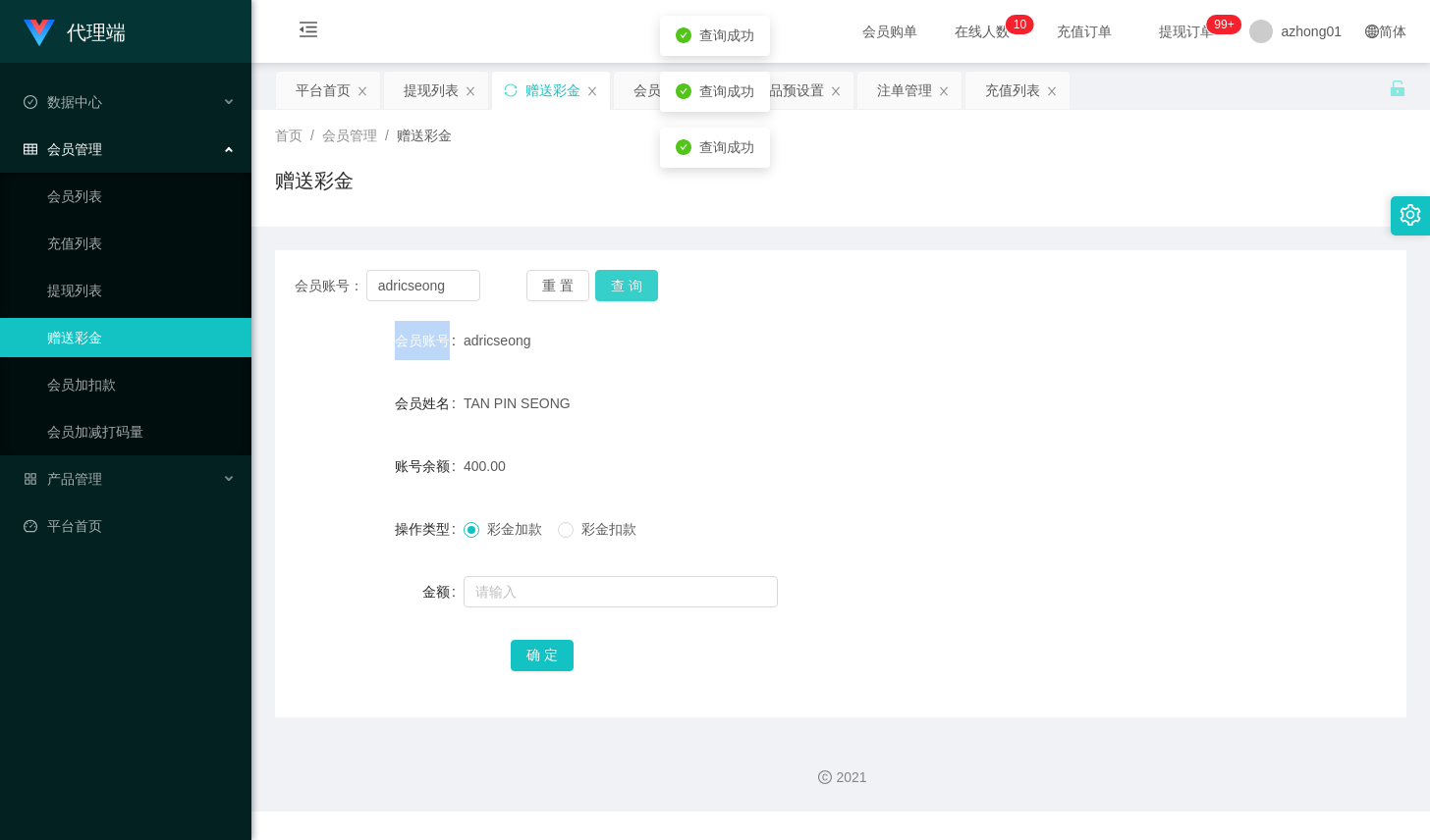
click at [605, 285] on div "重 置 查 询" at bounding box center [619, 286] width 185 height 32
click at [442, 272] on input "adricseong" at bounding box center [423, 286] width 114 height 32
click at [903, 99] on div "注单管理" at bounding box center [904, 90] width 55 height 37
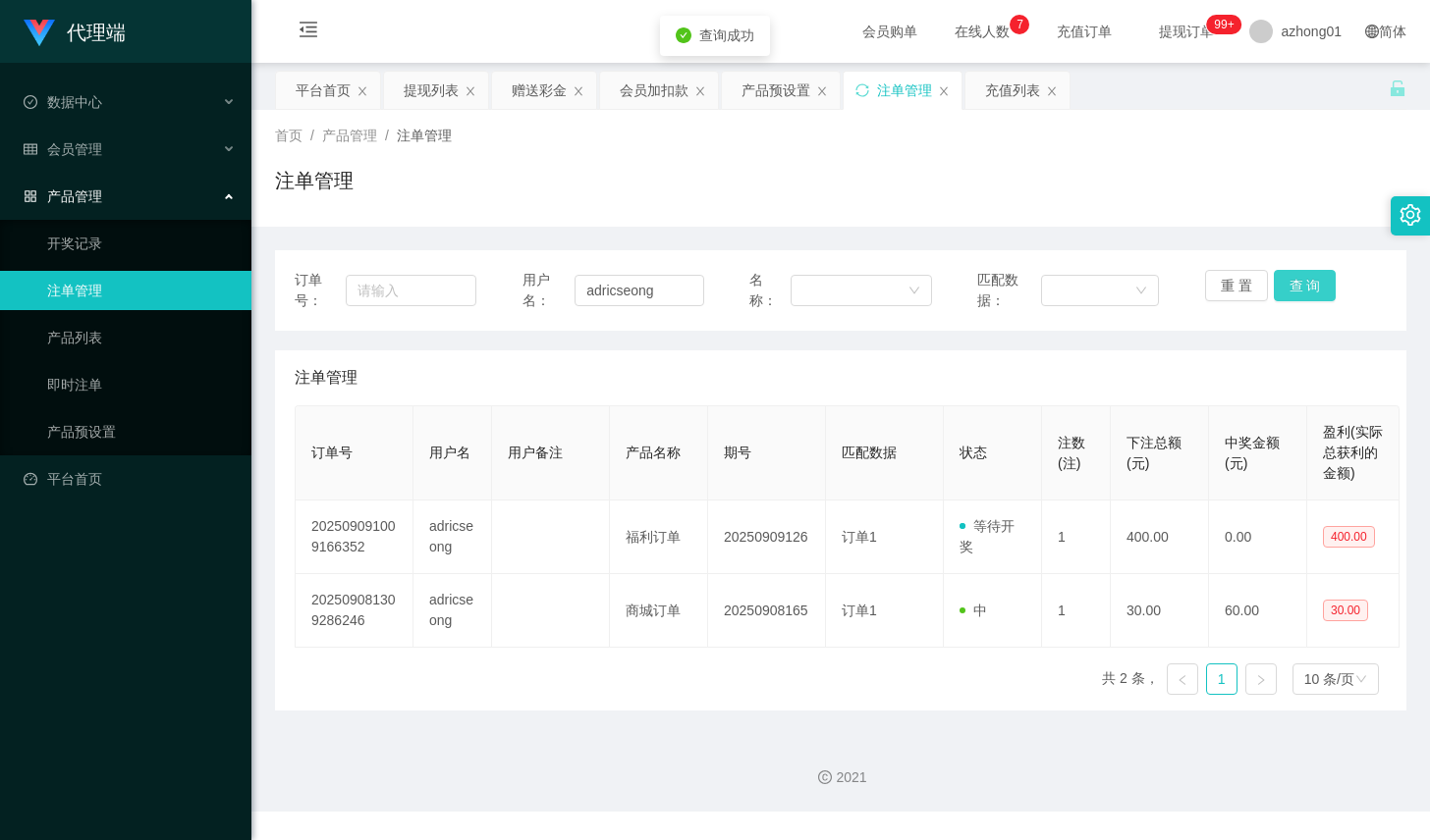
click at [1294, 285] on button "查 询" at bounding box center [1305, 286] width 63 height 32
click at [524, 96] on div "赠送彩金" at bounding box center [539, 90] width 55 height 37
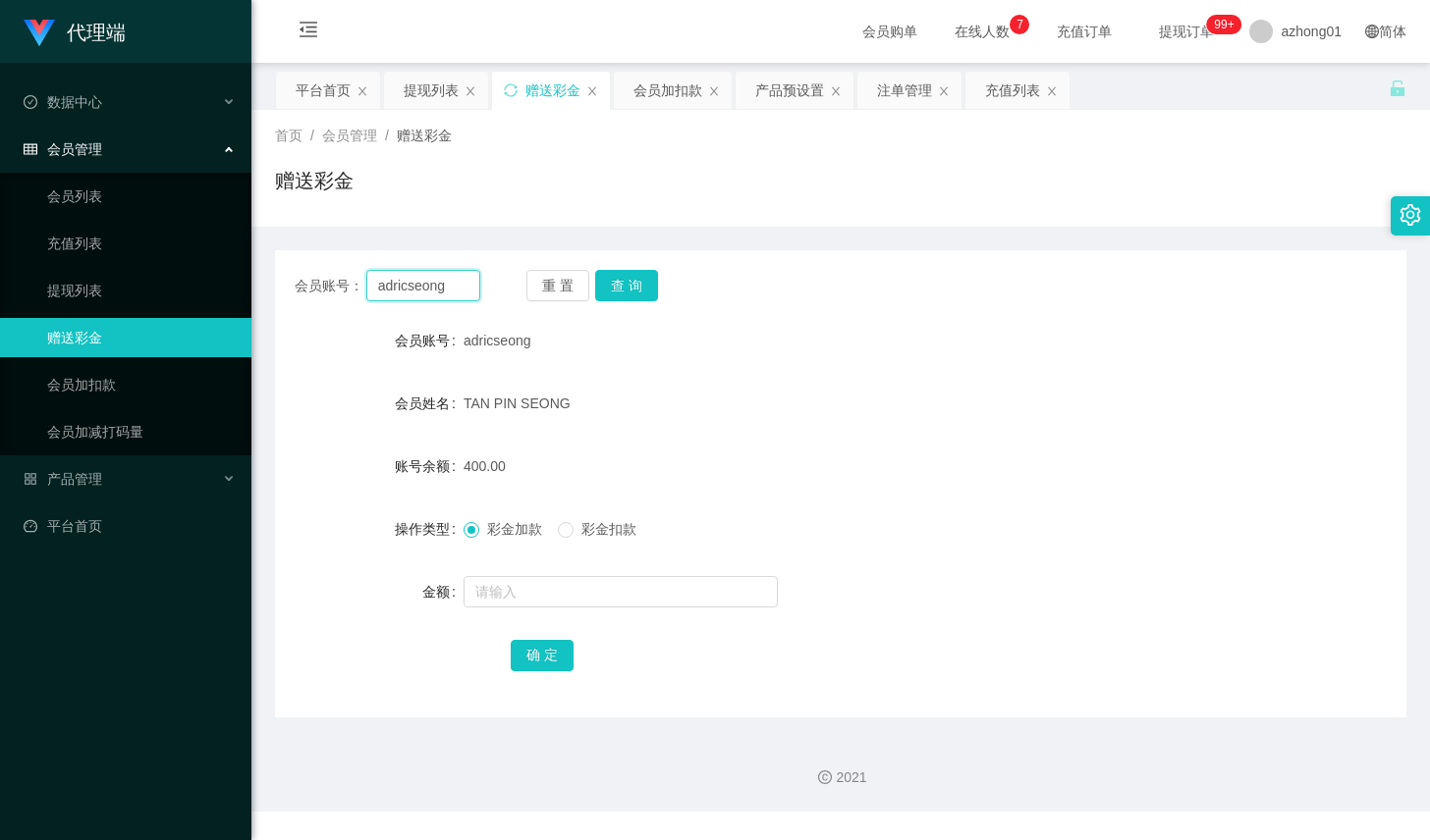
click at [442, 290] on input "adricseong" at bounding box center [423, 286] width 114 height 32
click at [636, 286] on button "查 询" at bounding box center [626, 286] width 63 height 32
click at [567, 576] on input "text" at bounding box center [621, 592] width 315 height 32
click at [566, 579] on input "text" at bounding box center [621, 592] width 315 height 32
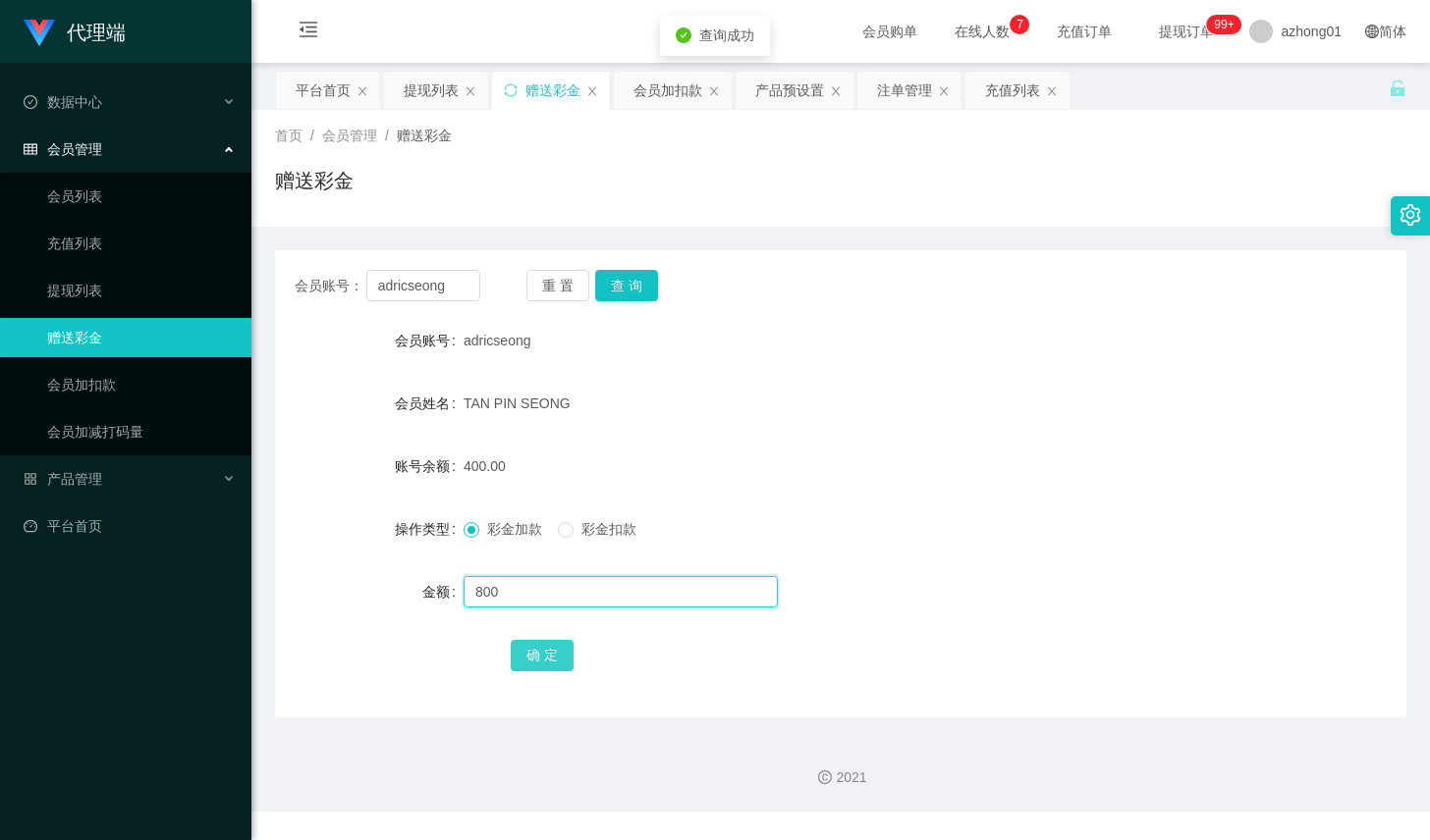
type input "800"
click at [554, 664] on button "确 定" at bounding box center [542, 656] width 63 height 32
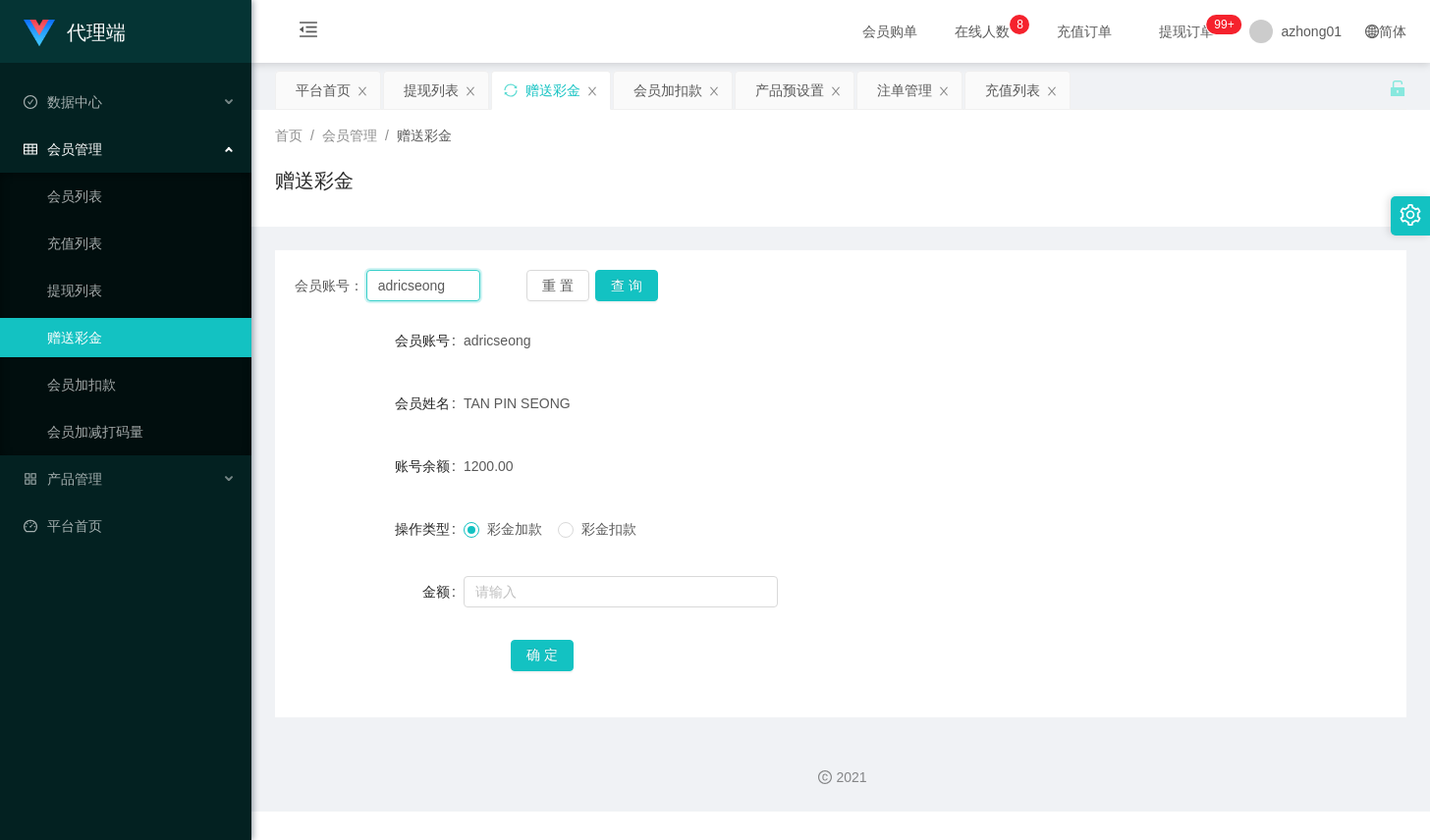
click at [378, 287] on input "adricseong" at bounding box center [423, 286] width 114 height 32
paste input "Chewwah"
type input "Chewwah"
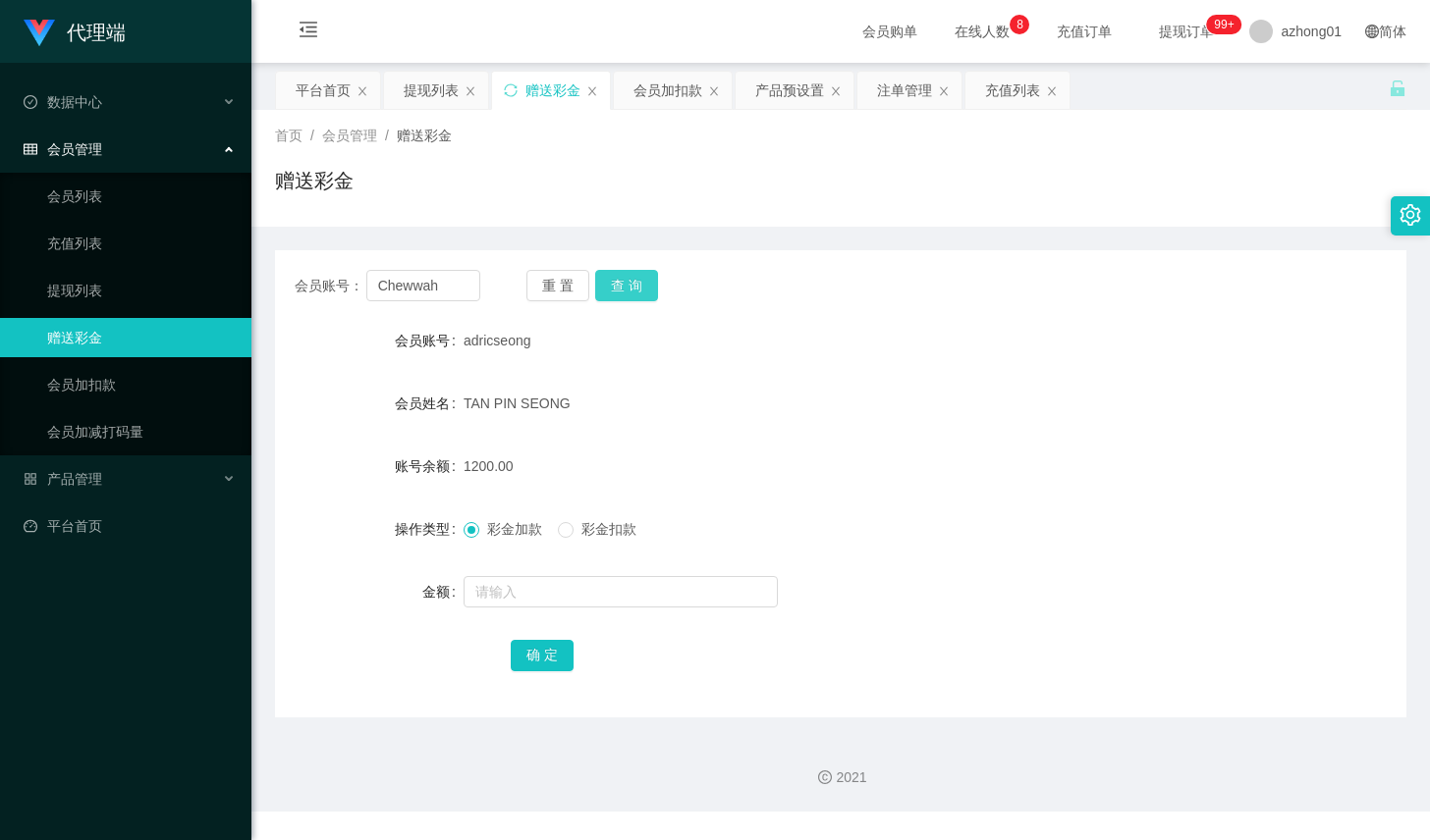
click at [644, 290] on button "查 询" at bounding box center [626, 286] width 63 height 32
click at [541, 585] on input "text" at bounding box center [621, 592] width 315 height 32
type input "700"
click at [528, 651] on button "确 定" at bounding box center [542, 656] width 63 height 32
click at [620, 286] on button "查 询" at bounding box center [626, 286] width 63 height 32
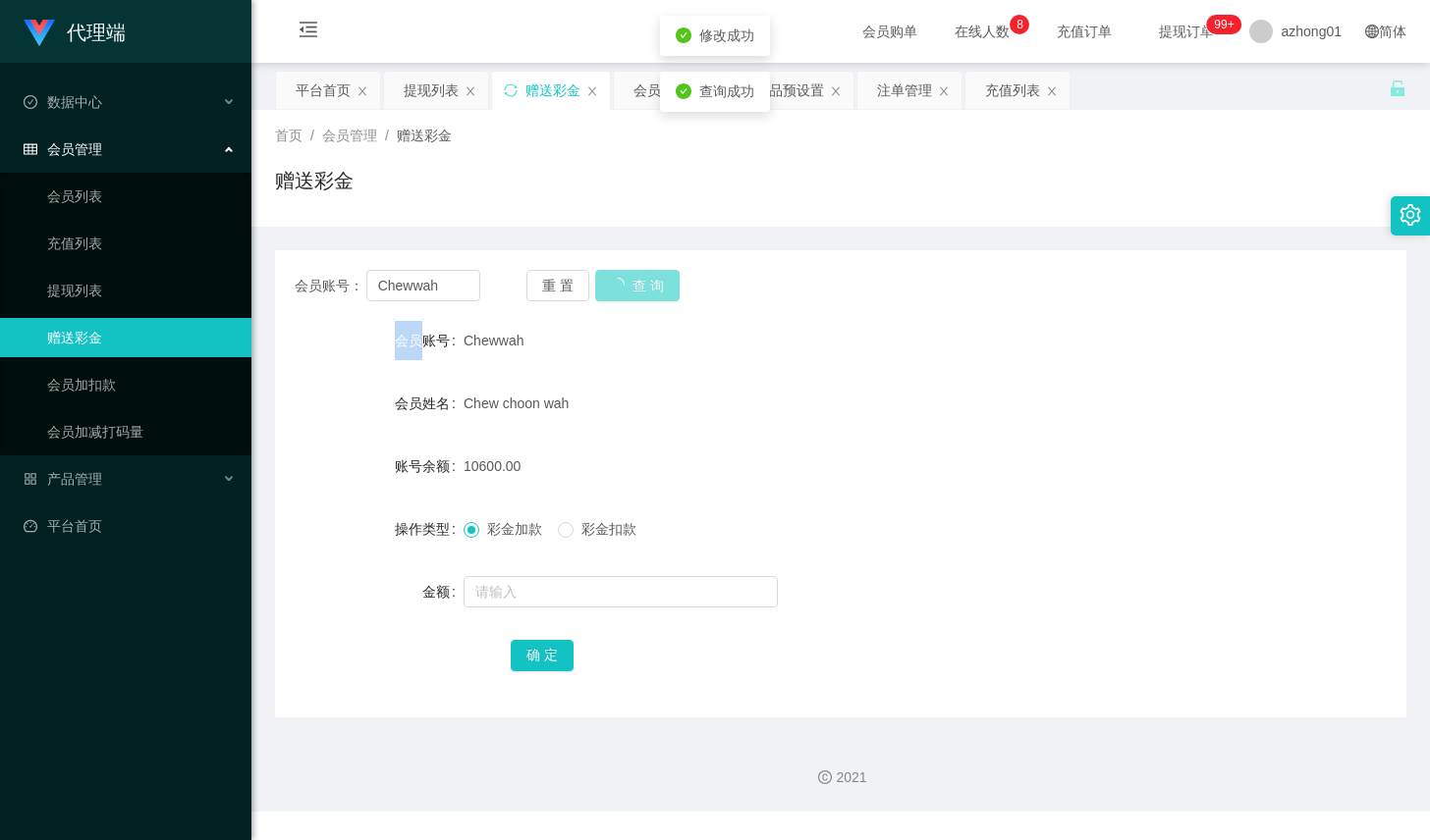
click at [620, 286] on div "重 置 查 询" at bounding box center [619, 286] width 185 height 32
click at [459, 291] on input "Chewwah" at bounding box center [423, 286] width 114 height 32
click at [1074, 397] on div "Chew choon wah" at bounding box center [794, 403] width 660 height 39
click at [448, 282] on input "Chewwah" at bounding box center [423, 286] width 114 height 32
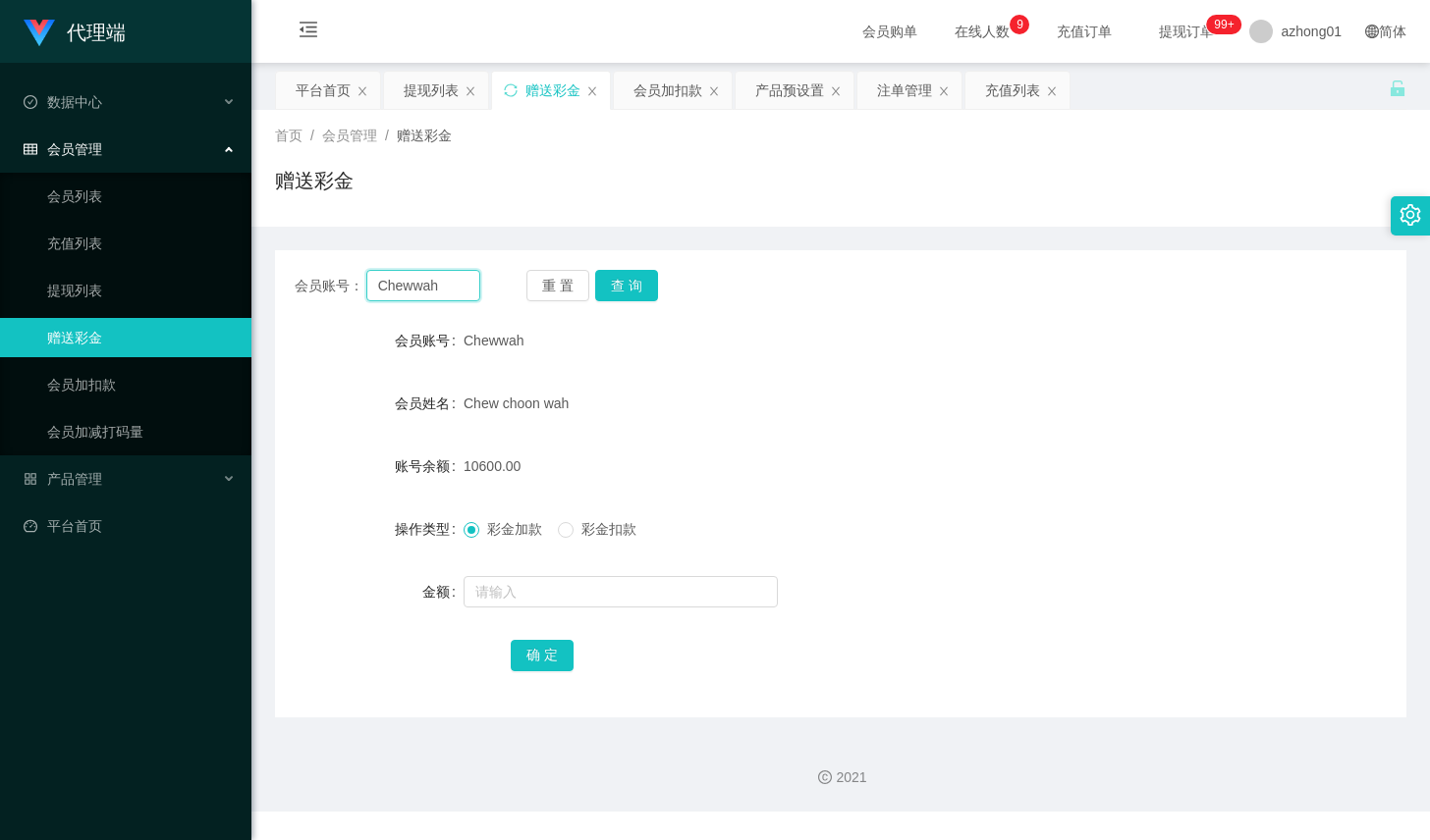
click at [448, 282] on input "Chewwah" at bounding box center [423, 286] width 114 height 32
paste input "adricseong"
type input "adricseong"
click at [627, 285] on button "查 询" at bounding box center [626, 286] width 63 height 32
click at [800, 90] on div "产品预设置" at bounding box center [790, 90] width 69 height 37
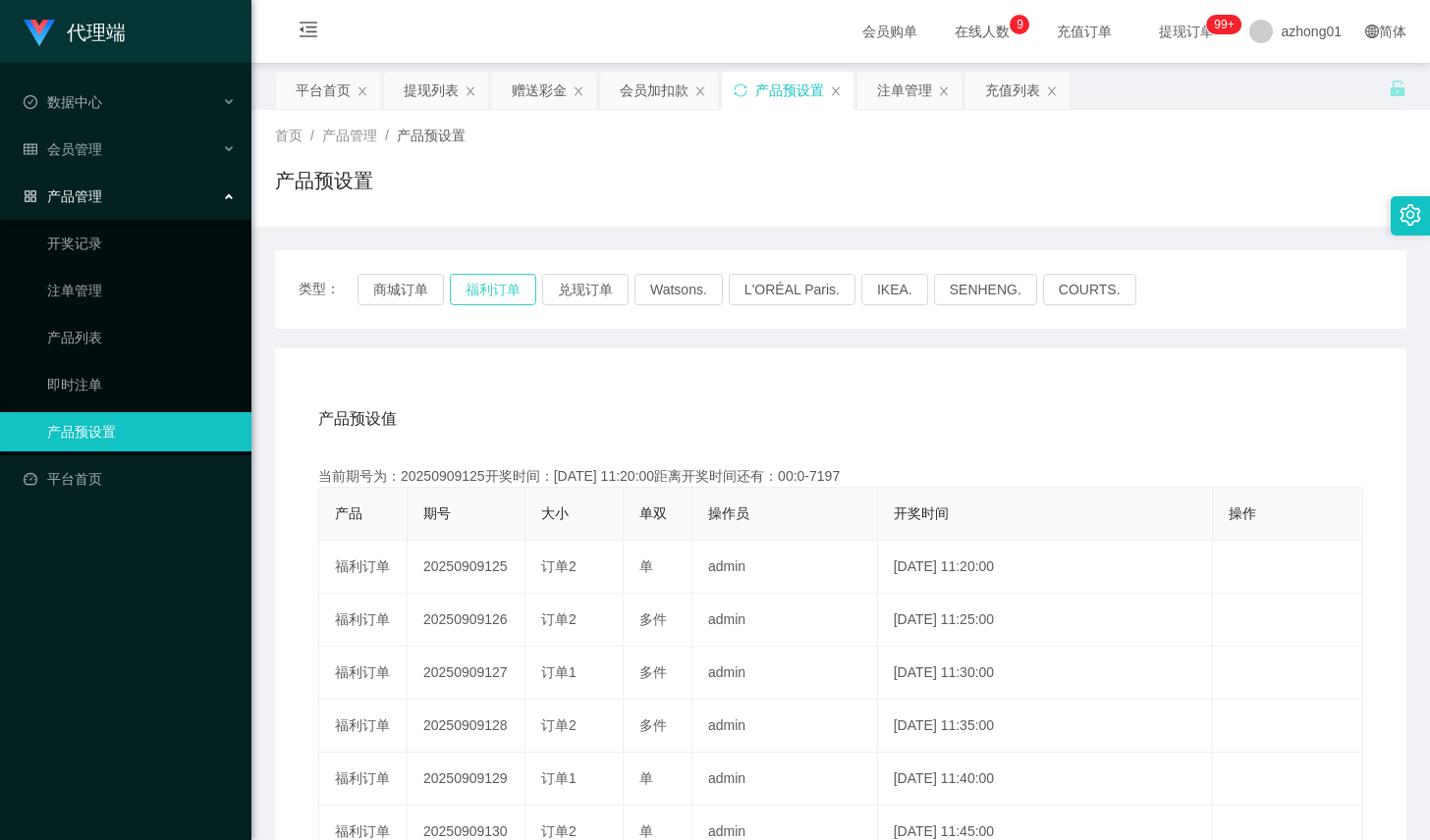
click at [502, 298] on button "福利订单" at bounding box center [493, 290] width 87 height 32
click at [429, 87] on div "提现列表" at bounding box center [430, 90] width 55 height 37
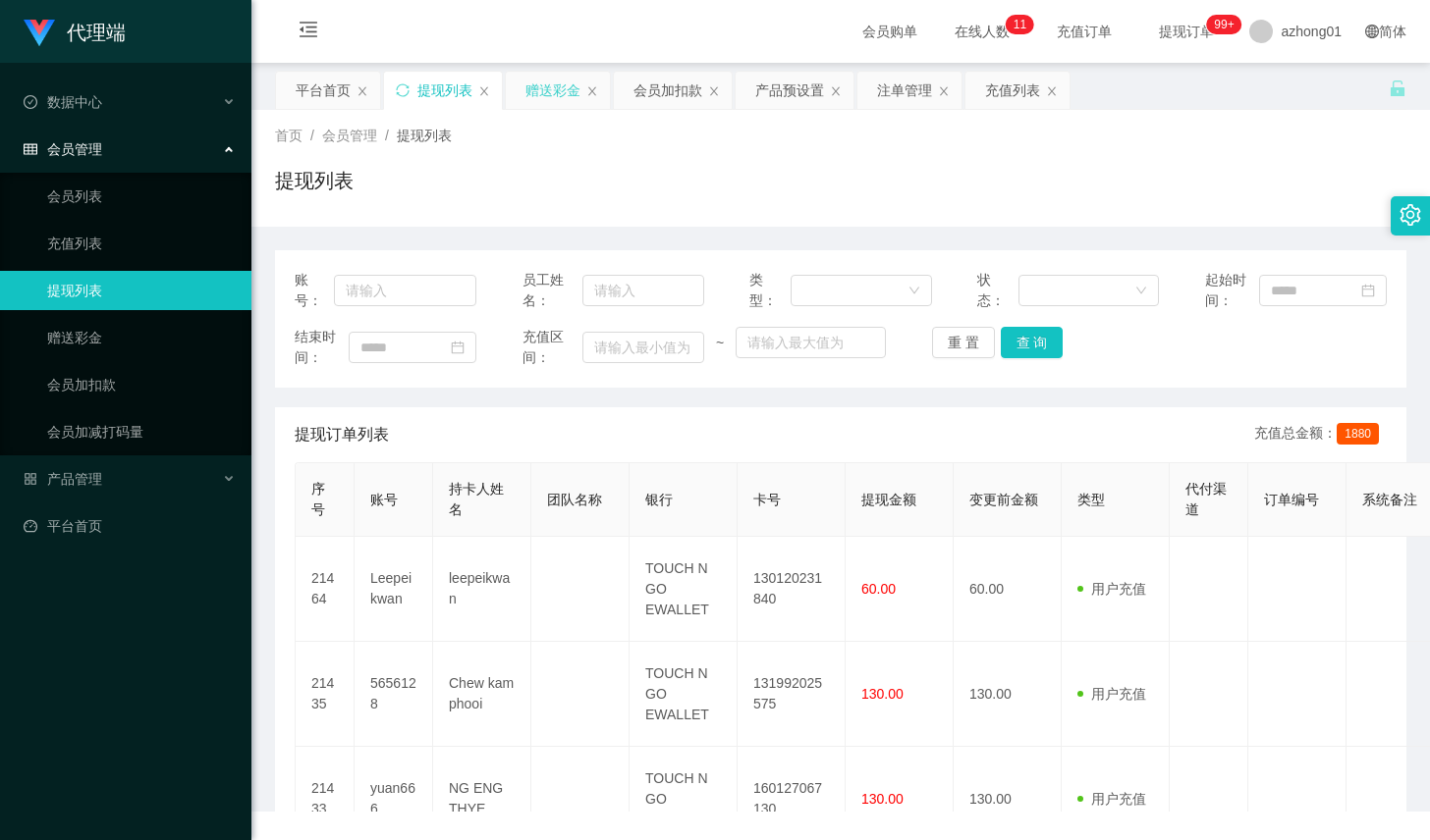
click at [530, 90] on div "赠送彩金" at bounding box center [553, 90] width 55 height 37
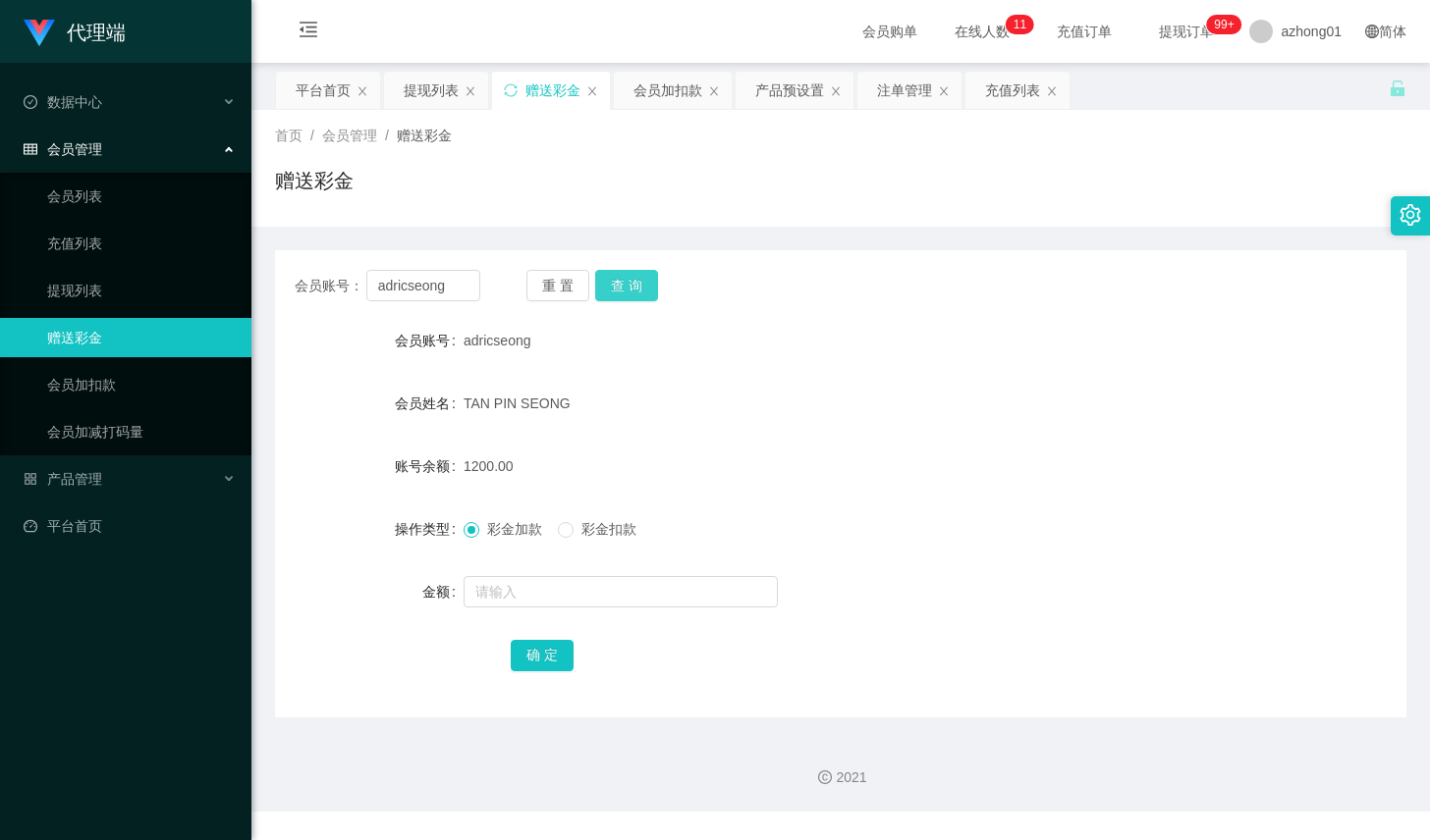
click at [629, 282] on button "查 询" at bounding box center [626, 286] width 63 height 32
click at [630, 288] on button "查 询" at bounding box center [626, 286] width 63 height 32
click at [630, 288] on div "重 置 查 询" at bounding box center [619, 286] width 185 height 32
click at [630, 288] on button "查 询" at bounding box center [626, 286] width 63 height 32
click at [630, 288] on div "重 置 查 询" at bounding box center [619, 286] width 185 height 32
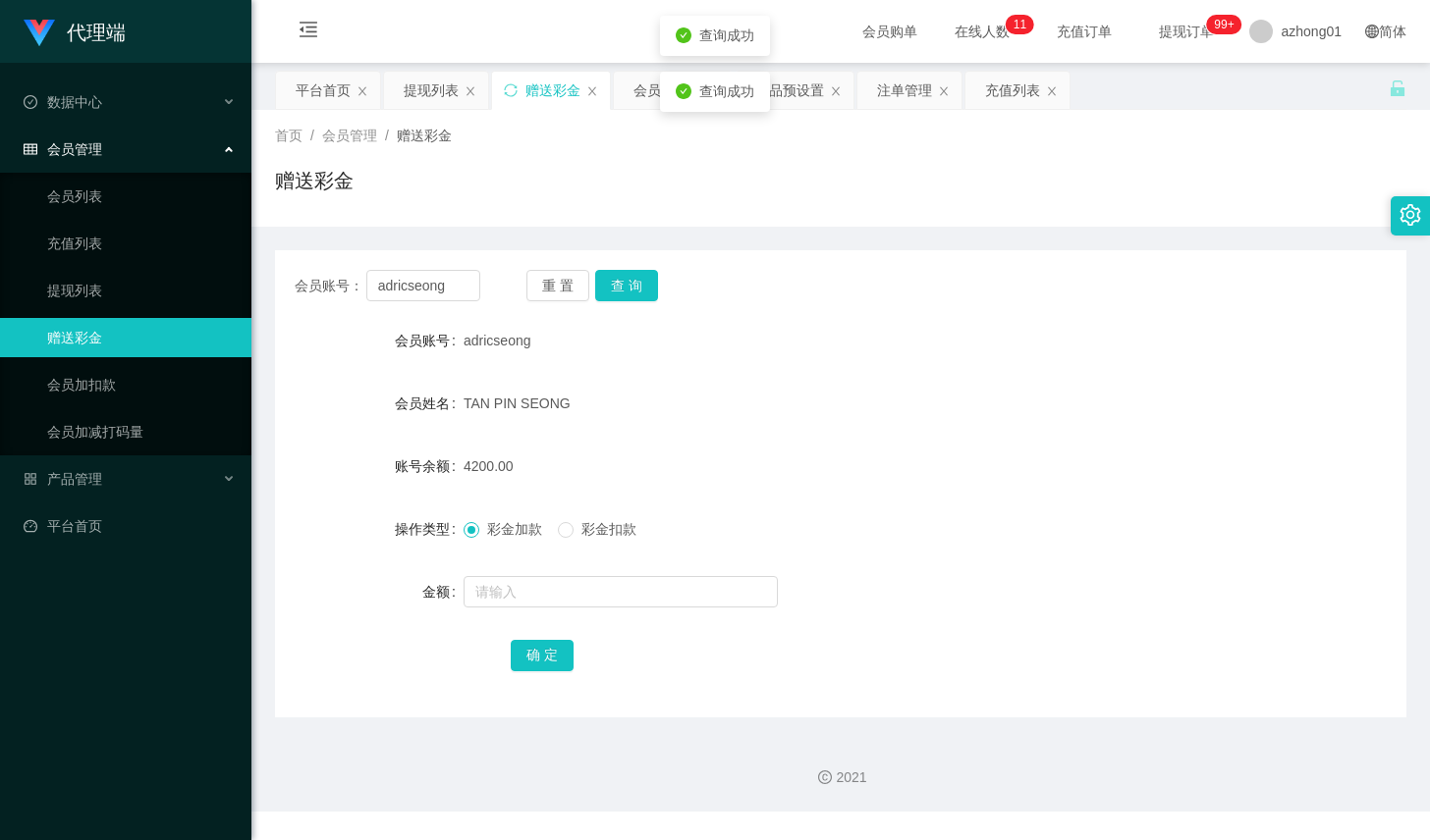
click at [1148, 287] on div "会员账号： adricseong 重 置 查 询" at bounding box center [840, 286] width 1131 height 32
click at [605, 276] on button "查 询" at bounding box center [626, 286] width 63 height 32
click at [605, 293] on button "查 询" at bounding box center [626, 286] width 63 height 32
click at [422, 294] on input "adricseong" at bounding box center [423, 286] width 114 height 32
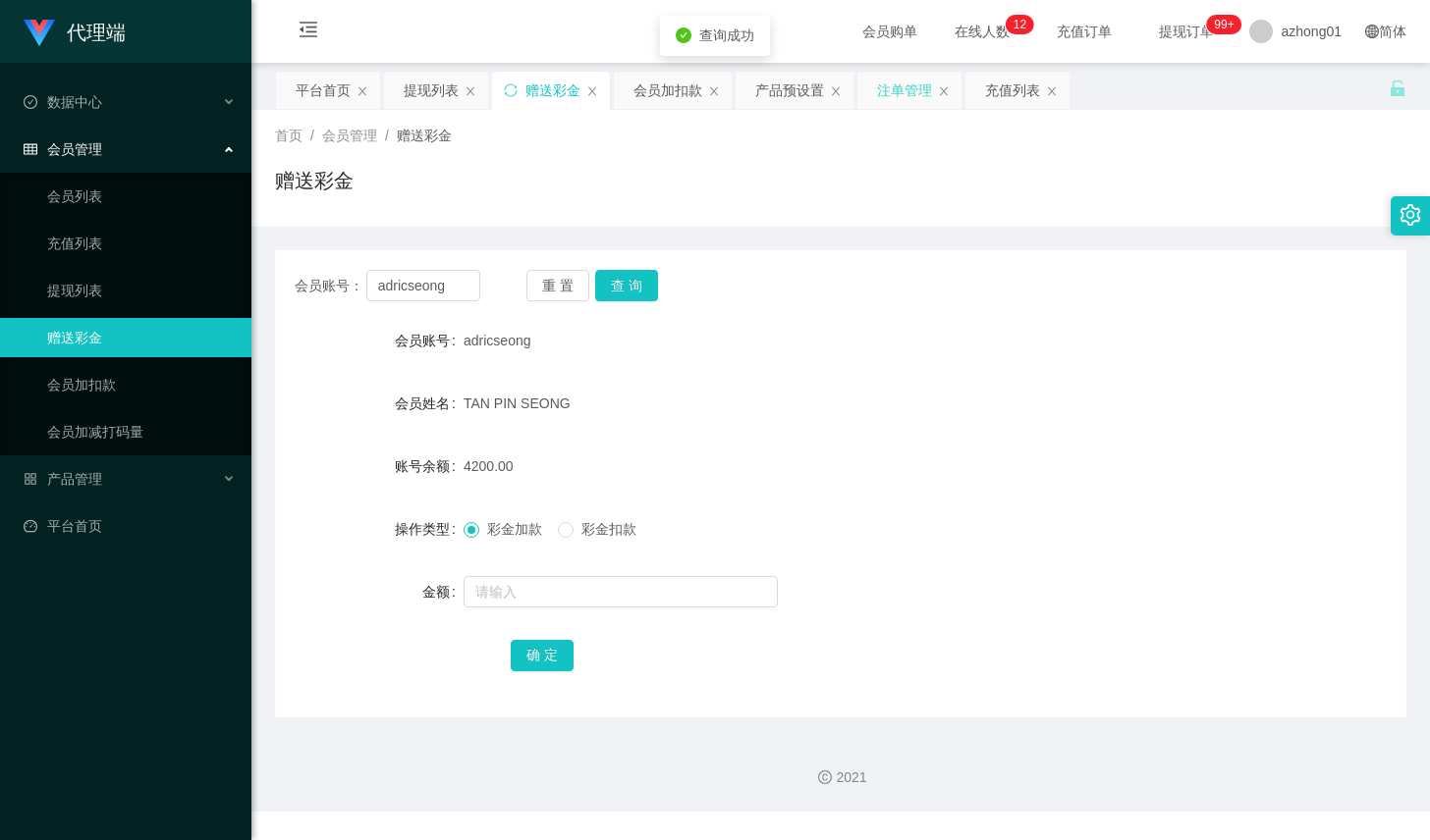
click at [902, 92] on div "注单管理" at bounding box center [904, 90] width 55 height 37
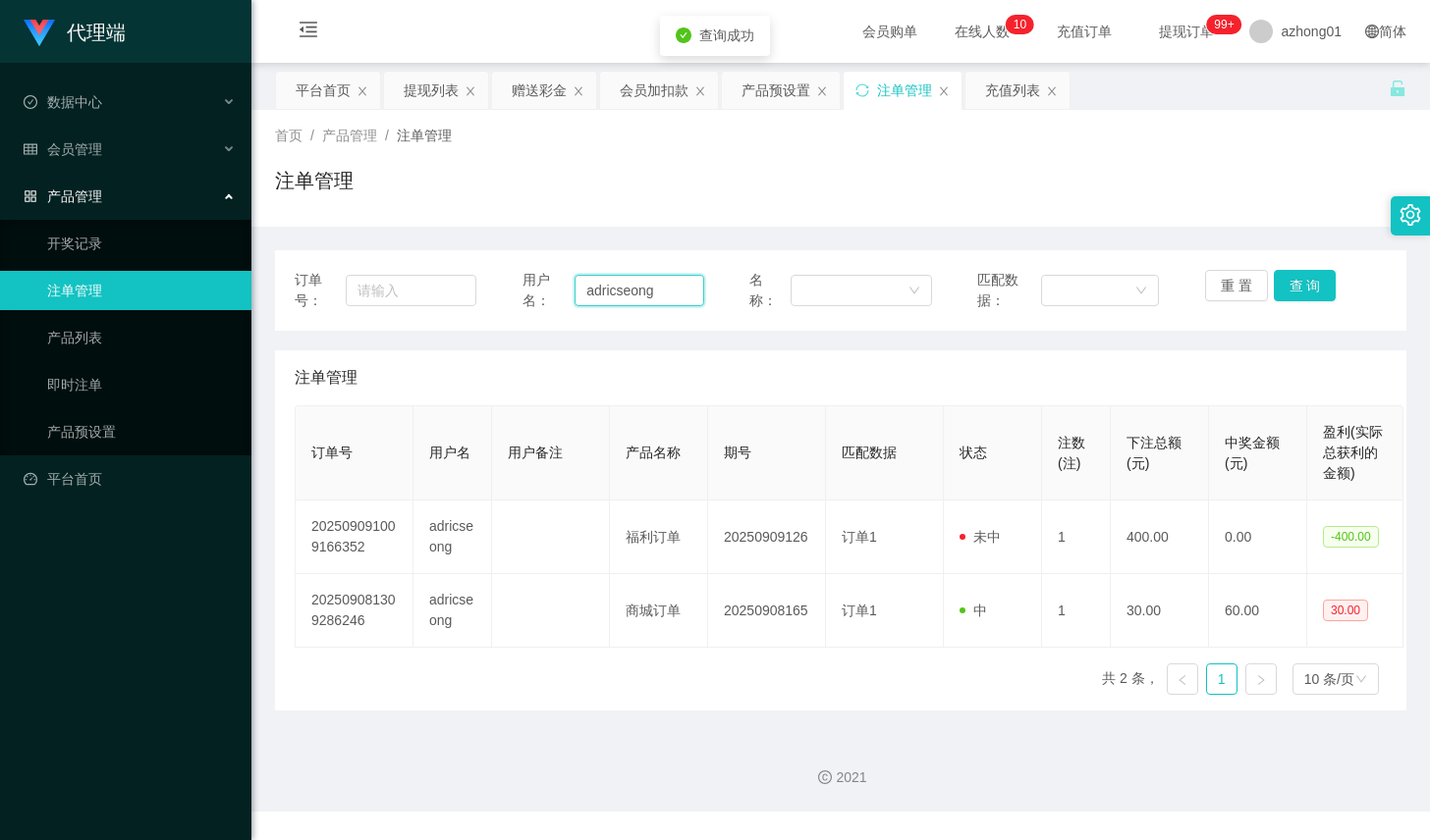
click at [607, 297] on input "adricseong" at bounding box center [639, 291] width 129 height 32
click at [1311, 295] on button "查 询" at bounding box center [1305, 286] width 63 height 32
click at [1307, 293] on button "查 询" at bounding box center [1305, 286] width 63 height 32
click at [1307, 293] on div "重 置 查 询" at bounding box center [1296, 290] width 181 height 41
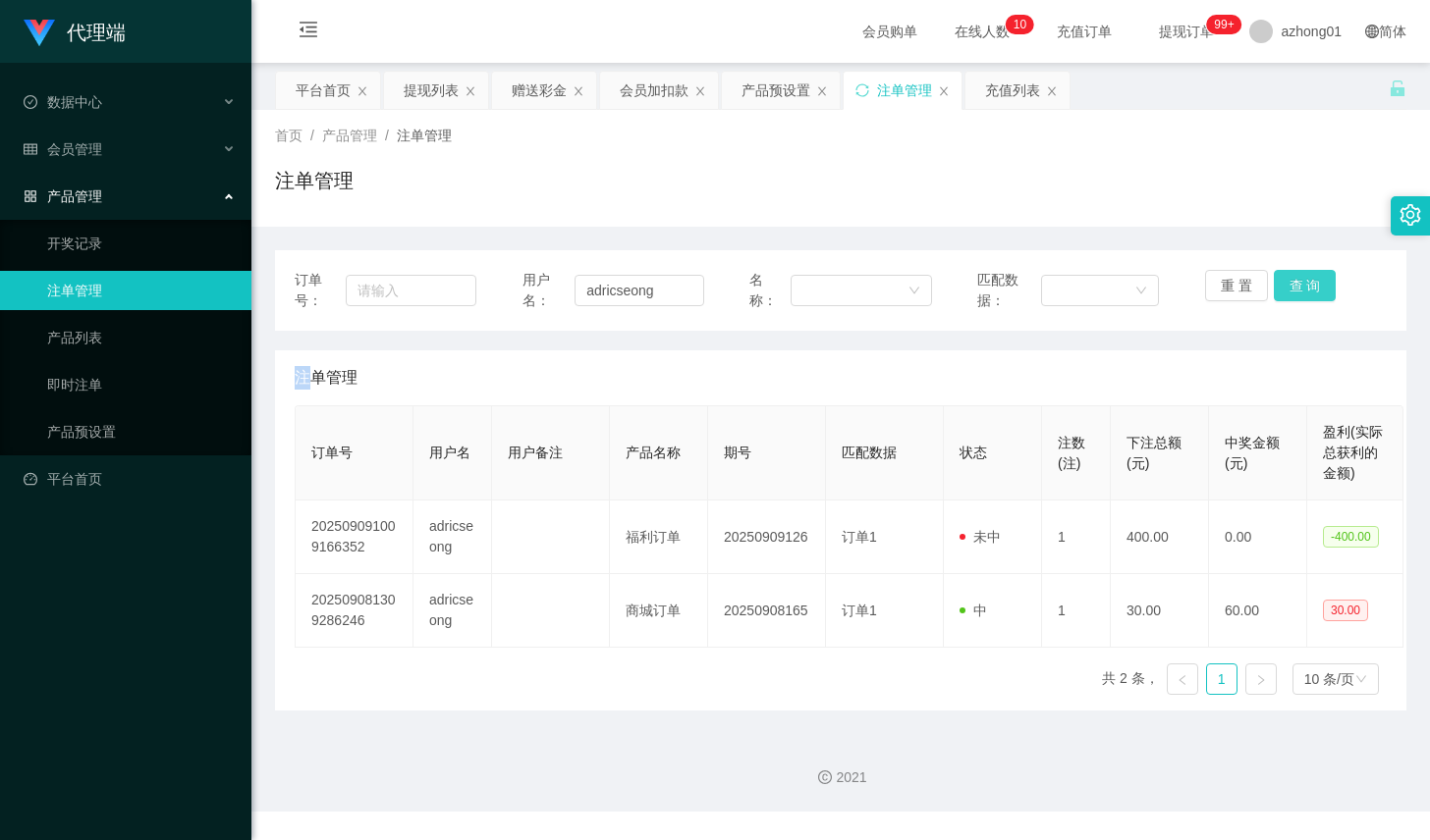
click at [1307, 293] on button "查 询" at bounding box center [1305, 286] width 63 height 32
click at [521, 87] on div "赠送彩金" at bounding box center [539, 90] width 55 height 37
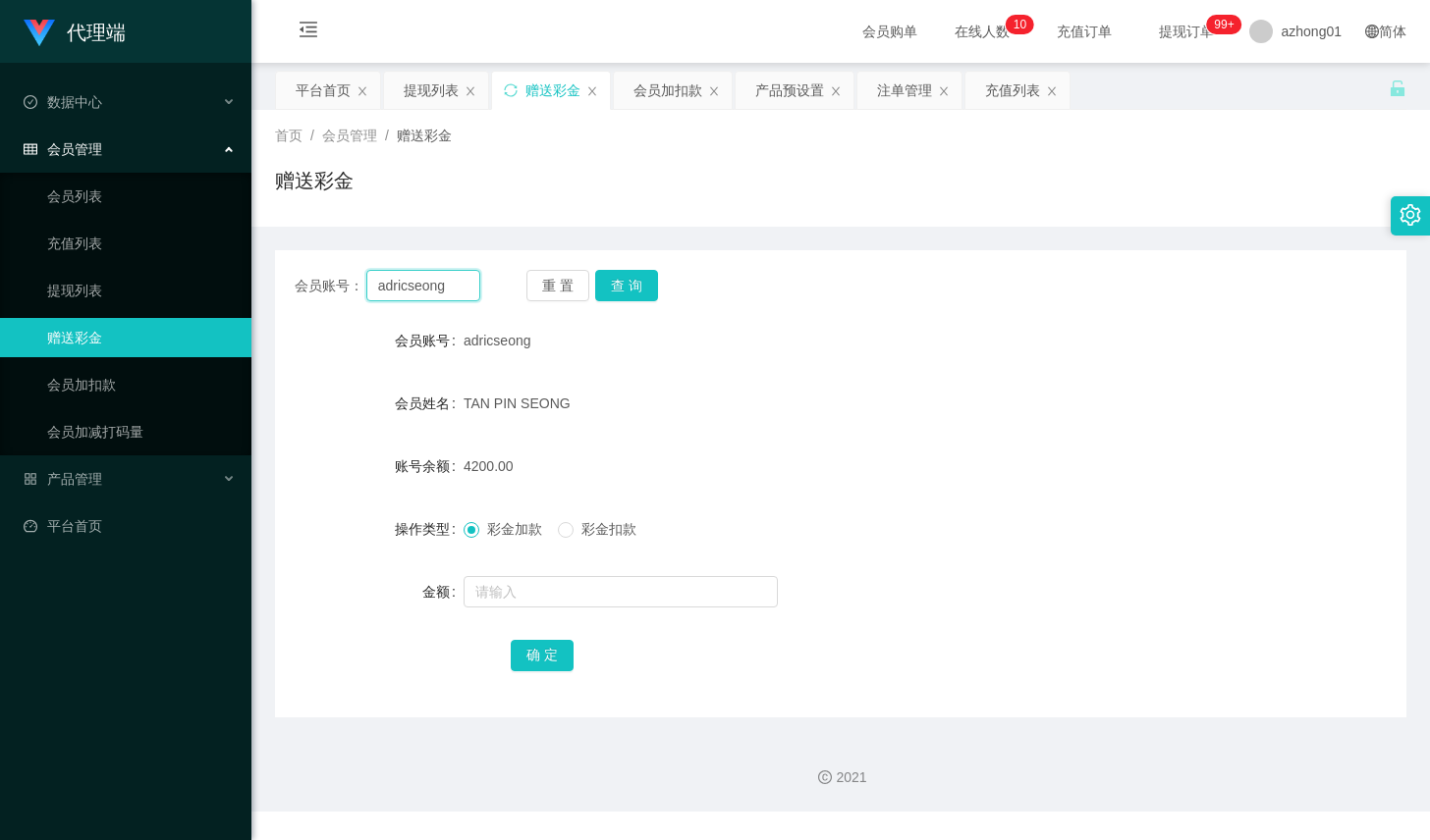
click at [433, 288] on input "adricseong" at bounding box center [423, 286] width 114 height 32
click at [613, 302] on div "会员账号： adricseong 重 置 查 询 会员账号 adricseong 会员姓名 TAN PIN SEONG 账号余额 4200.00 操作类型 彩…" at bounding box center [840, 485] width 1131 height 468
click at [624, 280] on button "查 询" at bounding box center [626, 286] width 63 height 32
click at [634, 288] on button "查 询" at bounding box center [626, 286] width 63 height 32
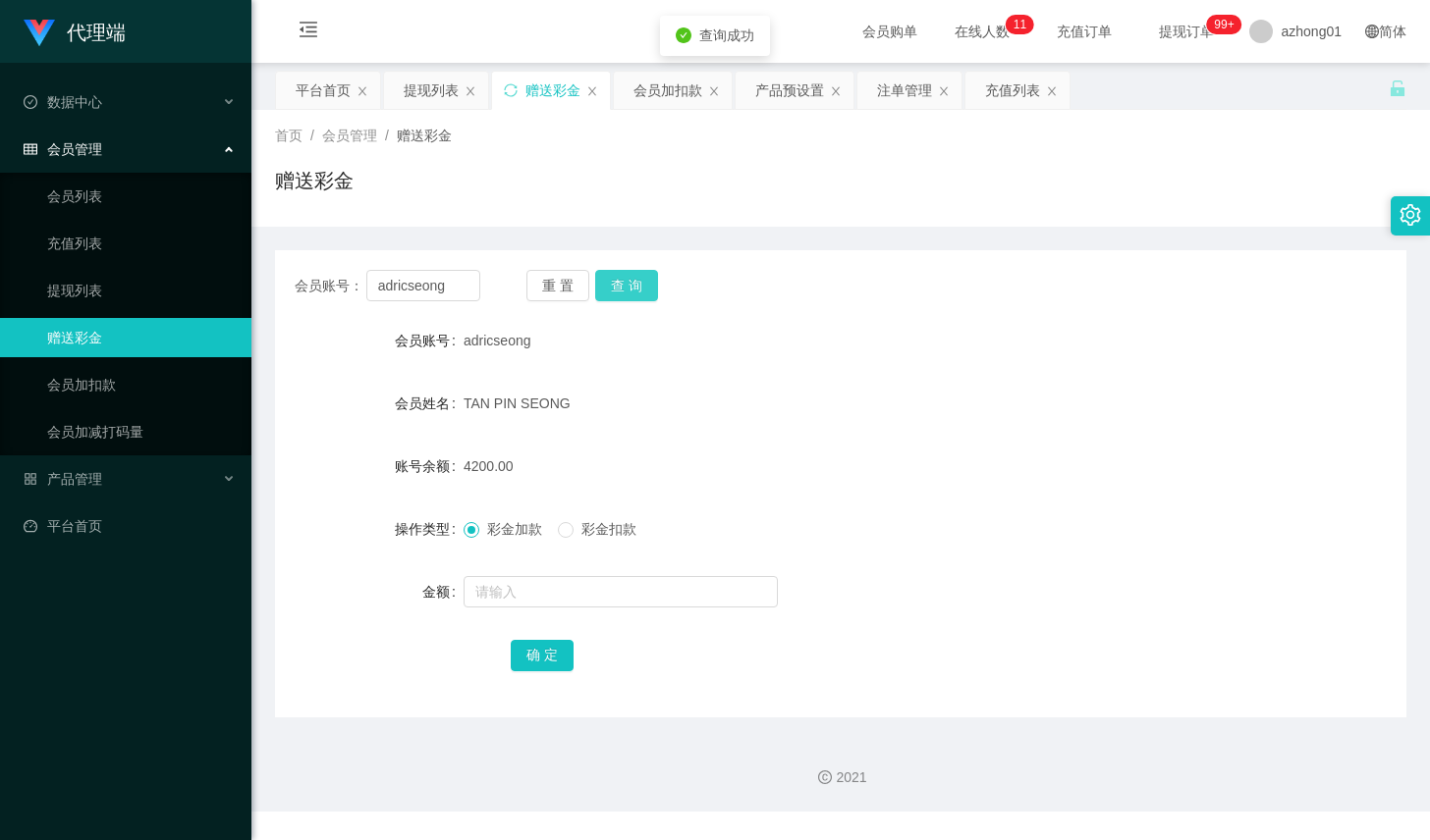
click at [634, 288] on button "查 询" at bounding box center [626, 286] width 63 height 32
click at [619, 279] on button "查 询" at bounding box center [626, 286] width 63 height 32
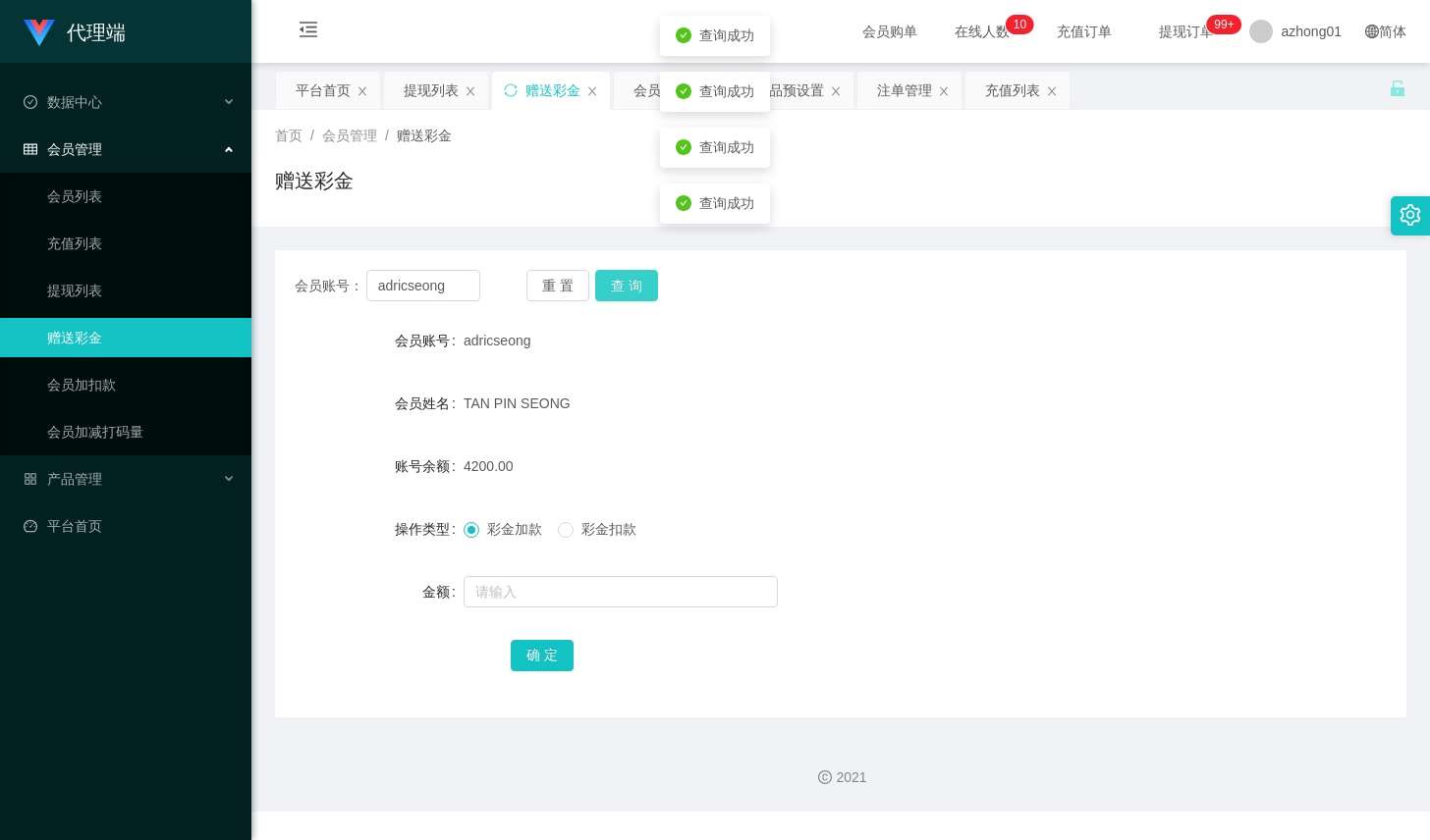
click at [619, 279] on button "查 询" at bounding box center [626, 286] width 63 height 32
click at [913, 97] on div "注单管理" at bounding box center [904, 90] width 55 height 37
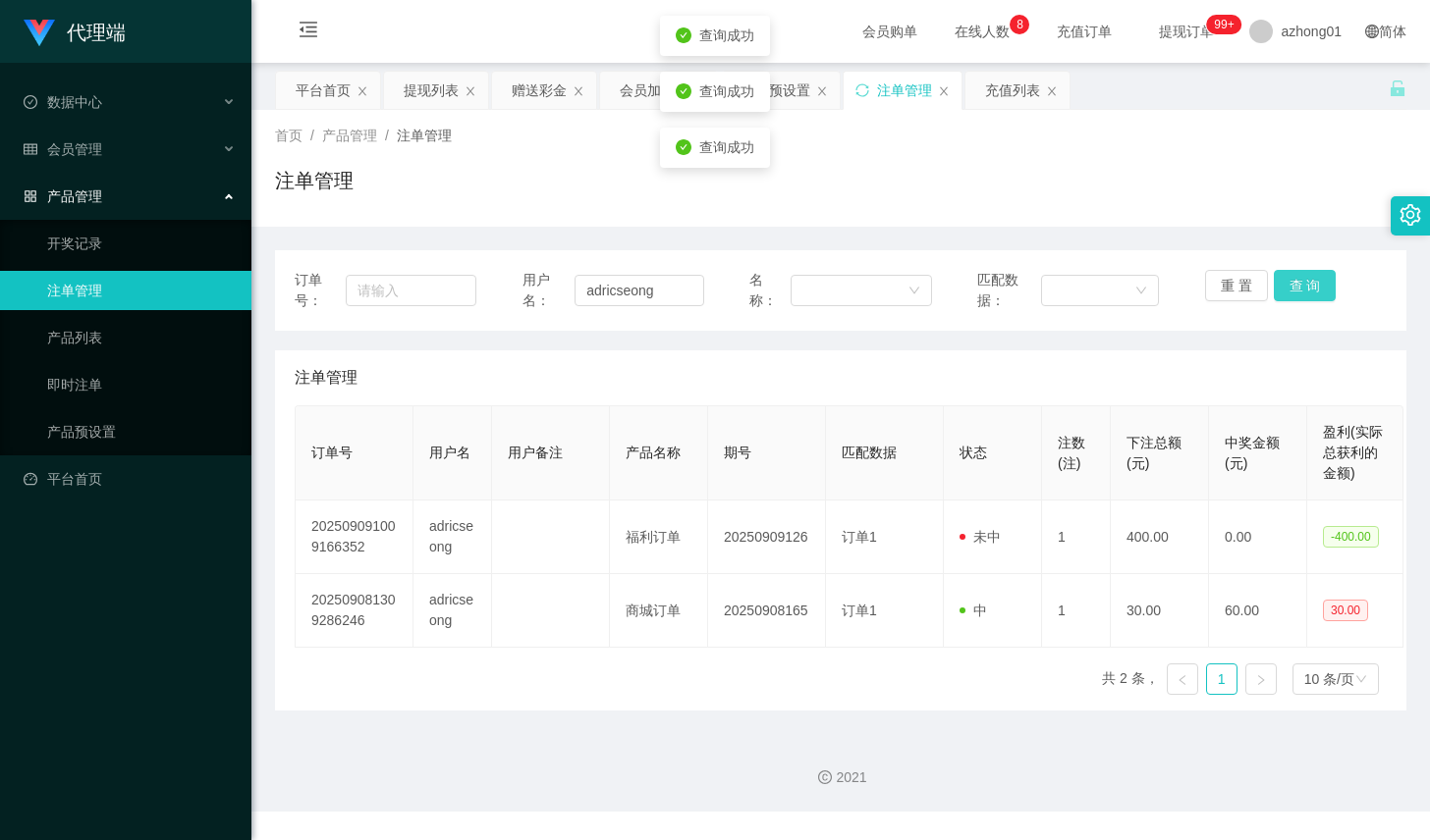
click at [1307, 300] on button "查 询" at bounding box center [1305, 286] width 63 height 32
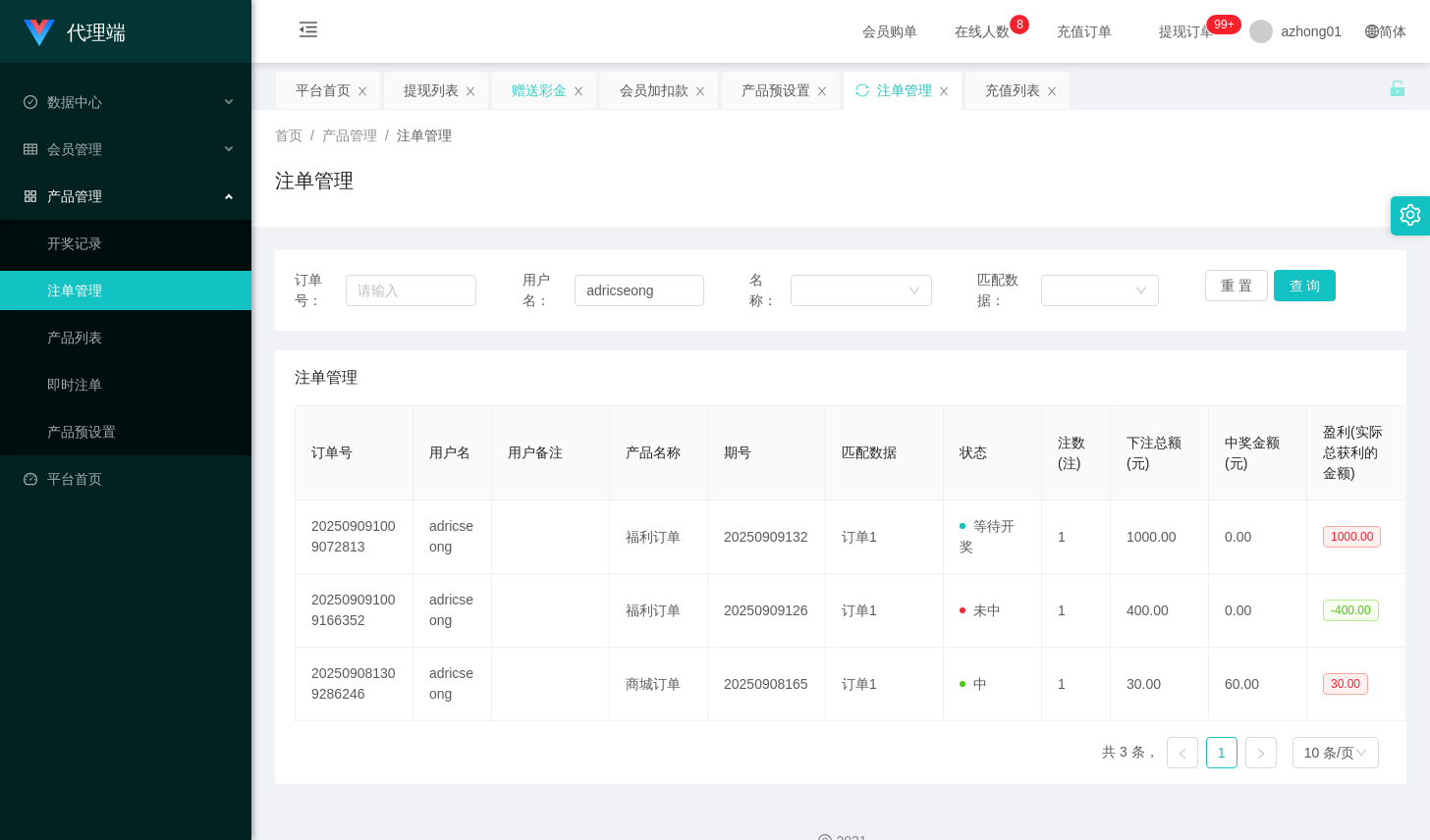
click at [537, 97] on div "赠送彩金" at bounding box center [539, 90] width 55 height 37
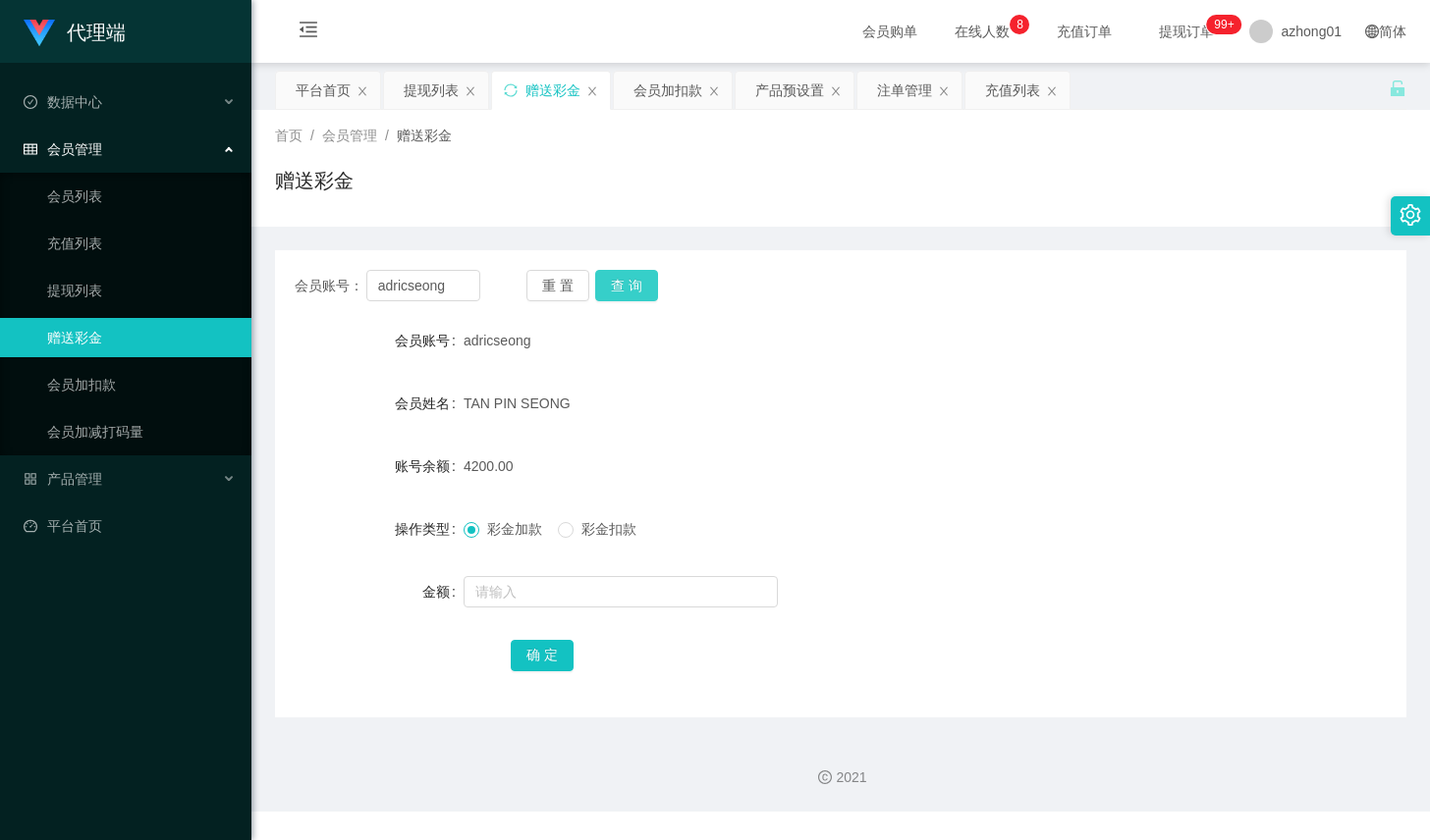
click at [624, 291] on button "查 询" at bounding box center [626, 286] width 63 height 32
click at [613, 300] on button "查 询" at bounding box center [626, 286] width 63 height 32
click at [630, 286] on button "查 询" at bounding box center [626, 286] width 63 height 32
click at [674, 279] on div "重 置 查 询" at bounding box center [619, 286] width 185 height 32
click at [628, 271] on button "查 询" at bounding box center [626, 286] width 63 height 32
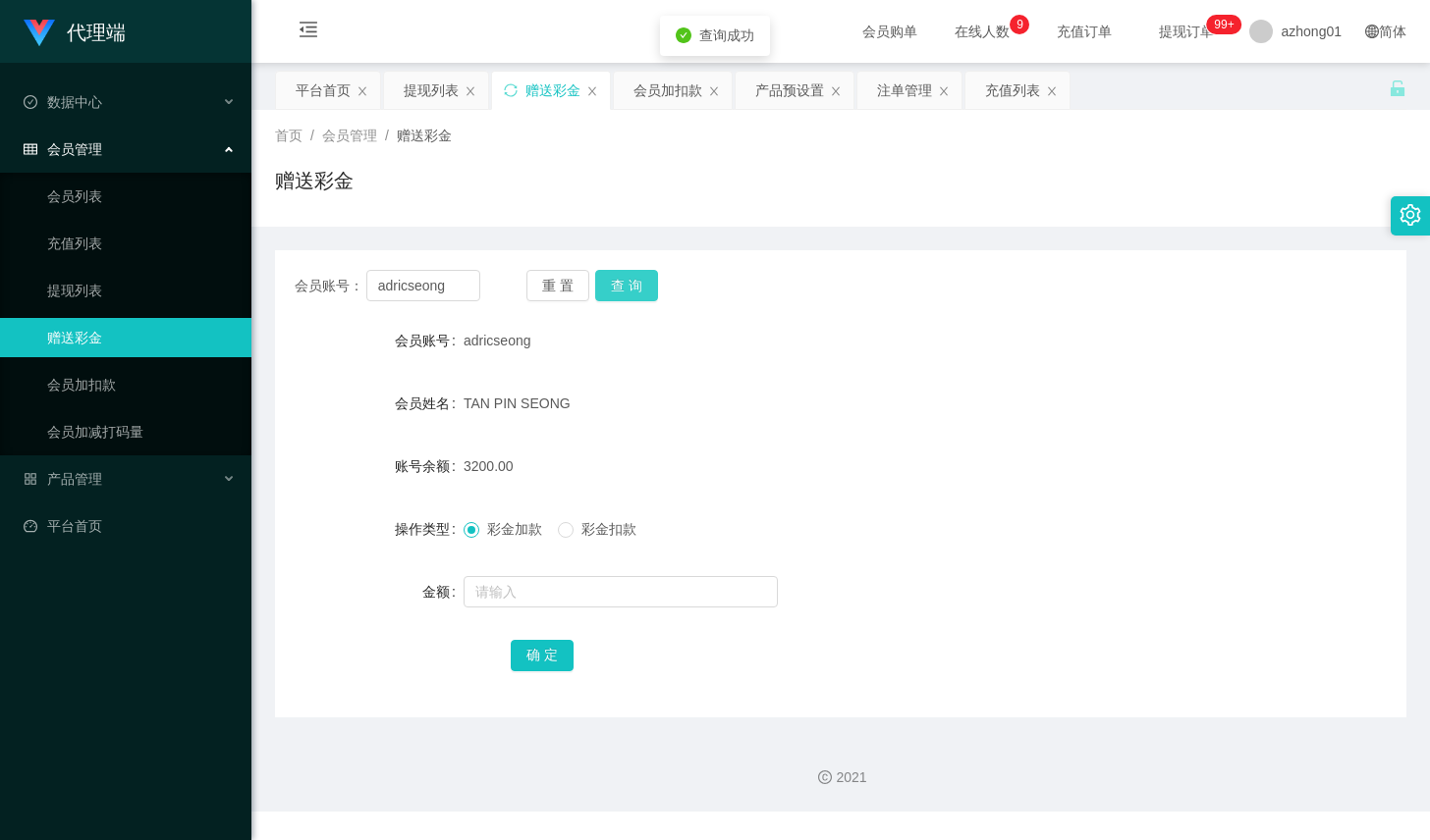
click at [631, 280] on button "查 询" at bounding box center [626, 286] width 63 height 32
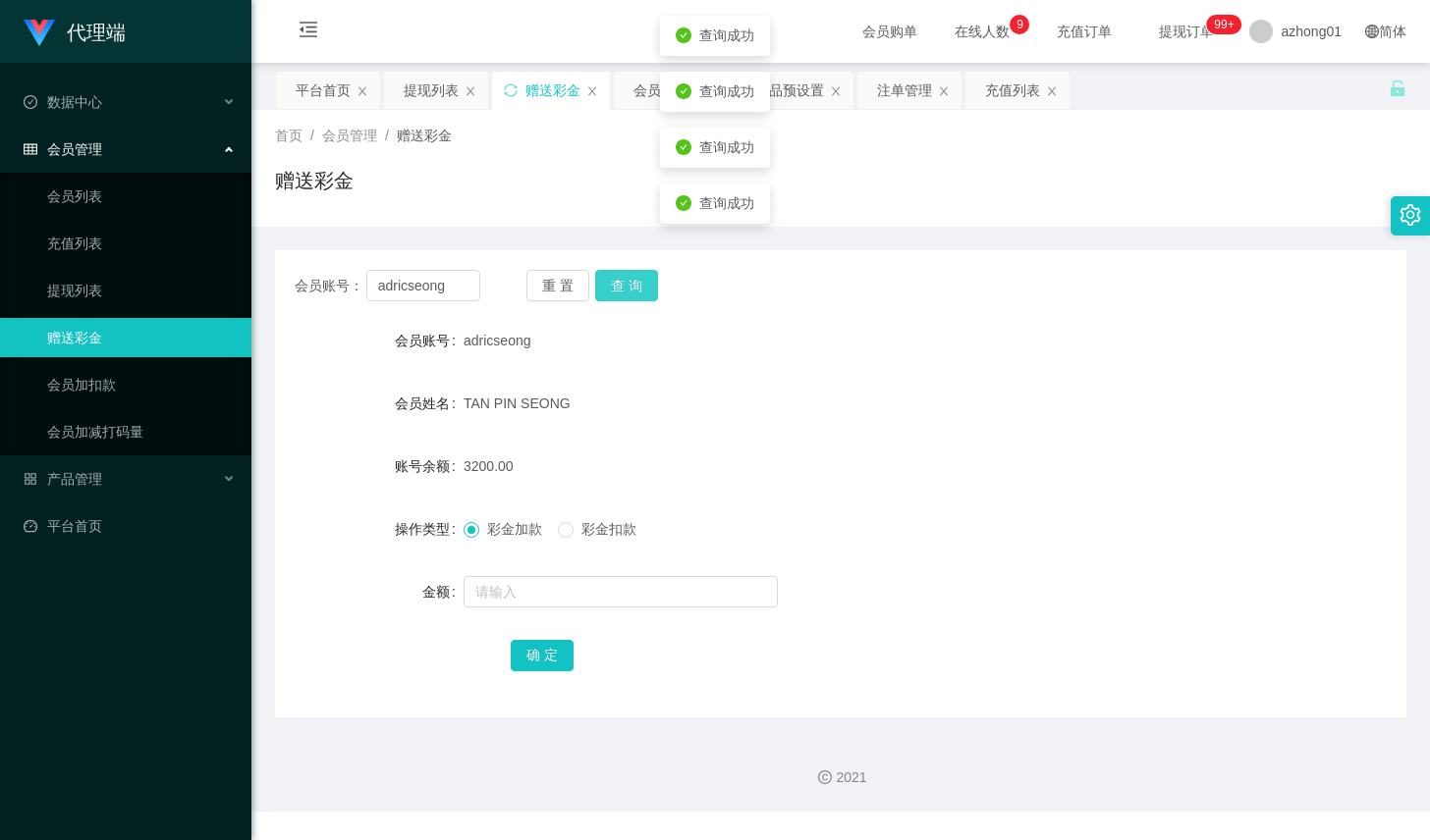
click at [631, 280] on button "查 询" at bounding box center [626, 286] width 63 height 32
click at [639, 288] on button "查 询" at bounding box center [626, 286] width 63 height 32
click at [632, 286] on button "查 询" at bounding box center [626, 286] width 63 height 32
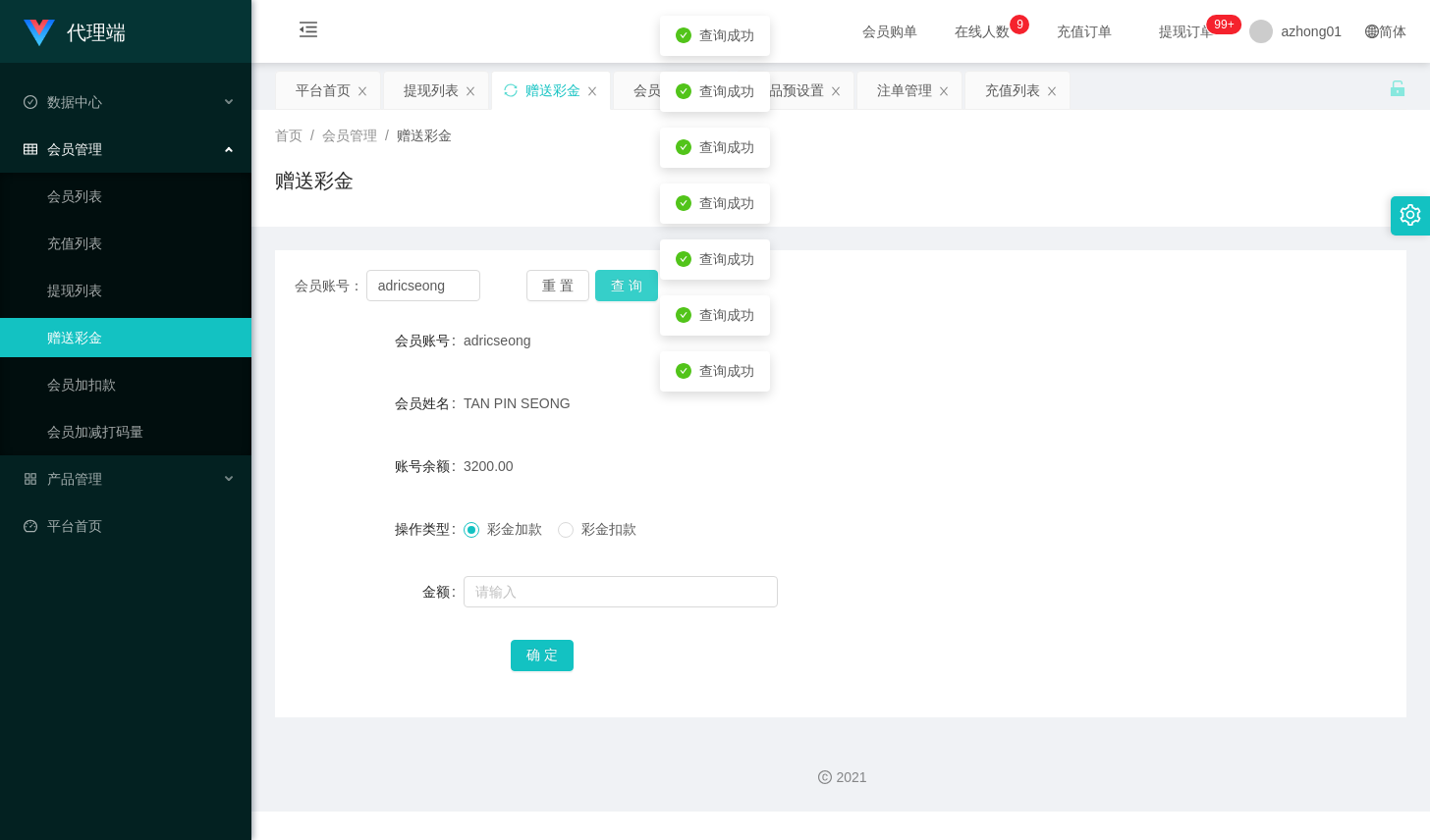
click at [632, 286] on button "查 询" at bounding box center [626, 286] width 63 height 32
click at [921, 100] on div "注单管理" at bounding box center [904, 90] width 55 height 37
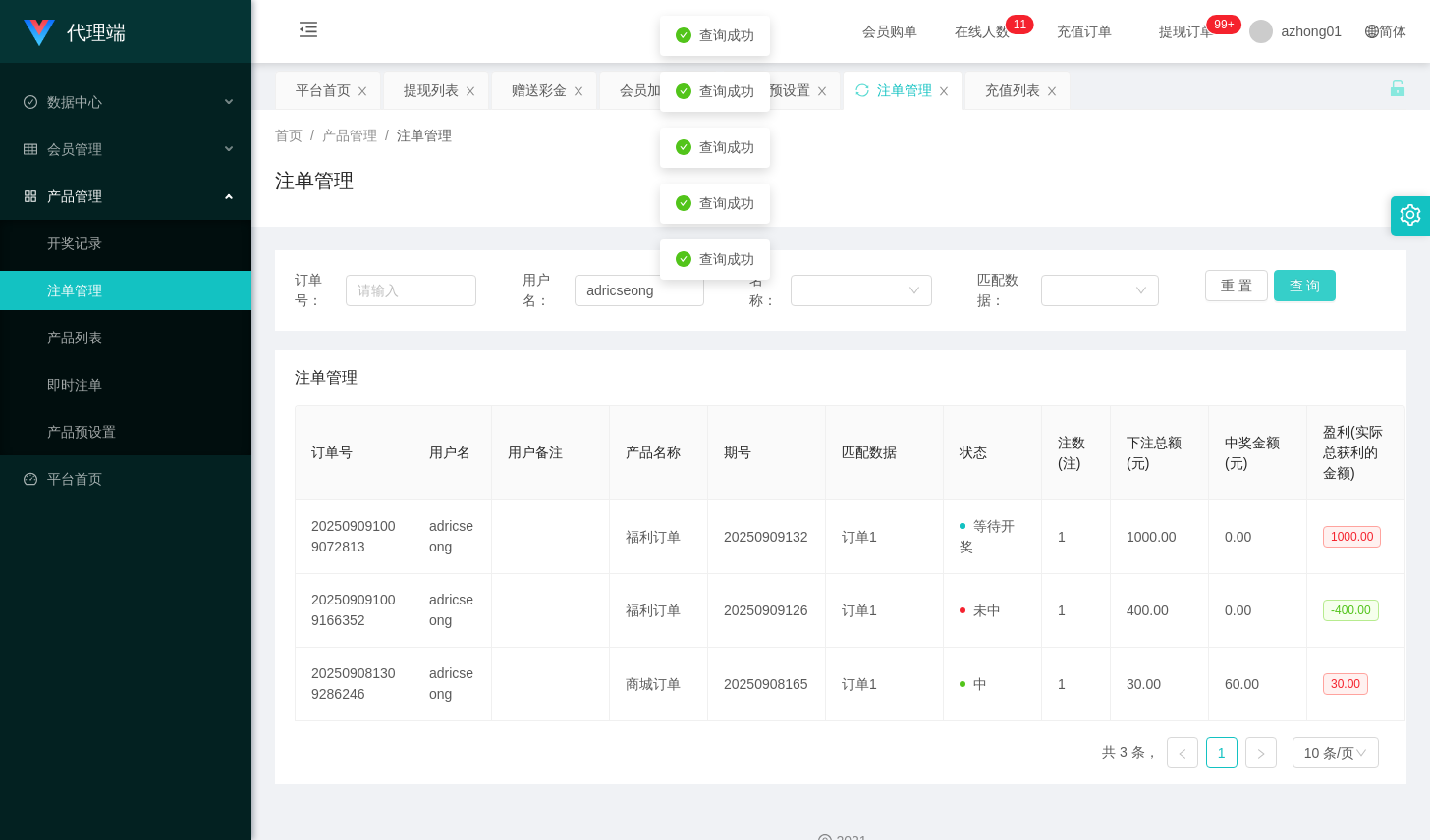
click at [1282, 286] on button "查 询" at bounding box center [1305, 286] width 63 height 32
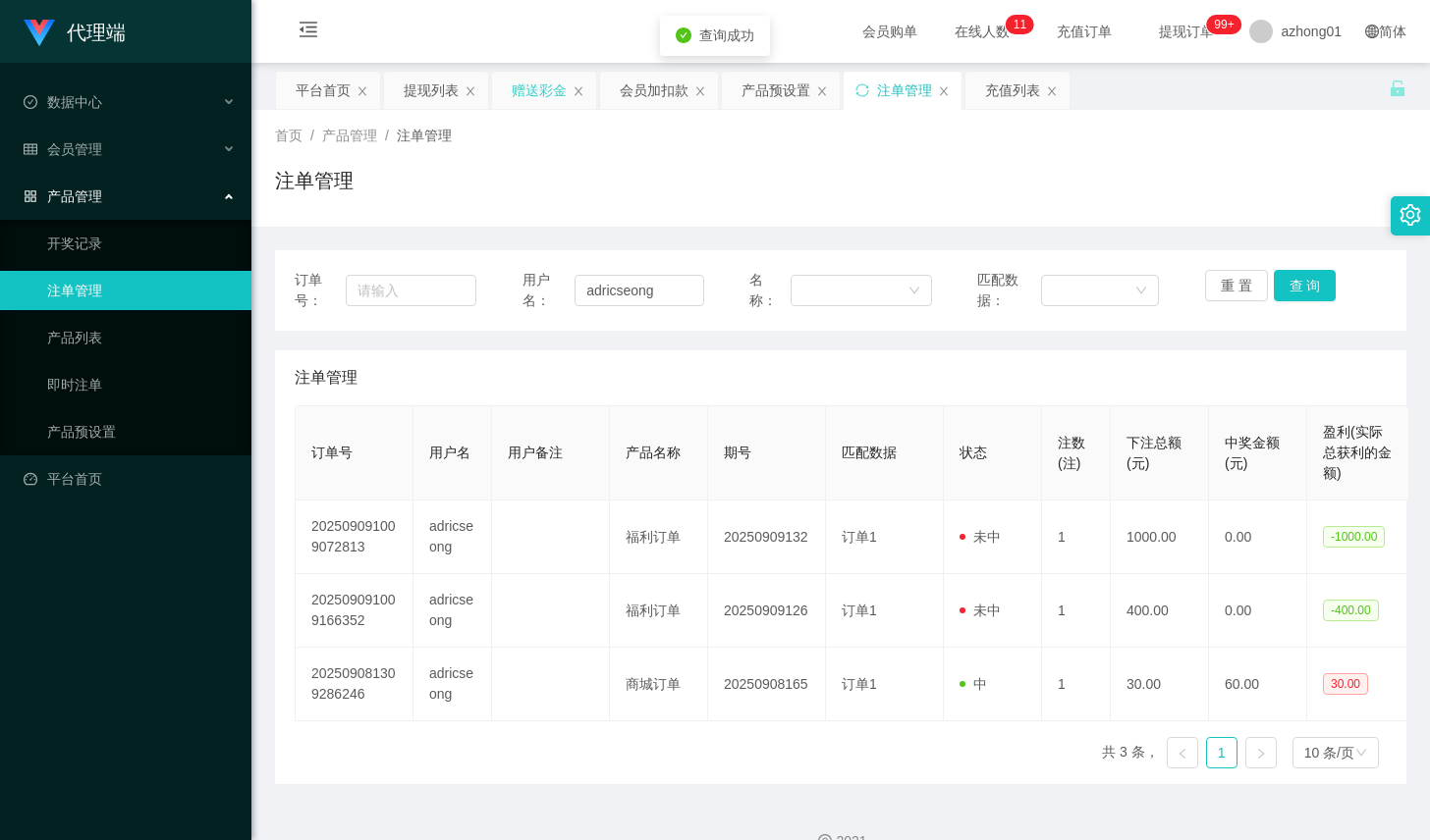
click at [527, 96] on div "赠送彩金" at bounding box center [539, 90] width 55 height 37
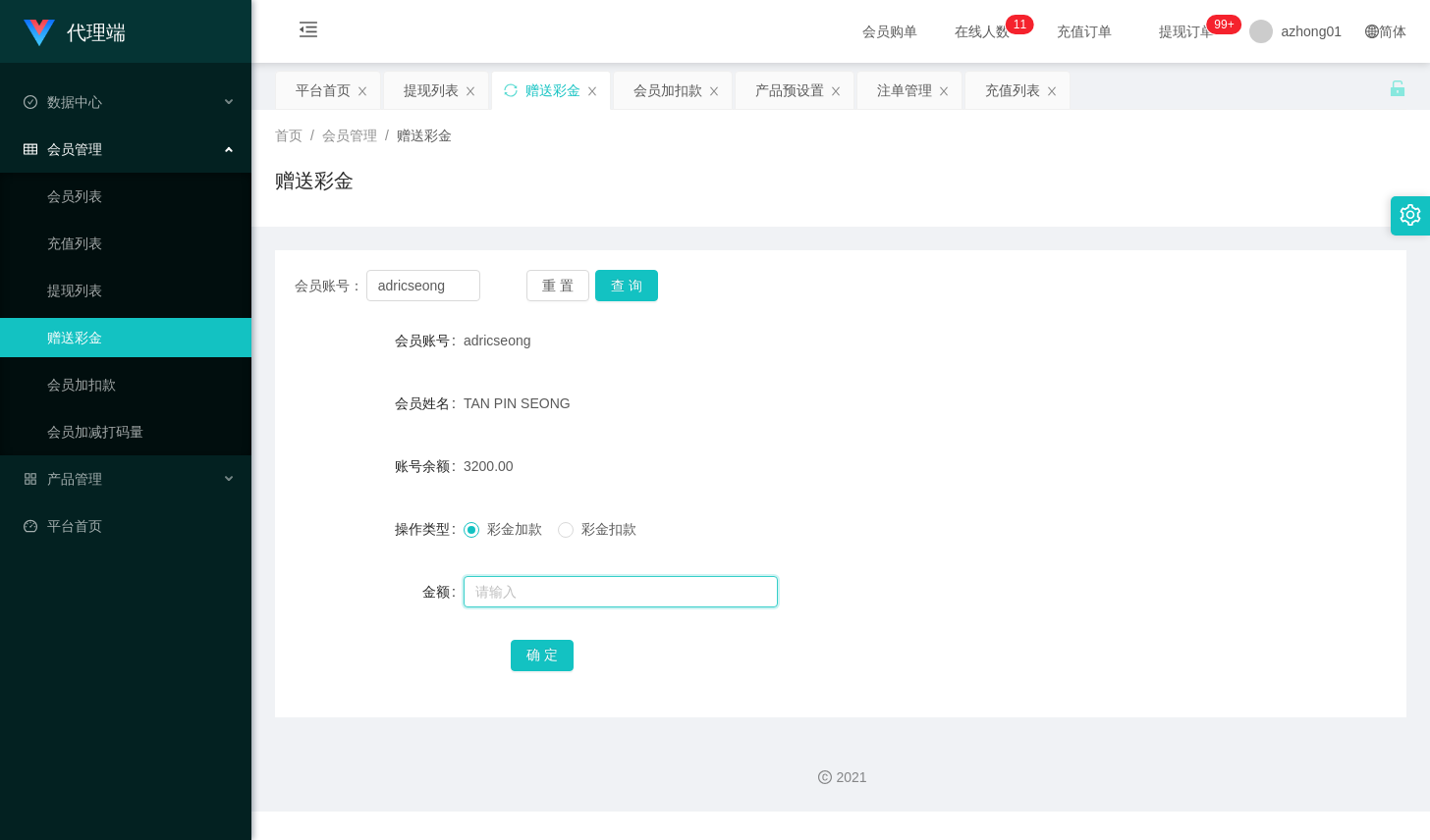
click at [525, 576] on input "text" at bounding box center [621, 592] width 315 height 32
type input "2000"
click at [549, 663] on button "确 定" at bounding box center [542, 656] width 63 height 32
click at [906, 90] on div "注单管理" at bounding box center [904, 90] width 55 height 37
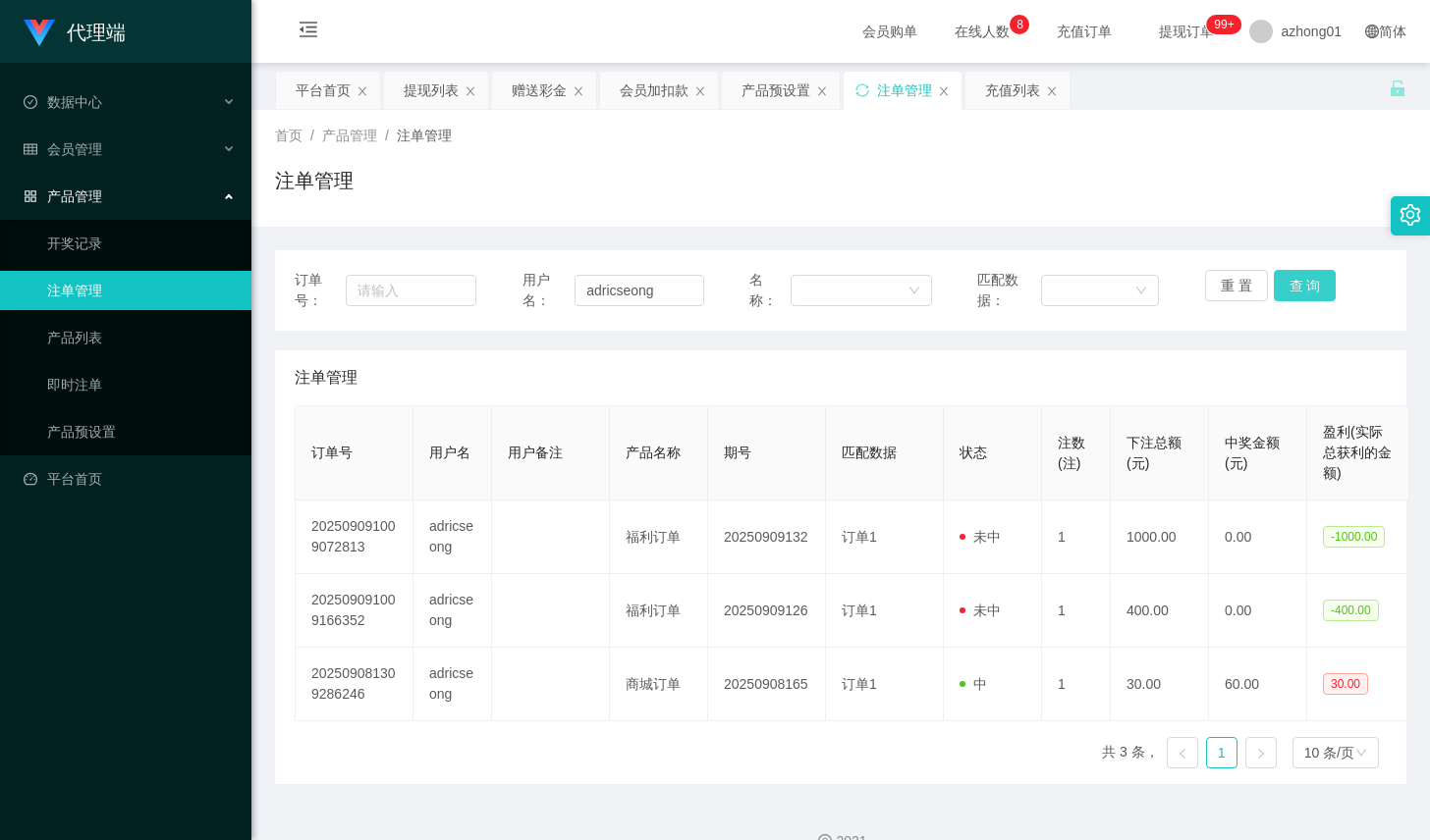
click at [1294, 288] on button "查 询" at bounding box center [1305, 286] width 63 height 32
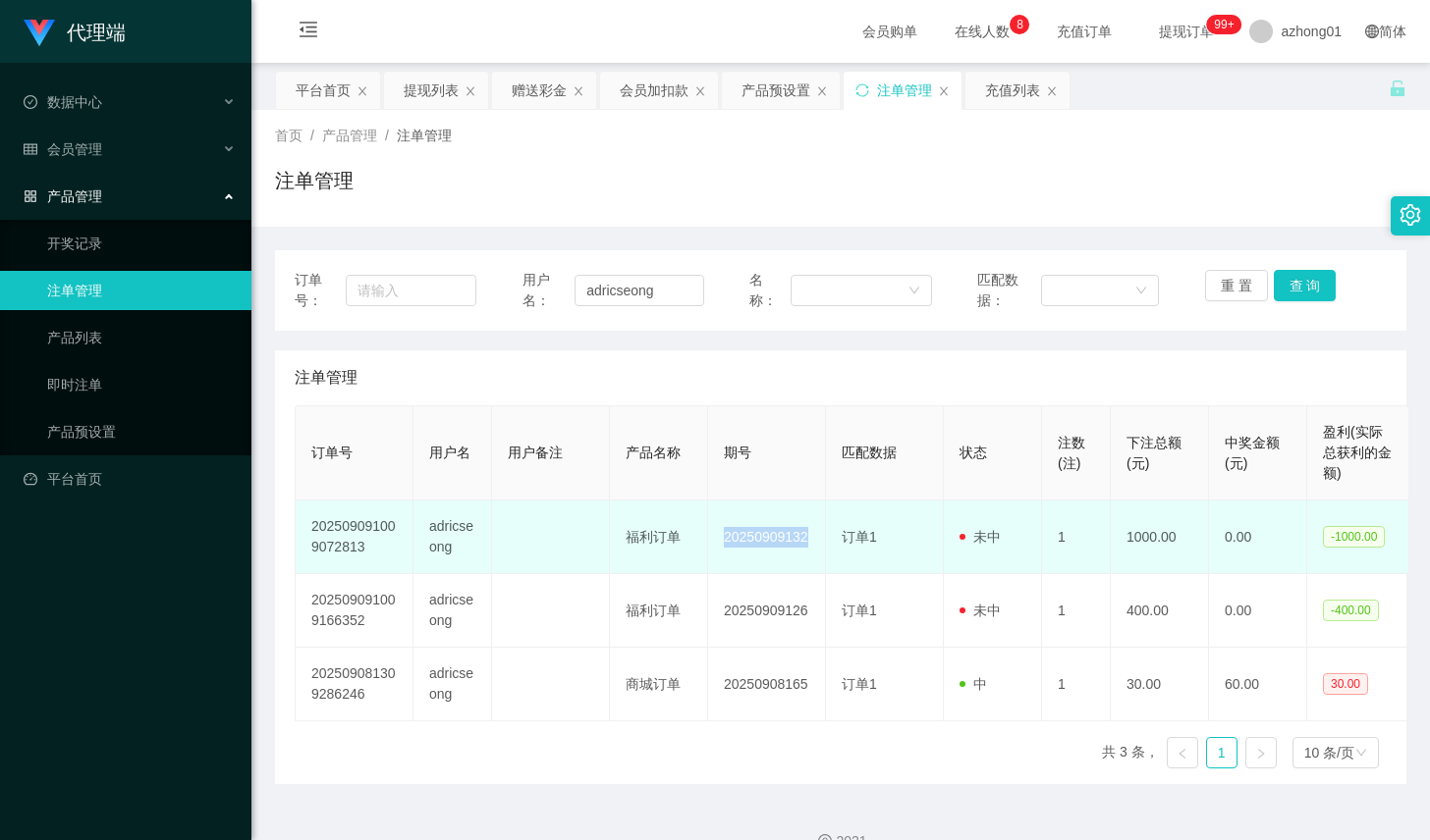
drag, startPoint x: 772, startPoint y: 536, endPoint x: 819, endPoint y: 536, distance: 47.0
click at [819, 536] on tr "202509091009072813 adricseong 福利订单 20250909132 订单1 未中 1 1000.00 0.00 -1000.00" at bounding box center [852, 537] width 1114 height 74
click at [819, 536] on td "20250909132" at bounding box center [767, 537] width 118 height 74
click at [870, 541] on span "订单1" at bounding box center [859, 537] width 36 height 16
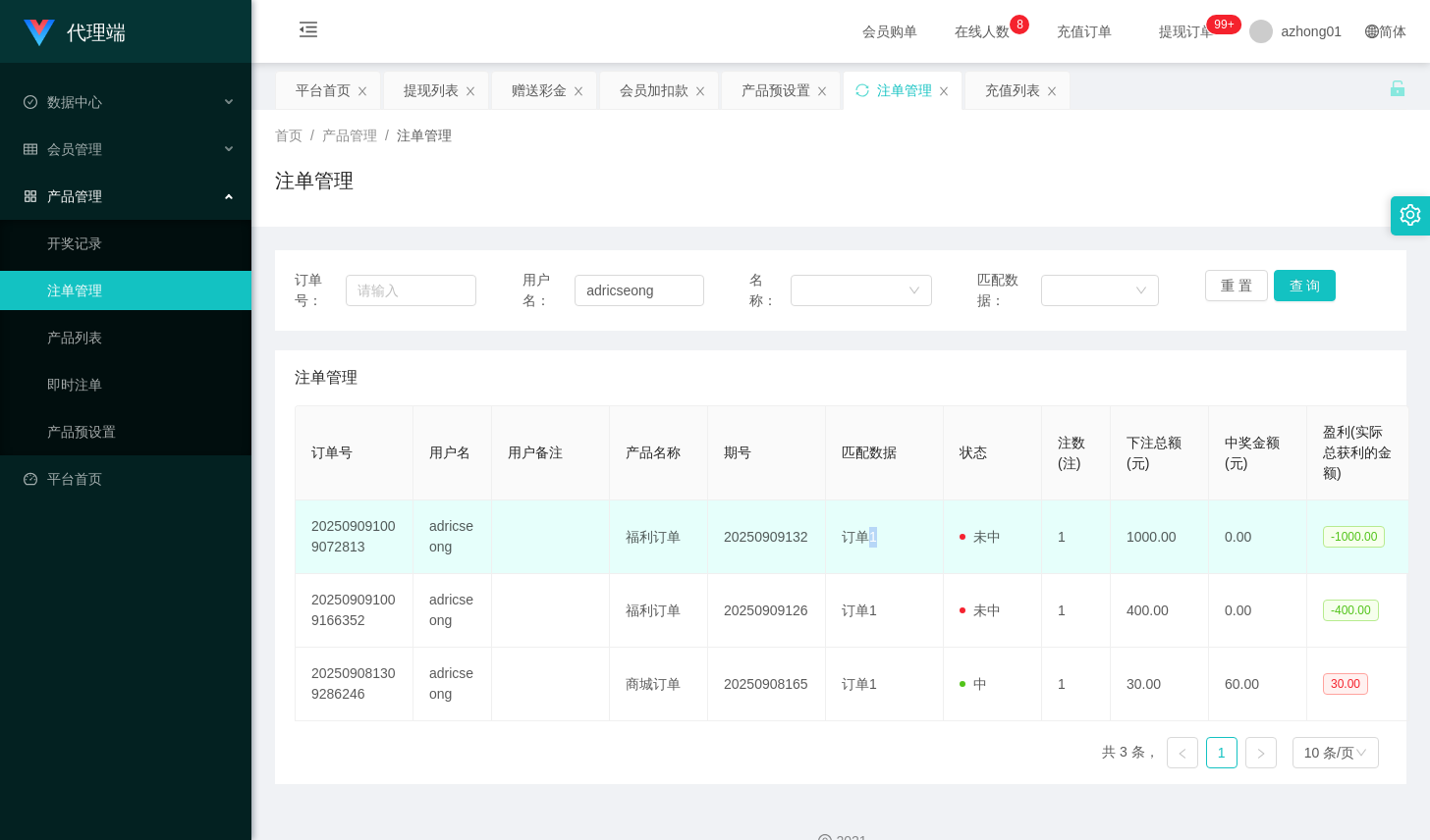
click at [923, 534] on td "订单1" at bounding box center [885, 537] width 118 height 74
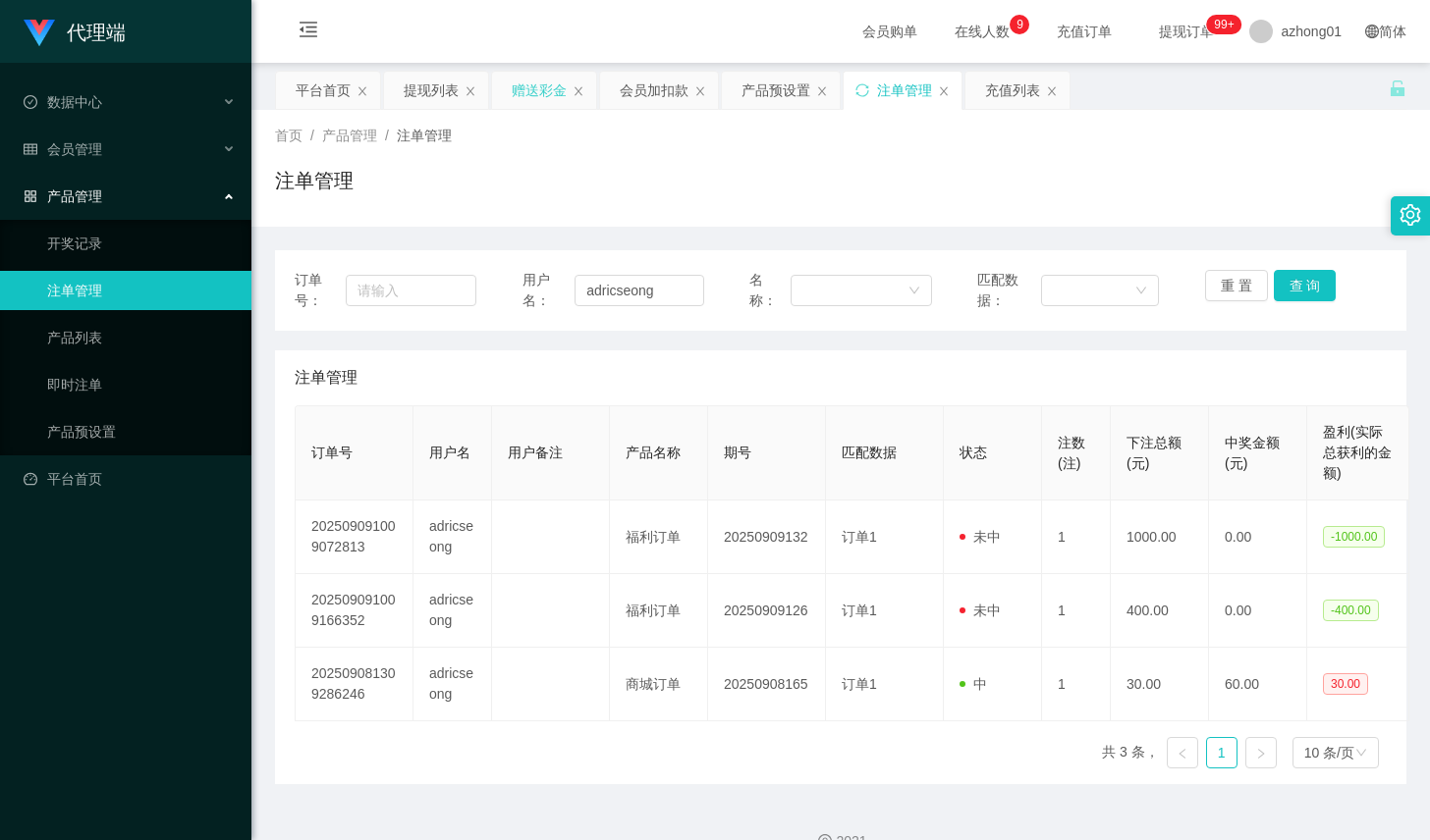
click at [541, 99] on div "赠送彩金" at bounding box center [539, 90] width 55 height 37
